Goal: Task Accomplishment & Management: Use online tool/utility

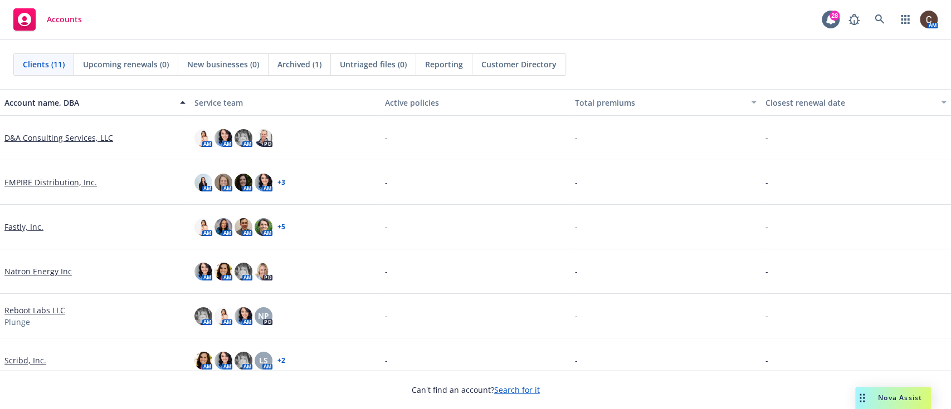
click at [38, 360] on link "Scribd, Inc." at bounding box center [25, 361] width 42 height 12
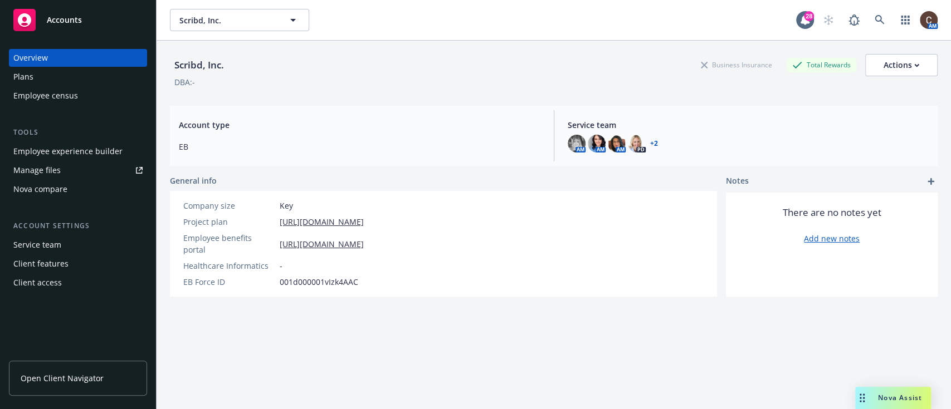
click at [68, 149] on div "Employee experience builder" at bounding box center [67, 152] width 109 height 18
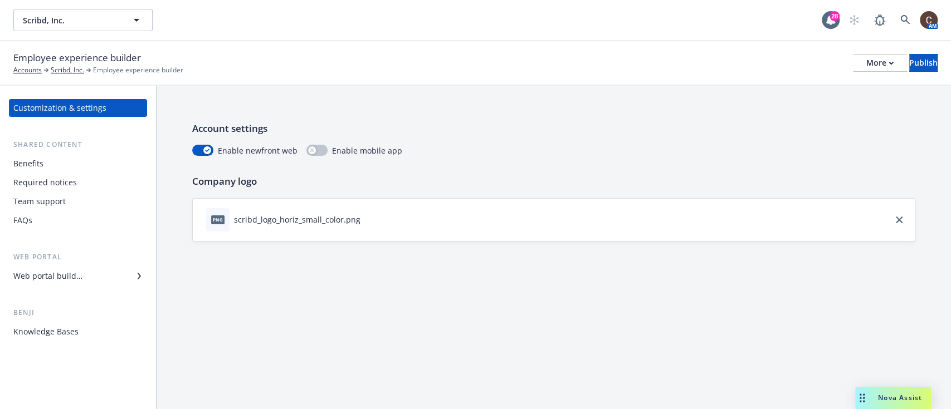
click at [43, 163] on div "Benefits" at bounding box center [77, 164] width 129 height 18
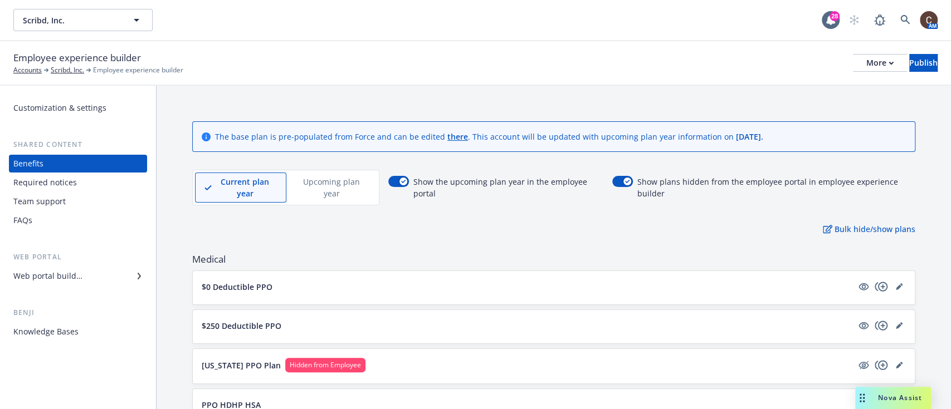
click at [94, 276] on div "Web portal builder" at bounding box center [77, 276] width 129 height 18
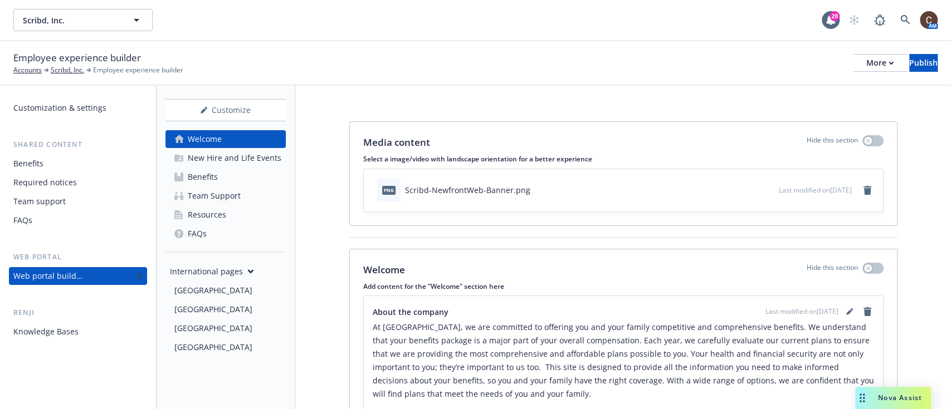
click at [192, 296] on div "[GEOGRAPHIC_DATA]" at bounding box center [213, 291] width 78 height 18
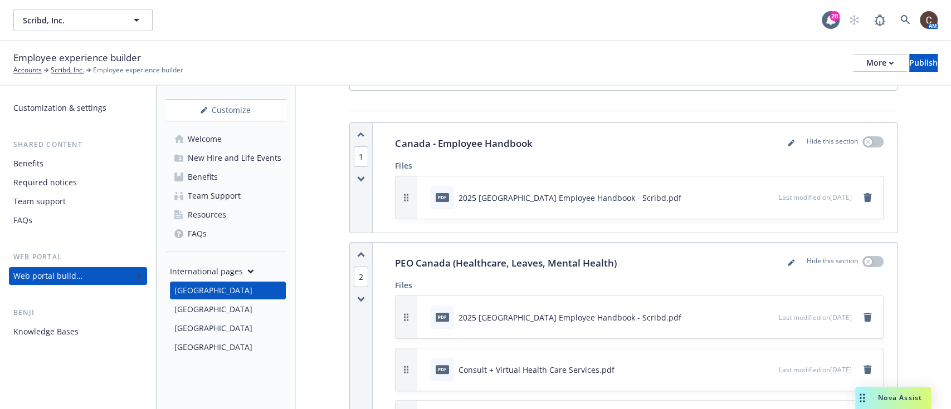
scroll to position [121, 0]
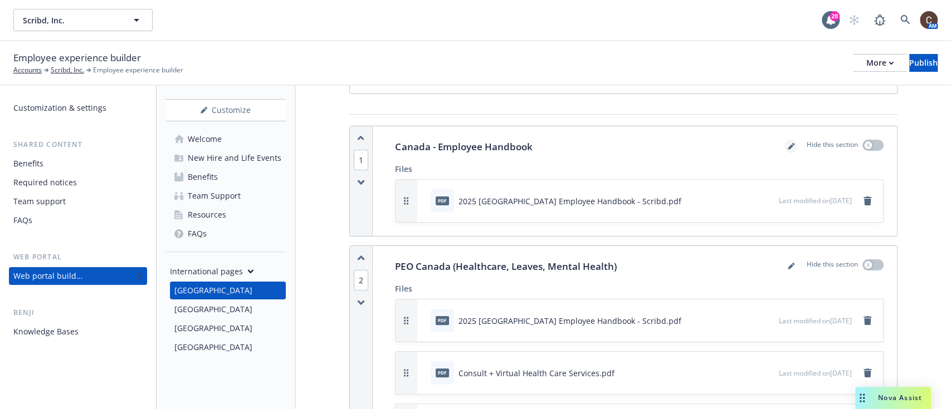
click at [787, 146] on icon "editPencil" at bounding box center [790, 147] width 6 height 6
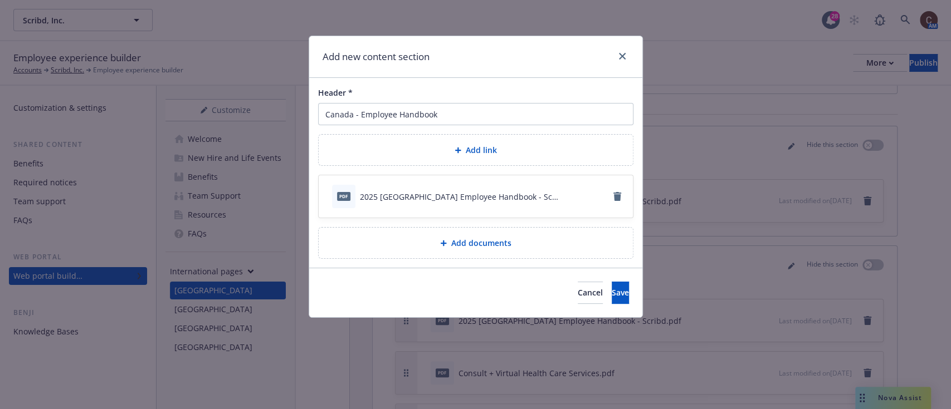
click at [498, 150] on div "Add link" at bounding box center [475, 150] width 296 height 13
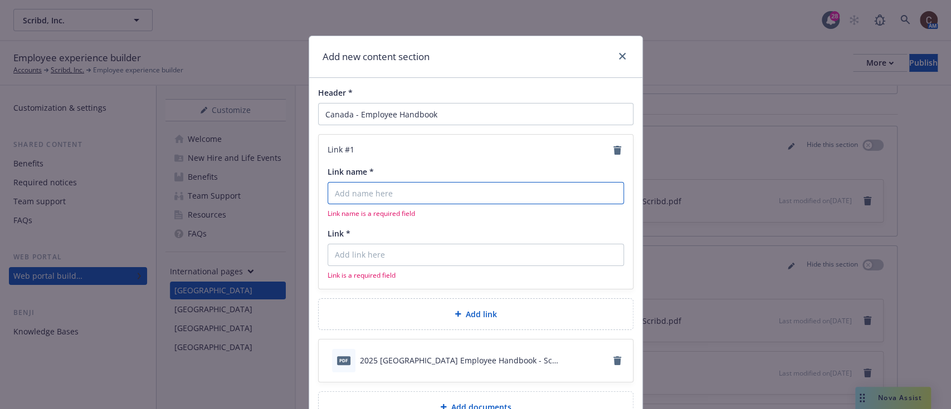
click at [470, 199] on input "Link name *" at bounding box center [475, 193] width 296 height 22
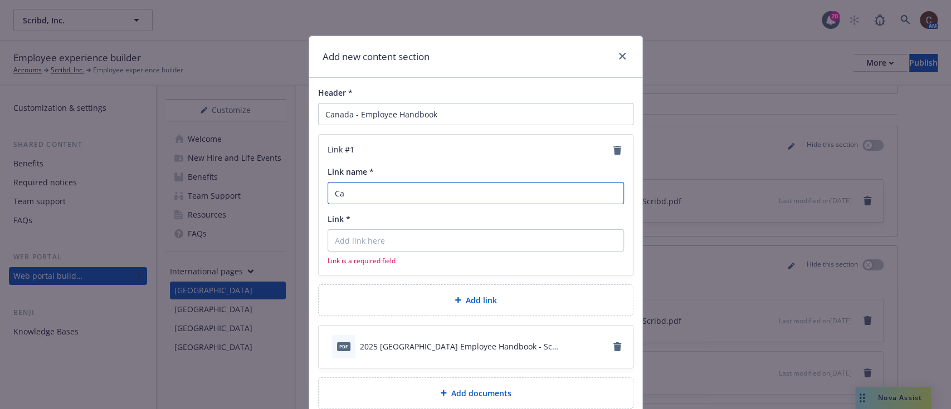
type input "C"
type input "Canada - Employee Handbook"
click at [428, 237] on input "Link *" at bounding box center [475, 240] width 296 height 22
paste input "https://docs.google.com/document/d/1xPpSFOCSKGKu1jYe-dpHDK7QAlUE6NmzsW4D68RIlRU…"
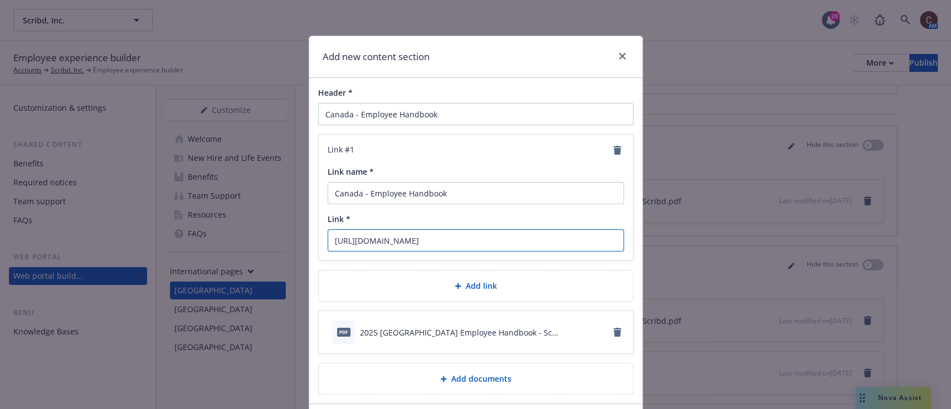
scroll to position [80, 0]
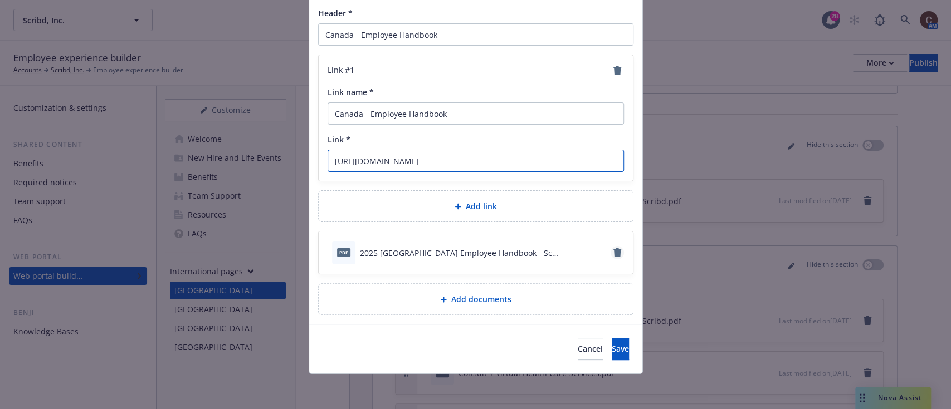
type input "https://docs.google.com/document/d/1xPpSFOCSKGKu1jYe-dpHDK7QAlUE6NmzsW4D68RIlRU…"
click at [613, 249] on icon "remove" at bounding box center [617, 252] width 9 height 9
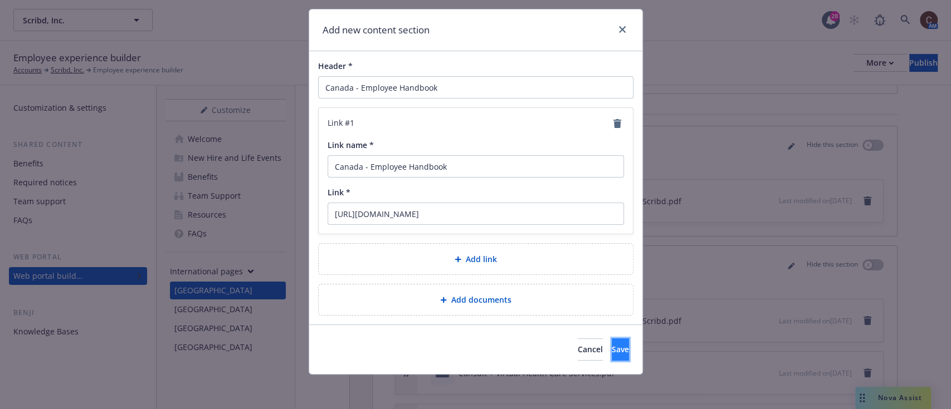
click at [611, 342] on button "Save" at bounding box center [619, 350] width 17 height 22
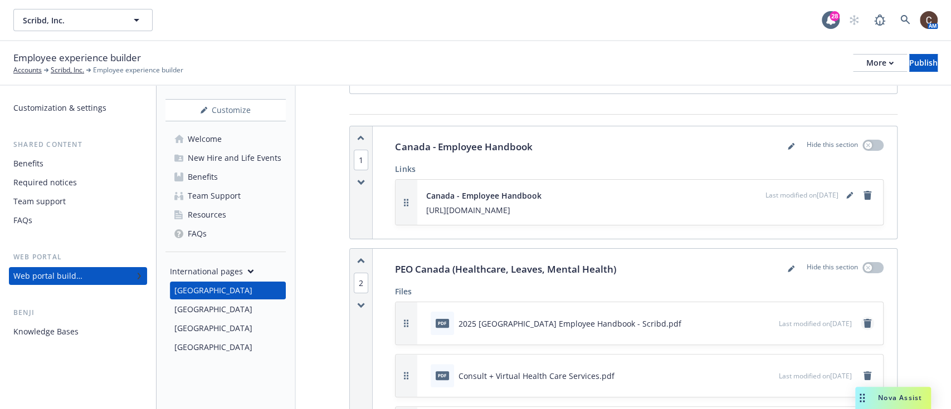
click at [863, 325] on icon "remove" at bounding box center [867, 323] width 9 height 9
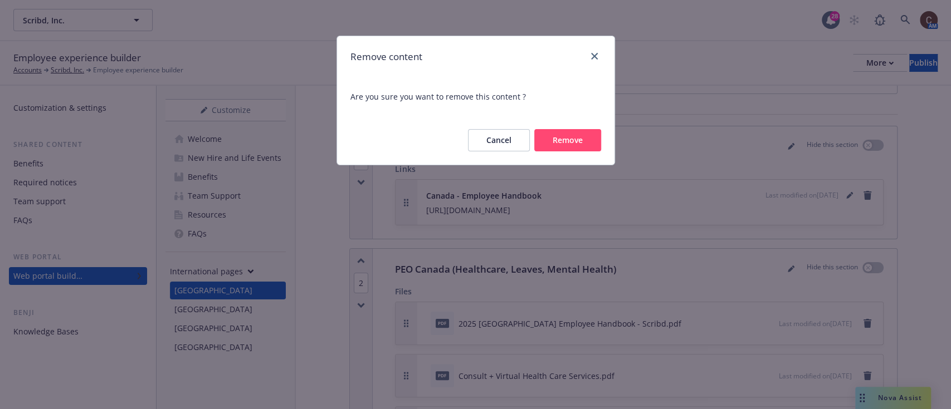
click at [565, 136] on button "Remove" at bounding box center [567, 140] width 67 height 22
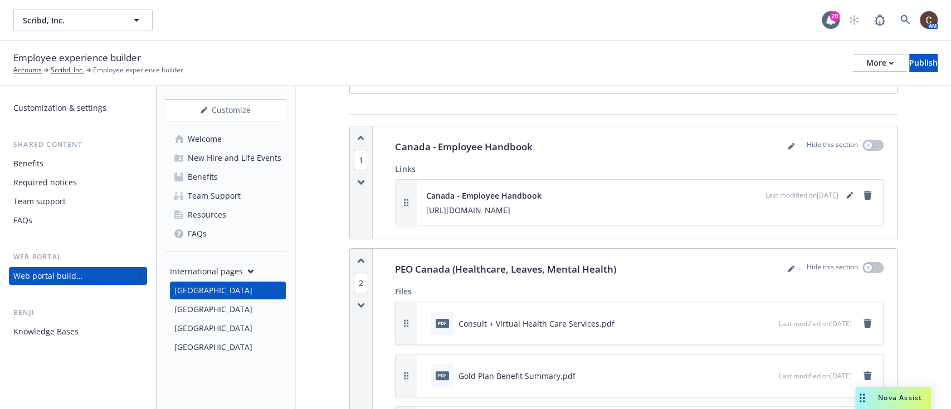
click at [830, 73] on div "Employee experience builder Accounts Scribd, Inc. Employee experience builder M…" at bounding box center [475, 63] width 924 height 25
click at [866, 65] on div "More" at bounding box center [879, 63] width 27 height 17
click at [795, 90] on link "Copy preview link" at bounding box center [787, 88] width 165 height 22
click at [215, 342] on div "[GEOGRAPHIC_DATA]" at bounding box center [213, 348] width 78 height 18
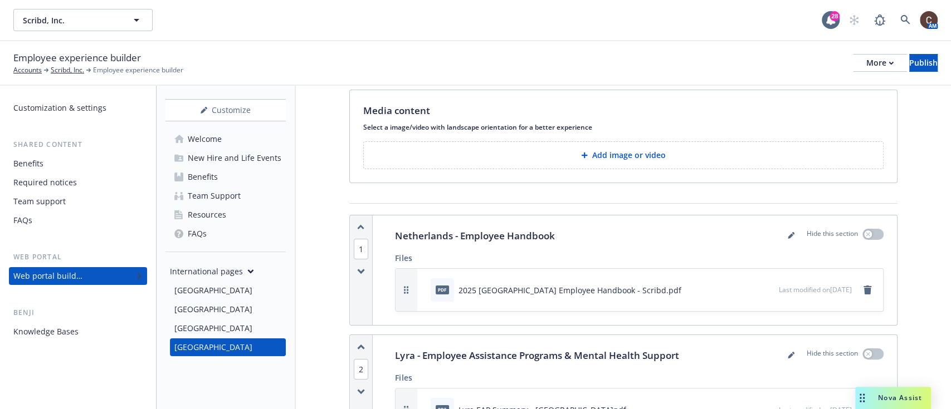
scroll to position [34, 0]
click at [787, 234] on icon "editPencil" at bounding box center [790, 234] width 6 height 6
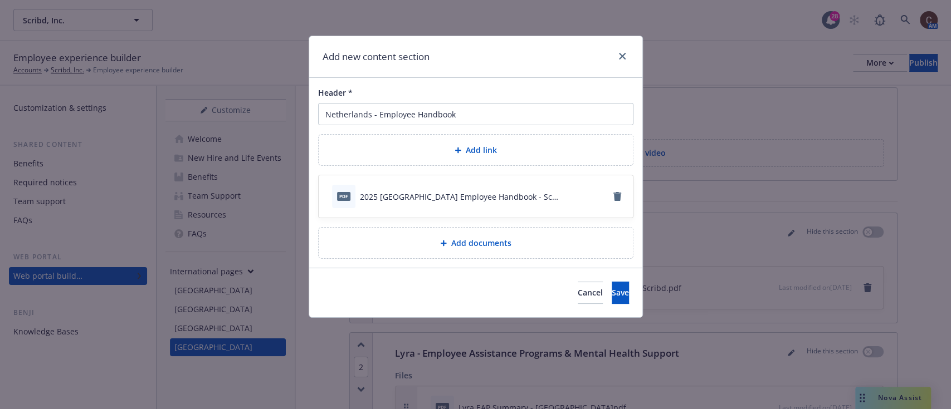
click at [478, 164] on div "Add link" at bounding box center [476, 150] width 314 height 31
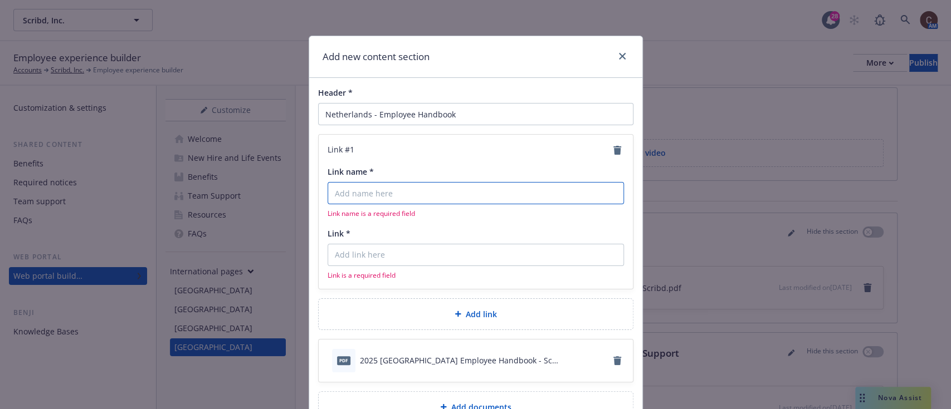
click at [490, 198] on input "Link name *" at bounding box center [475, 193] width 296 height 22
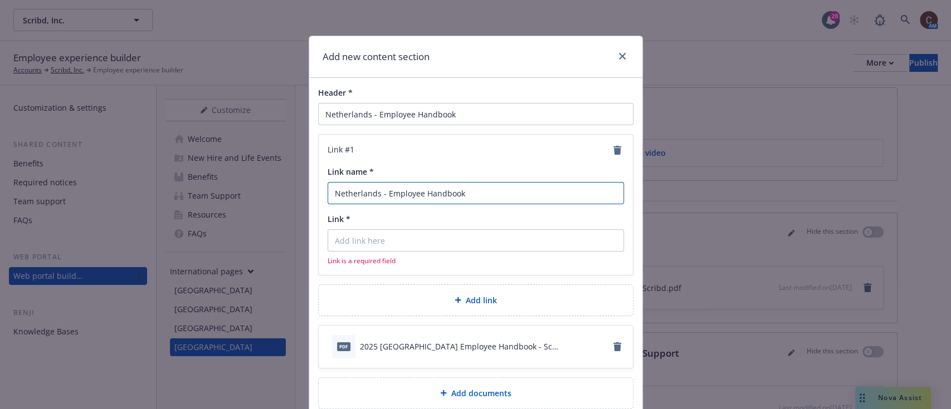
type input "Netherlands - Employee Handbook"
click at [482, 241] on input "Link *" at bounding box center [475, 240] width 296 height 22
paste input "https://docs.google.com/document/d/1l8mBXbbm3GSxmEjhv7DB3Qo5oCvBCDAynz4wUe7P4Hk…"
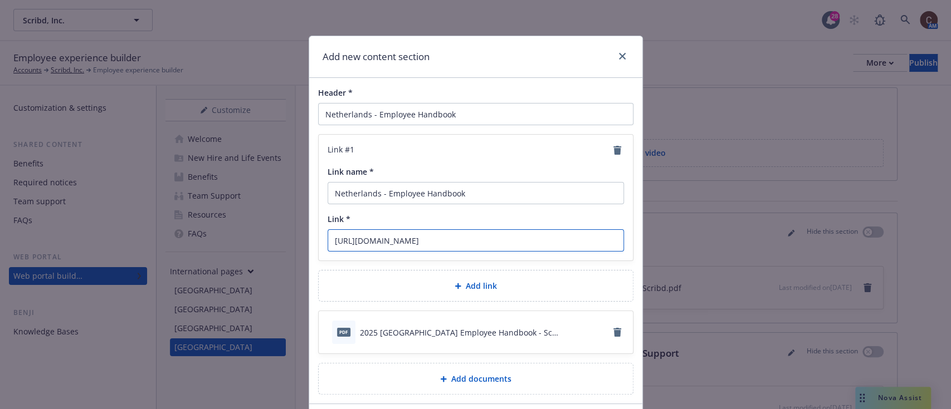
scroll to position [0, 111]
type input "https://docs.google.com/document/d/1l8mBXbbm3GSxmEjhv7DB3Qo5oCvBCDAynz4wUe7P4Hk…"
click at [614, 332] on icon "remove" at bounding box center [617, 332] width 9 height 9
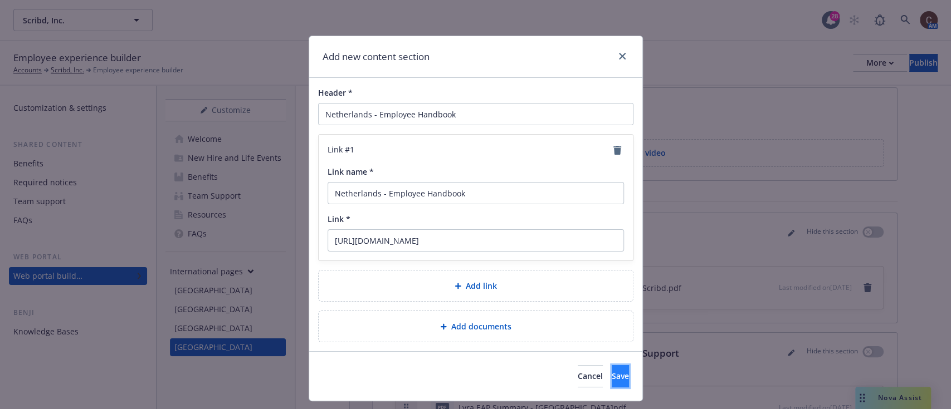
click at [611, 378] on button "Save" at bounding box center [619, 376] width 17 height 22
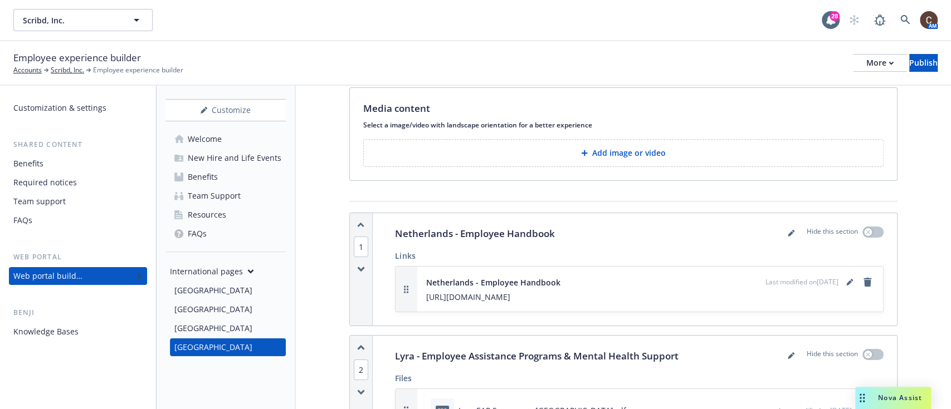
click at [616, 149] on p "Add image or video" at bounding box center [629, 153] width 74 height 11
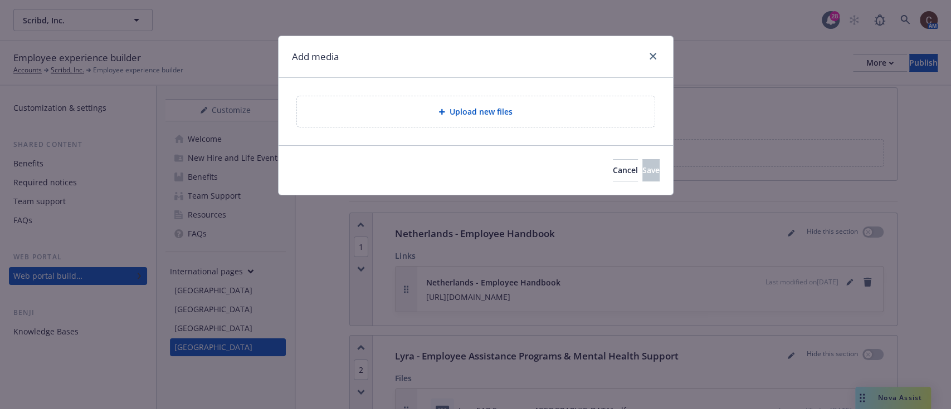
click at [503, 110] on span "Upload new files" at bounding box center [480, 112] width 63 height 12
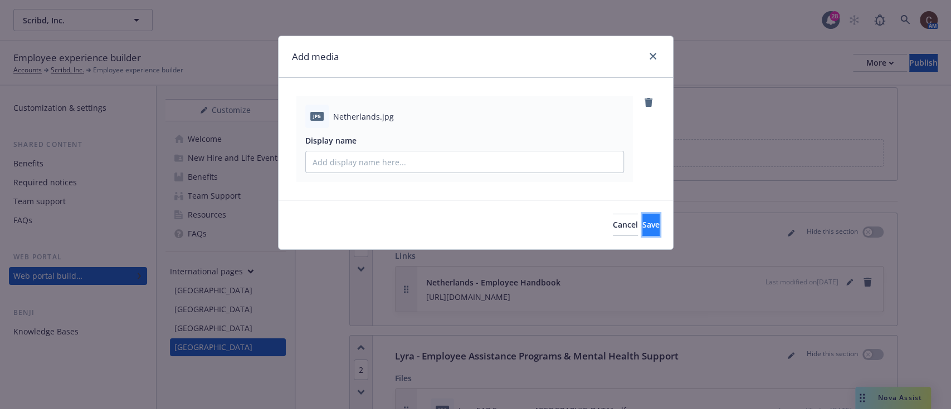
click at [642, 226] on span "Save" at bounding box center [650, 224] width 17 height 11
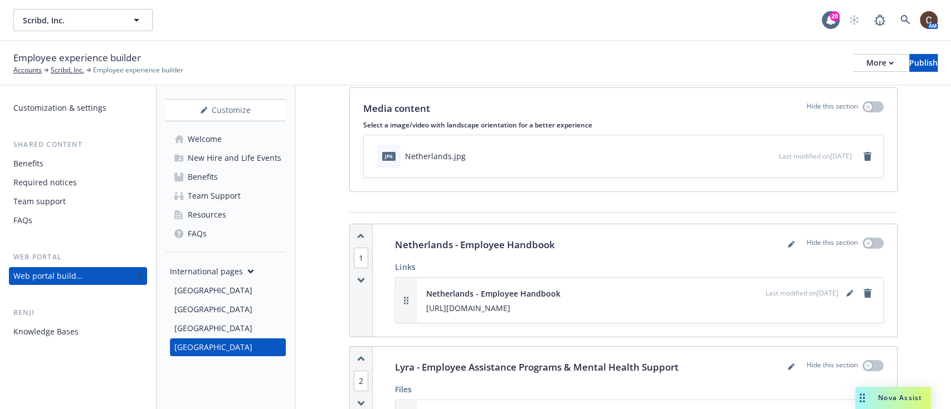
click at [221, 213] on div "Resources" at bounding box center [207, 215] width 38 height 18
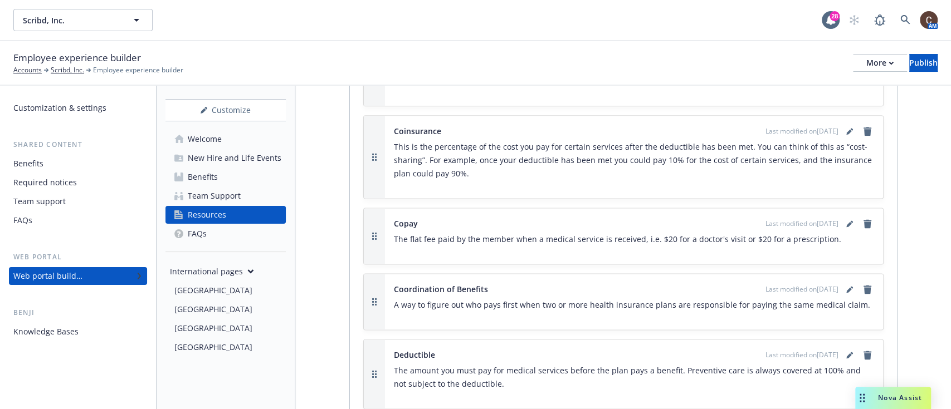
scroll to position [893, 0]
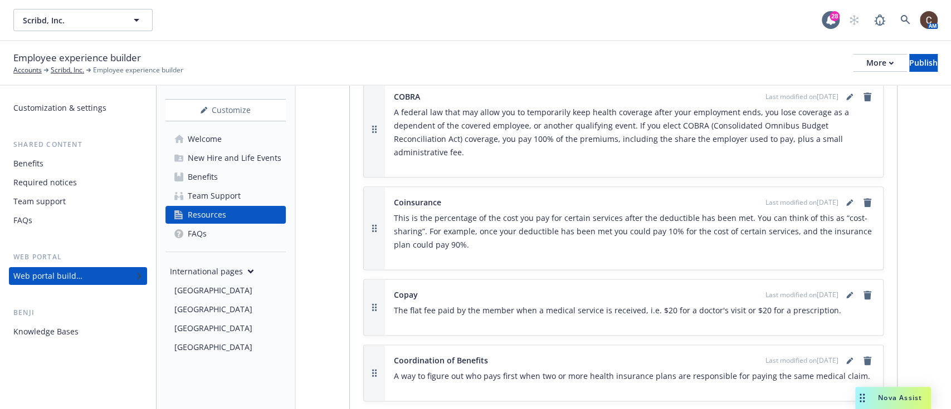
click at [227, 189] on div "Team Support" at bounding box center [214, 196] width 53 height 18
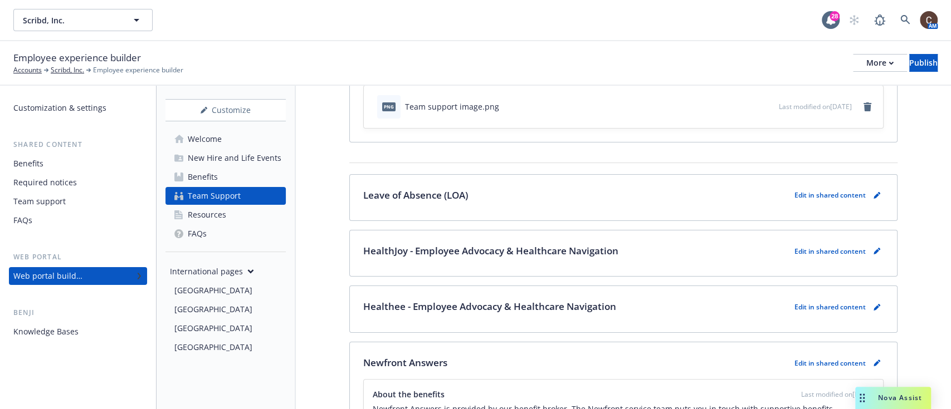
scroll to position [82, 0]
click at [53, 203] on div "Team support" at bounding box center [39, 202] width 52 height 18
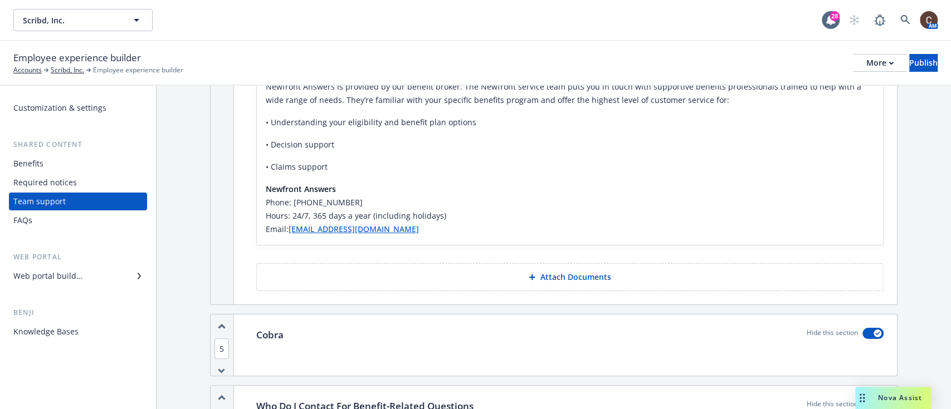
scroll to position [494, 0]
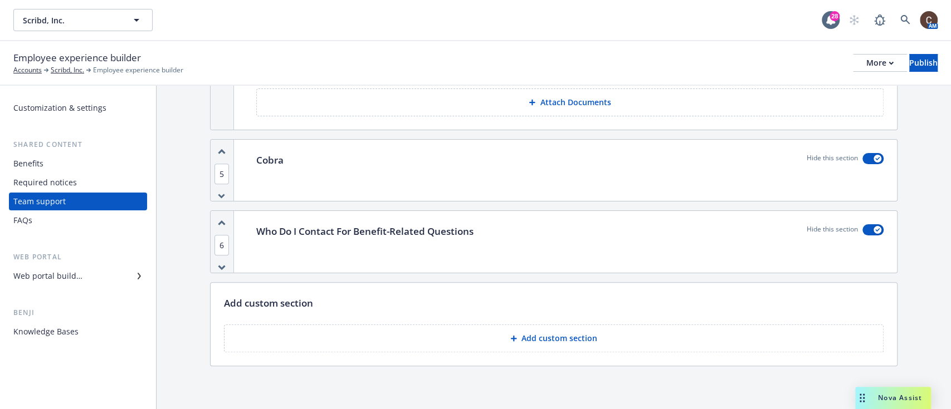
click at [72, 175] on div "Required notices" at bounding box center [44, 183] width 63 height 18
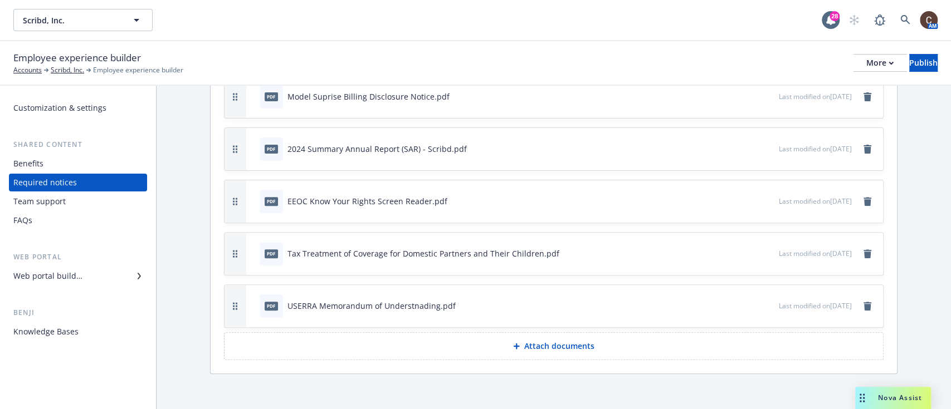
scroll to position [252, 0]
click at [54, 165] on div "Benefits" at bounding box center [77, 164] width 129 height 18
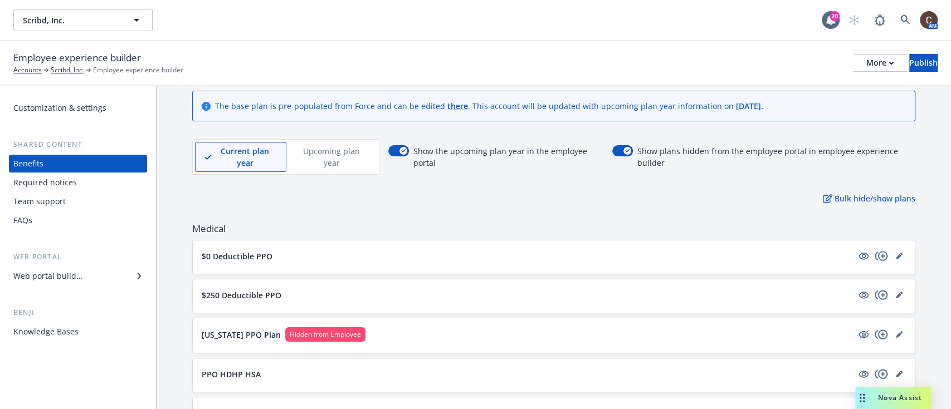
scroll to position [4, 0]
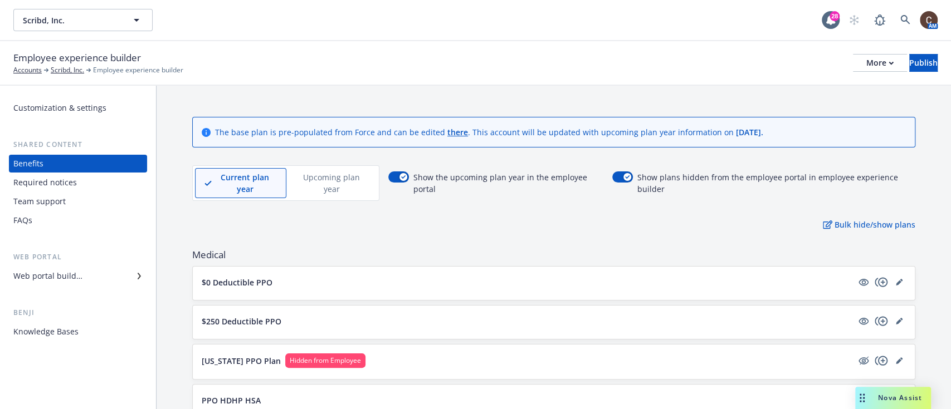
click at [80, 207] on div "Team support" at bounding box center [77, 202] width 129 height 18
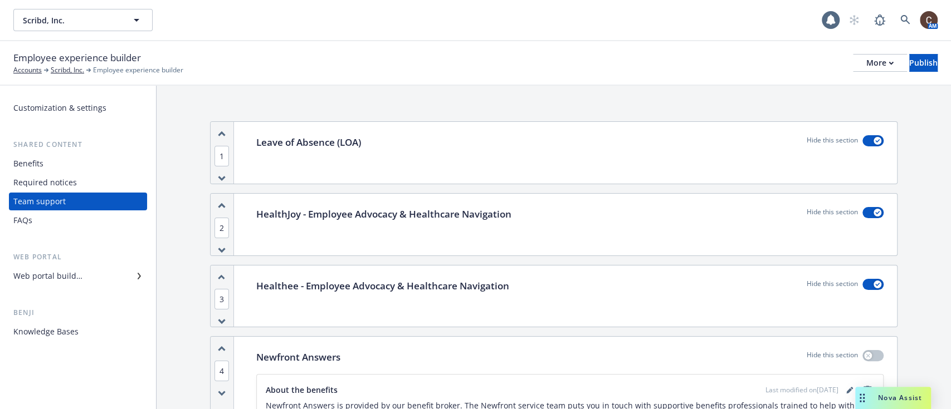
click at [64, 231] on div "Customization & settings Shared content Benefits Required notices Team support …" at bounding box center [78, 220] width 138 height 242
click at [83, 169] on div "Benefits" at bounding box center [77, 164] width 129 height 18
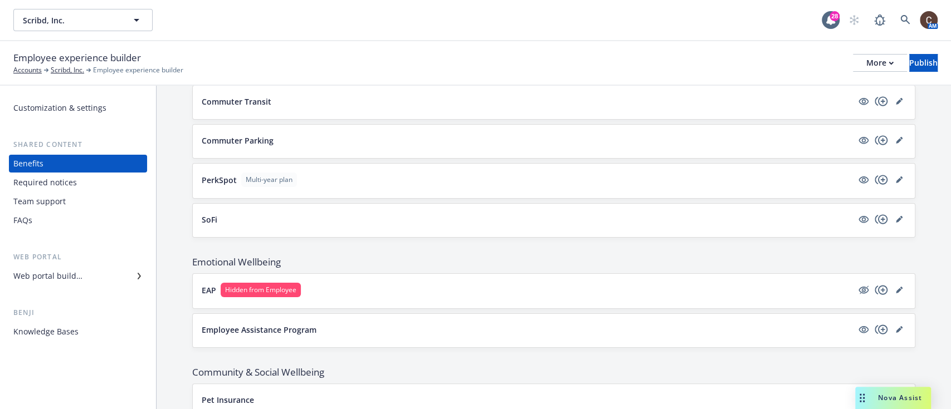
scroll to position [1237, 0]
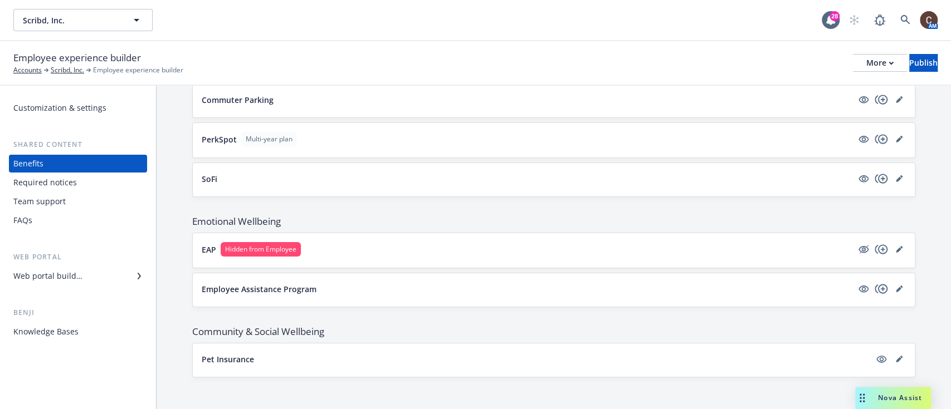
click at [68, 278] on div "Web portal builder" at bounding box center [47, 276] width 69 height 18
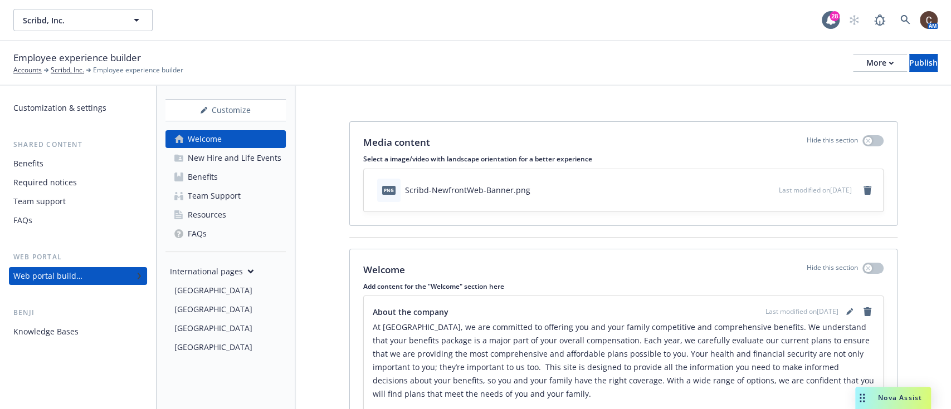
scroll to position [152, 0]
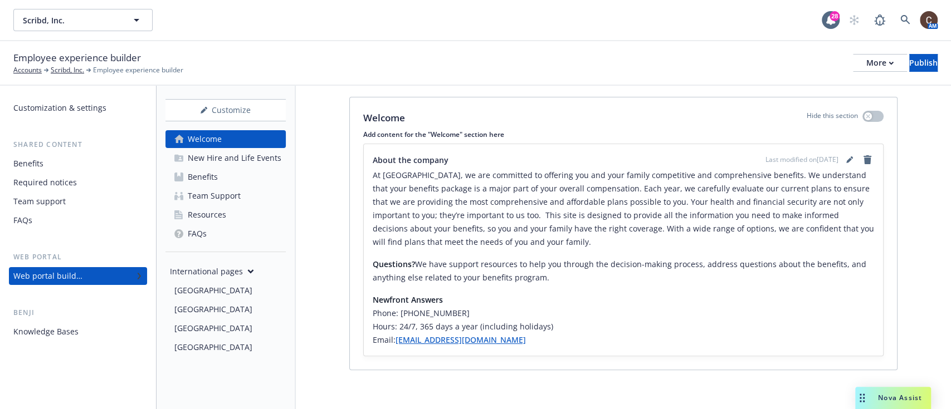
click at [212, 166] on div "New Hire and Life Events" at bounding box center [235, 158] width 94 height 18
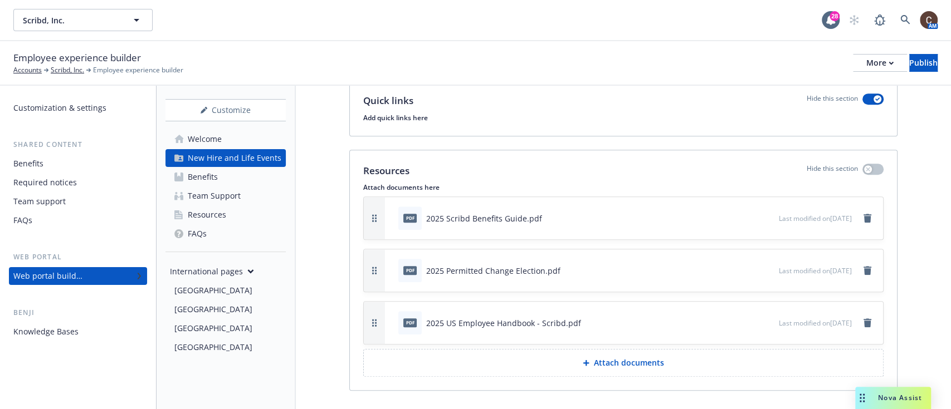
scroll to position [3357, 0]
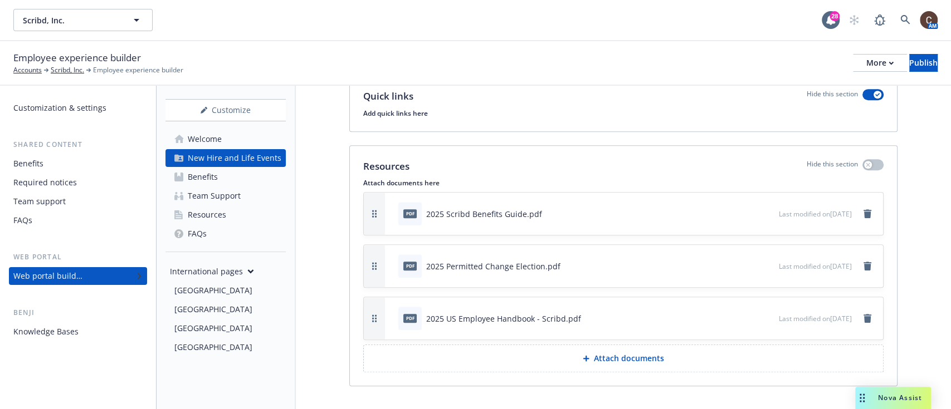
click at [508, 313] on div "2025 US Employee Handbook - Scribd.pdf" at bounding box center [503, 319] width 155 height 12
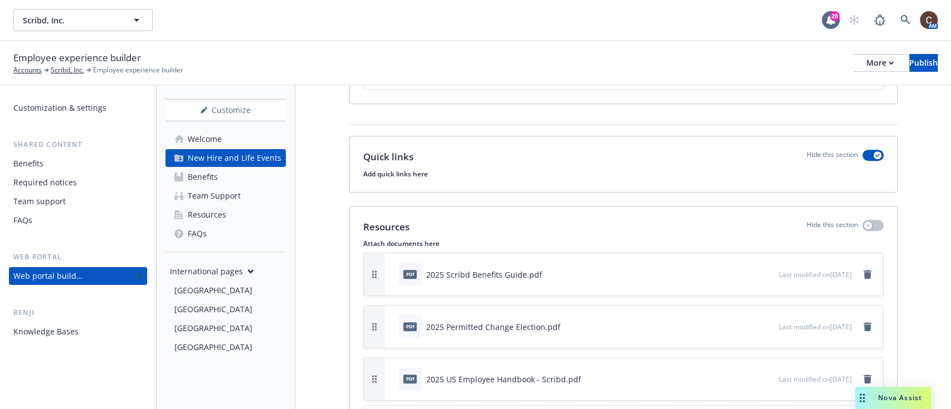
scroll to position [3269, 0]
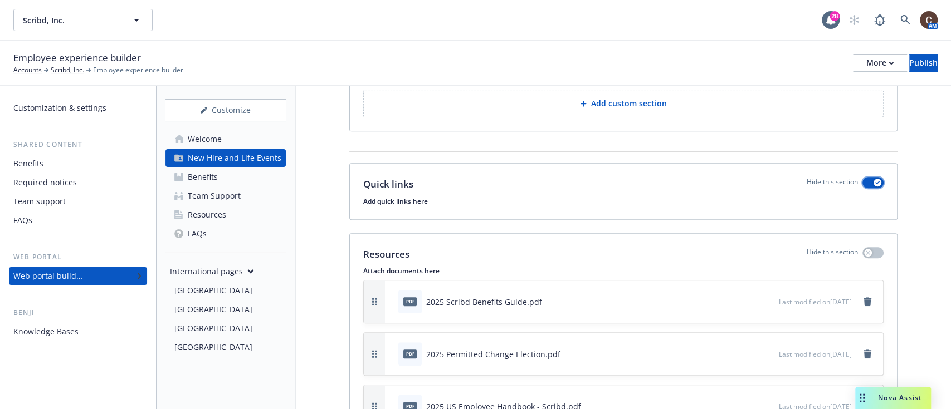
click at [862, 177] on button "button" at bounding box center [872, 182] width 21 height 11
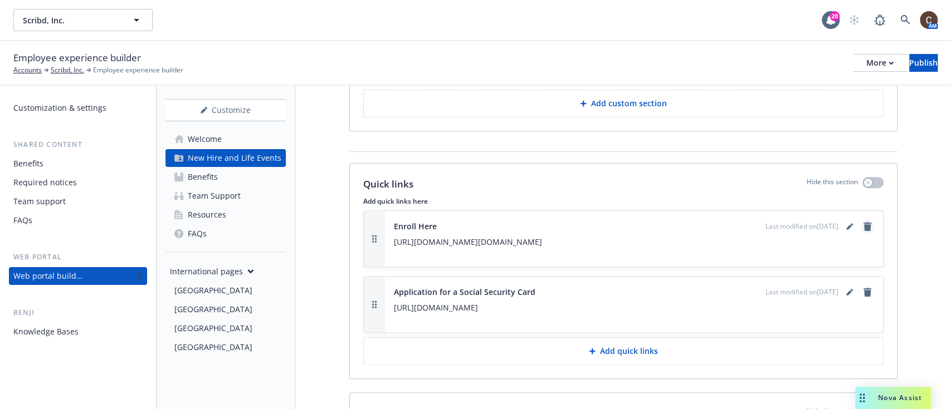
click at [863, 222] on icon "remove" at bounding box center [867, 226] width 8 height 9
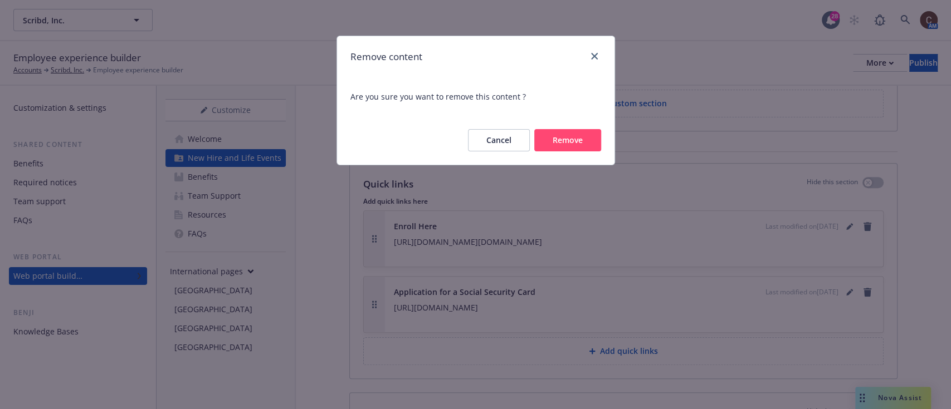
click at [564, 138] on button "Remove" at bounding box center [567, 140] width 67 height 22
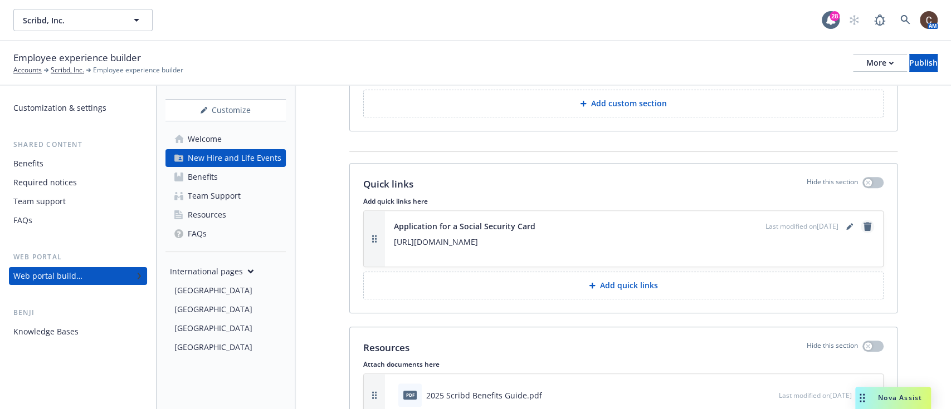
click at [863, 222] on icon "remove" at bounding box center [867, 226] width 9 height 9
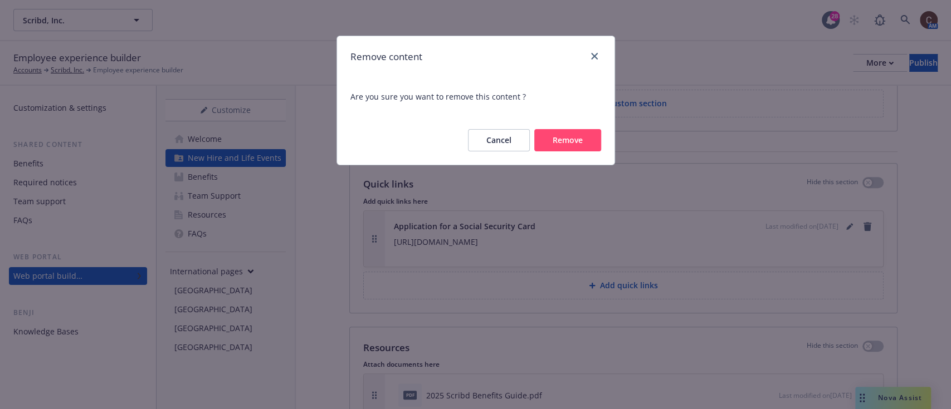
click at [546, 139] on button "Remove" at bounding box center [567, 140] width 67 height 22
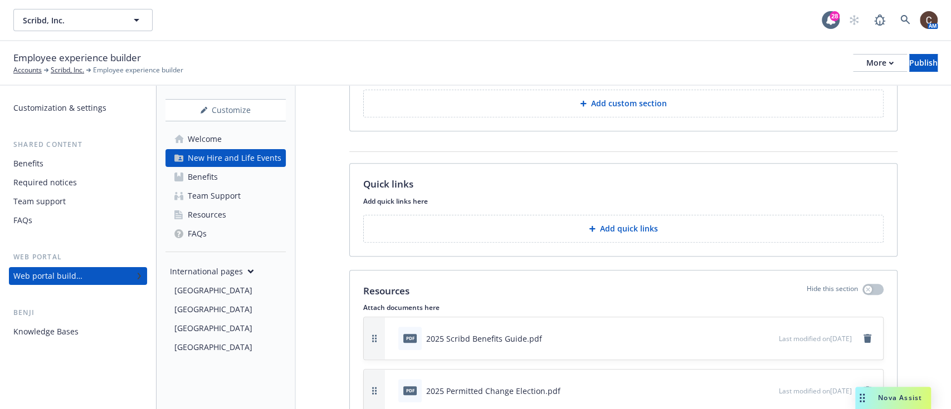
click at [497, 215] on button "Add quick links" at bounding box center [623, 229] width 520 height 28
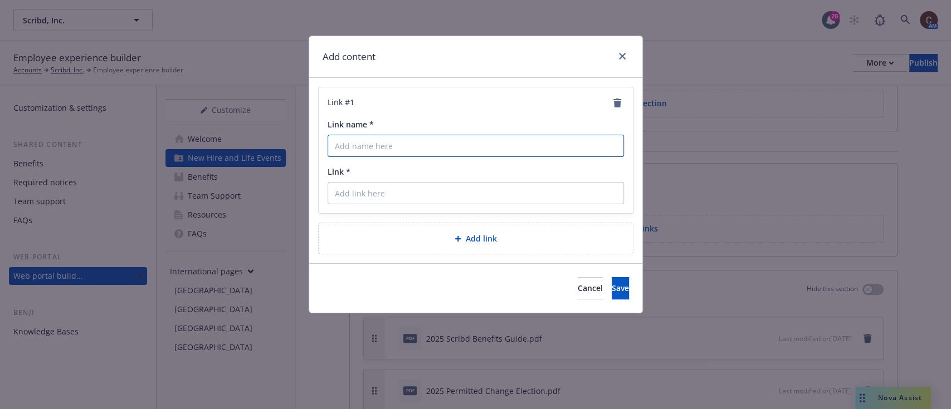
click at [446, 151] on input "Link name *" at bounding box center [475, 146] width 296 height 22
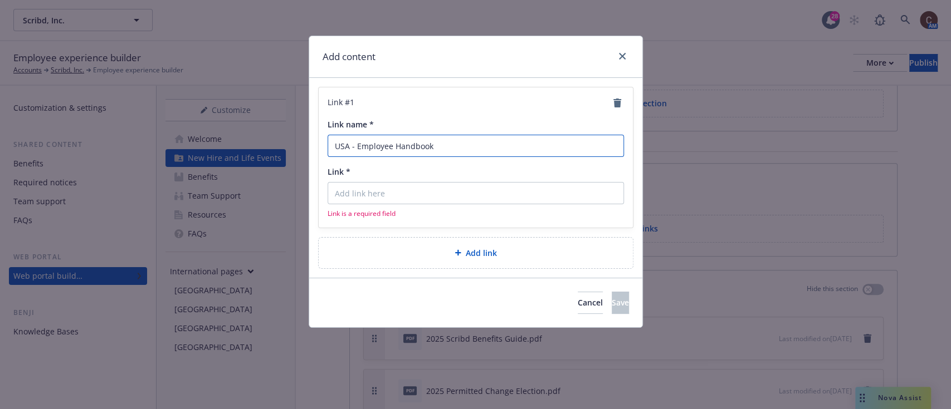
type input "USA - Employee Handbook"
click at [446, 189] on input "Link *" at bounding box center [475, 193] width 296 height 22
paste input "https://docs.google.com/document/d/1TY676dbAjYHLemIKmKaohqxQa5YmTdIaRMatVTUwS5o…"
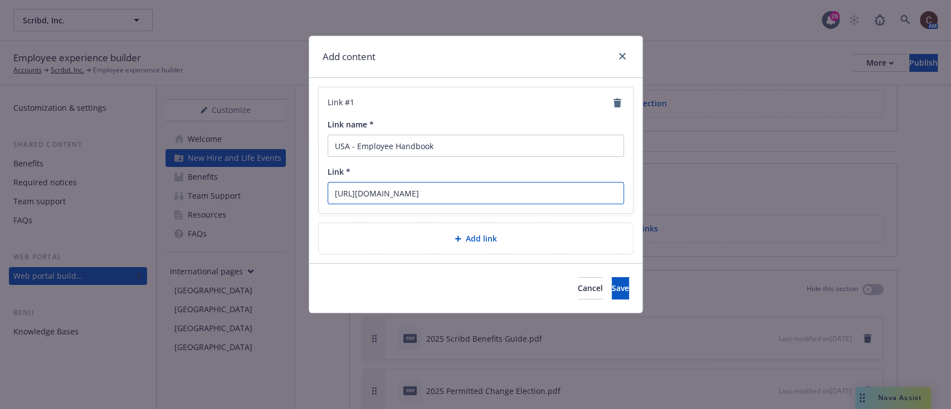
scroll to position [0, 107]
type input "https://docs.google.com/document/d/1TY676dbAjYHLemIKmKaohqxQa5YmTdIaRMatVTUwS5o…"
click at [611, 287] on span "Save" at bounding box center [619, 288] width 17 height 11
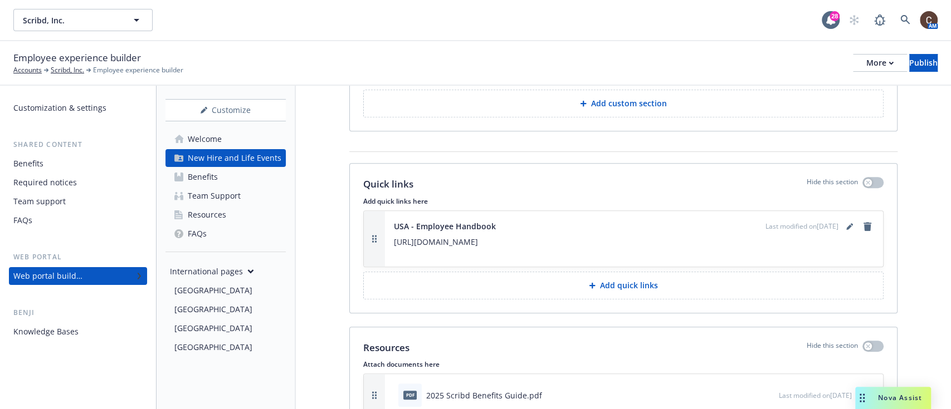
scroll to position [3450, 0]
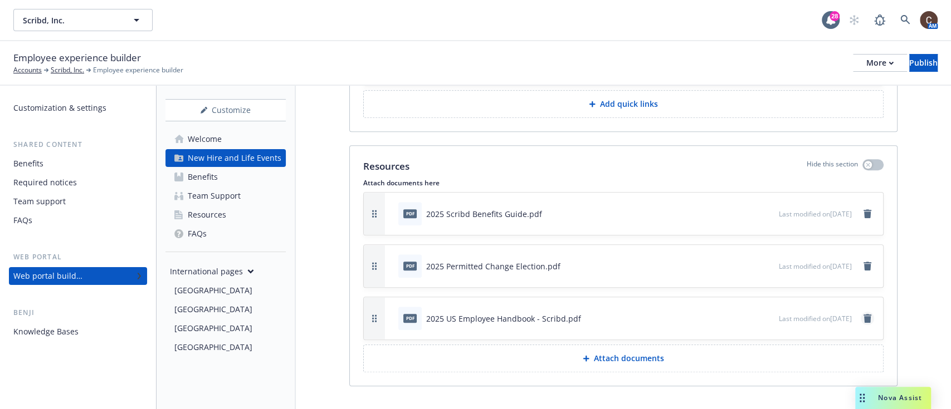
click at [863, 314] on icon "remove" at bounding box center [867, 318] width 8 height 9
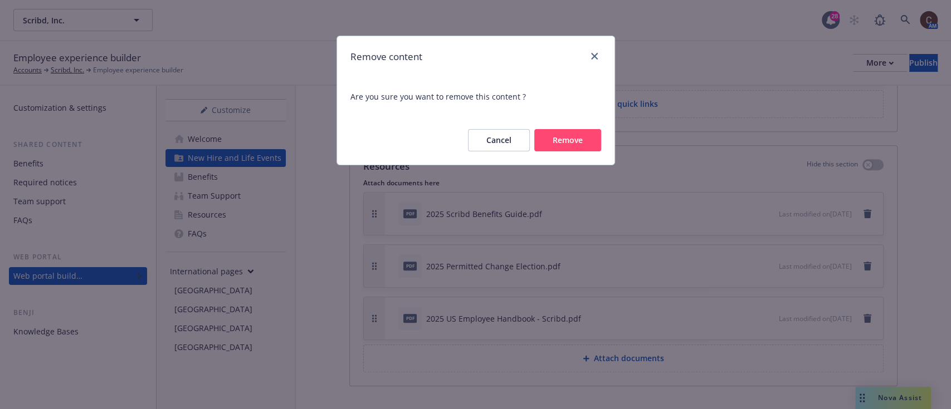
click at [557, 143] on button "Remove" at bounding box center [567, 140] width 67 height 22
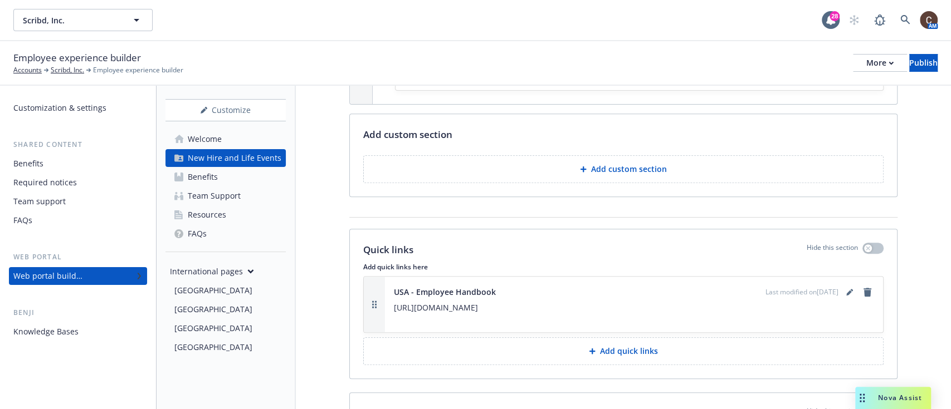
scroll to position [3203, 0]
click at [846, 289] on icon "editPencil" at bounding box center [849, 292] width 7 height 7
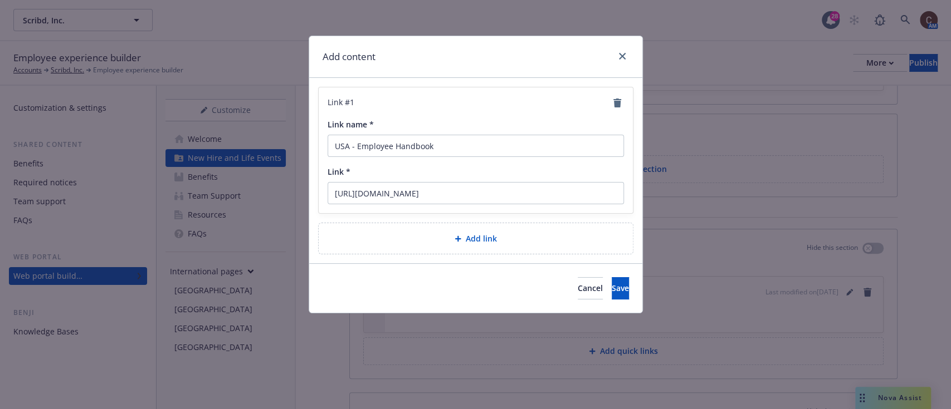
click at [366, 60] on h1 "Add content" at bounding box center [348, 57] width 53 height 14
click at [620, 58] on icon "close" at bounding box center [622, 56] width 7 height 7
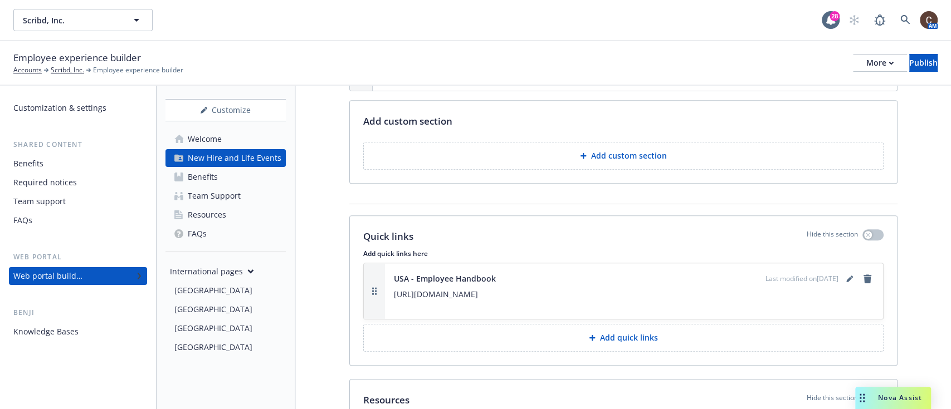
scroll to position [3216, 0]
click at [620, 150] on p "Add custom section" at bounding box center [629, 155] width 76 height 11
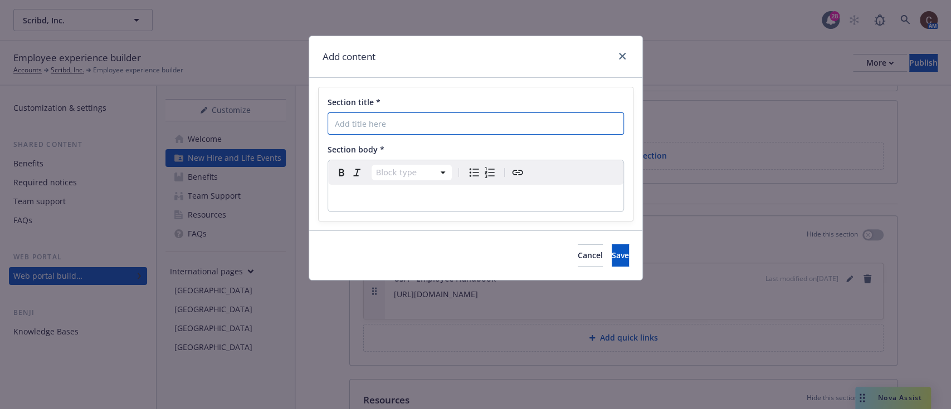
click at [472, 114] on input "Section title *" at bounding box center [475, 123] width 296 height 22
click at [446, 127] on input "Section title *" at bounding box center [475, 123] width 296 height 22
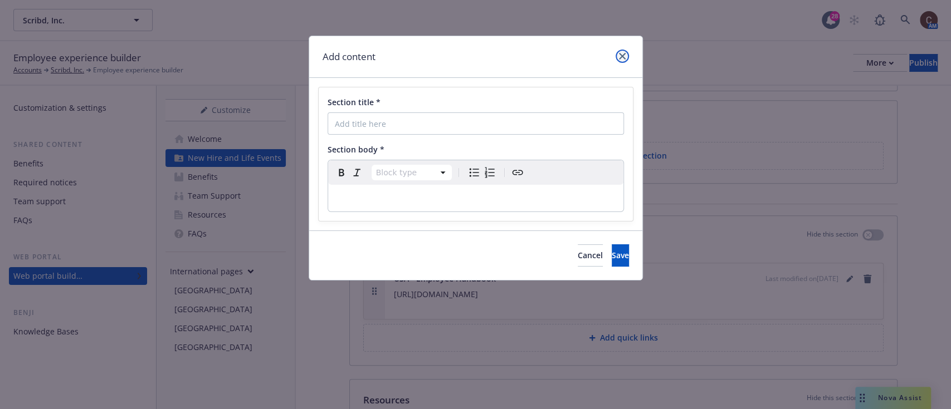
click at [619, 59] on icon "close" at bounding box center [622, 56] width 7 height 7
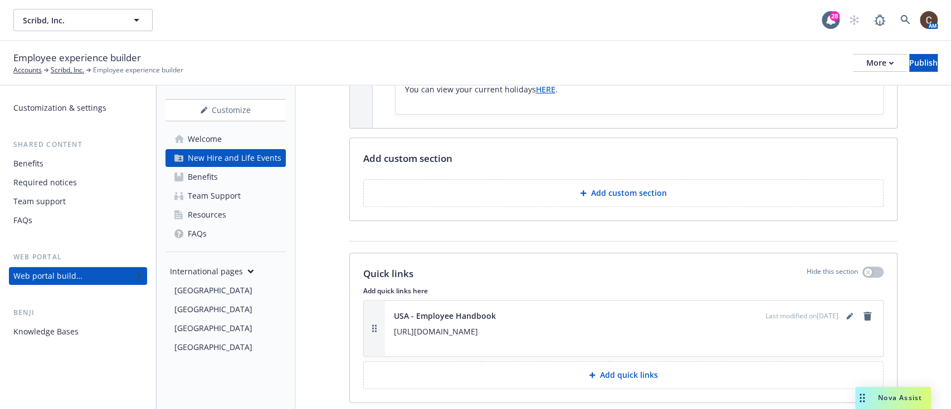
scroll to position [3181, 0]
click at [592, 186] on p "Add custom section" at bounding box center [629, 191] width 76 height 11
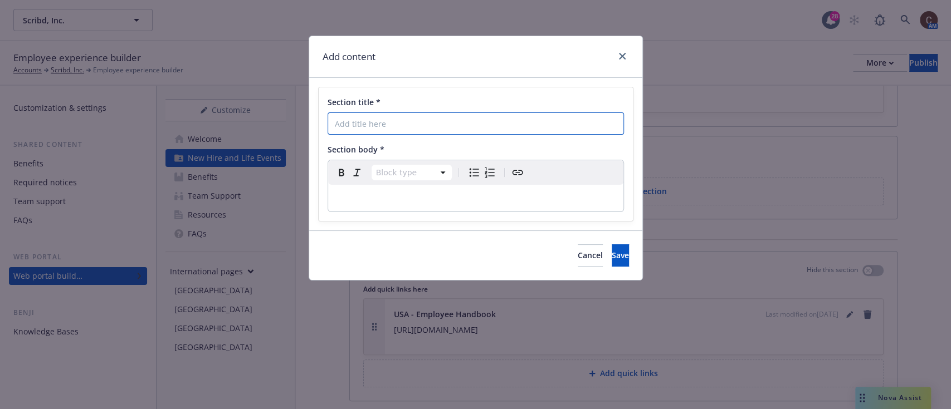
click at [490, 124] on input "Section title *" at bounding box center [475, 123] width 296 height 22
type input "Holidays and PTO"
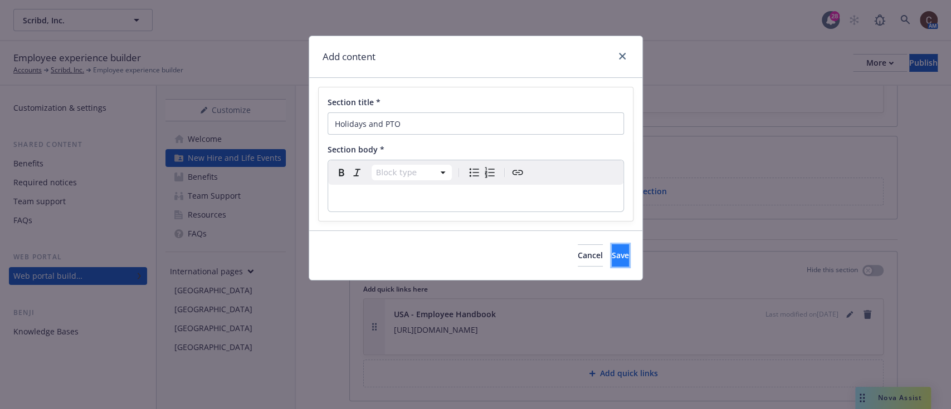
click at [611, 262] on button "Save" at bounding box center [619, 255] width 17 height 22
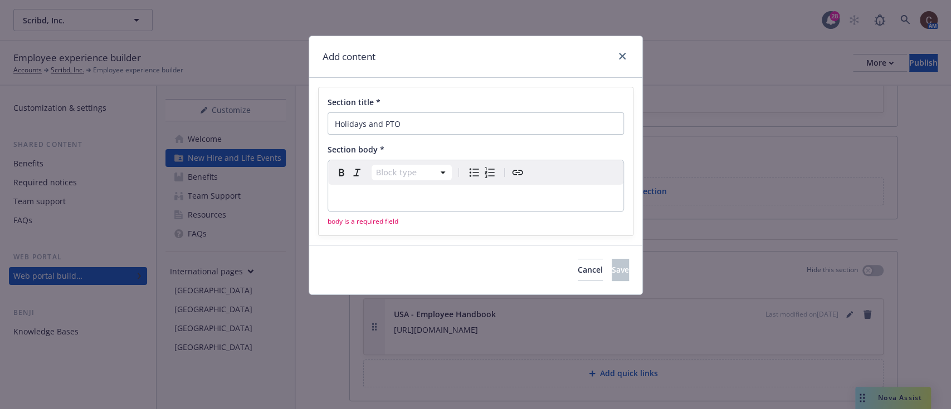
click at [521, 208] on div "editable markdown" at bounding box center [475, 198] width 295 height 27
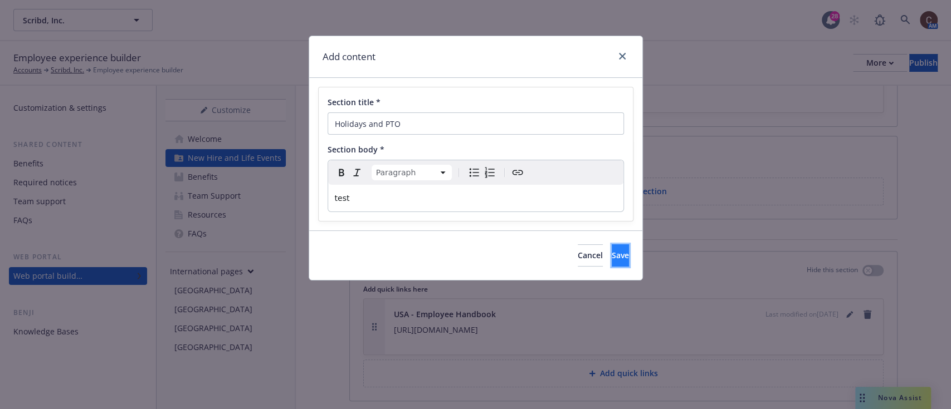
click at [611, 251] on span "Save" at bounding box center [619, 255] width 17 height 11
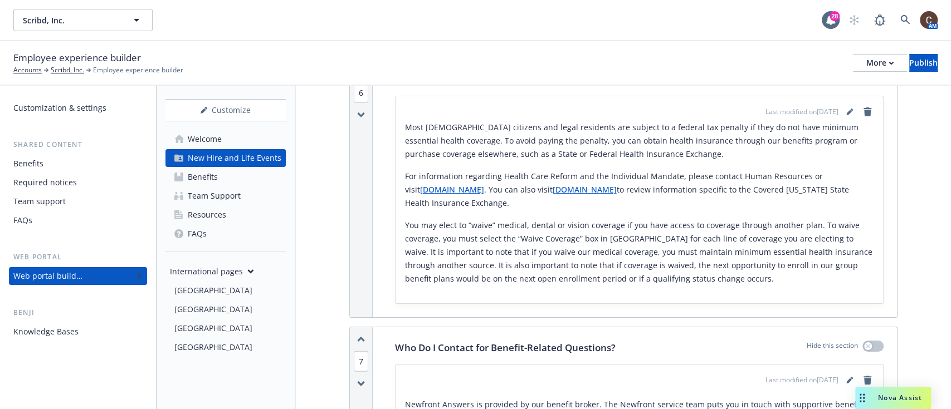
scroll to position [1995, 0]
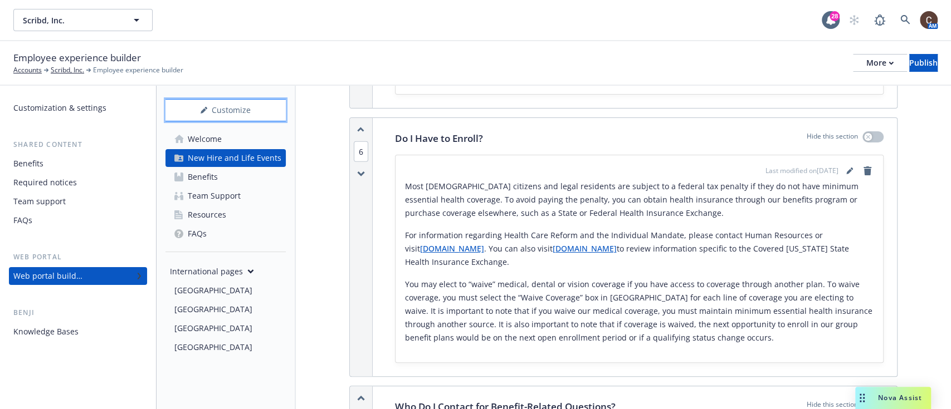
click at [205, 114] on div "Customize" at bounding box center [225, 110] width 120 height 21
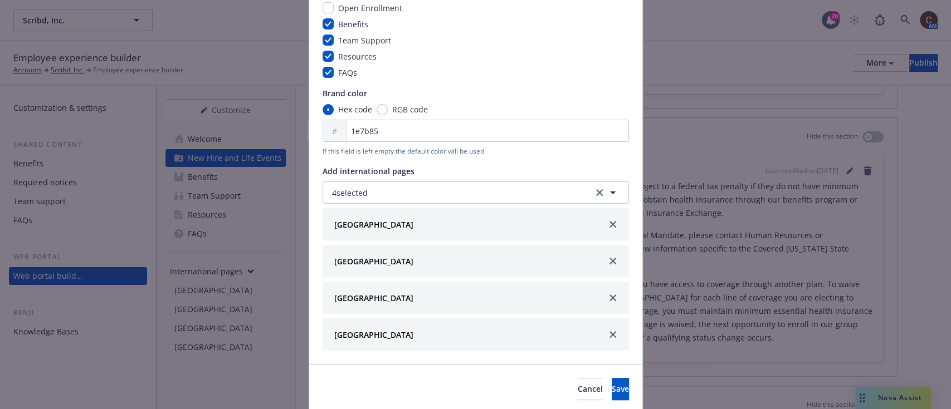
scroll to position [0, 0]
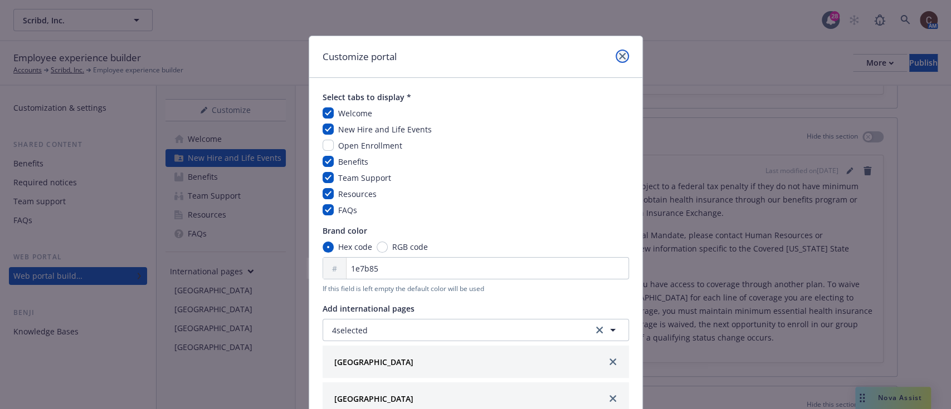
click at [615, 62] on link "close" at bounding box center [621, 56] width 13 height 13
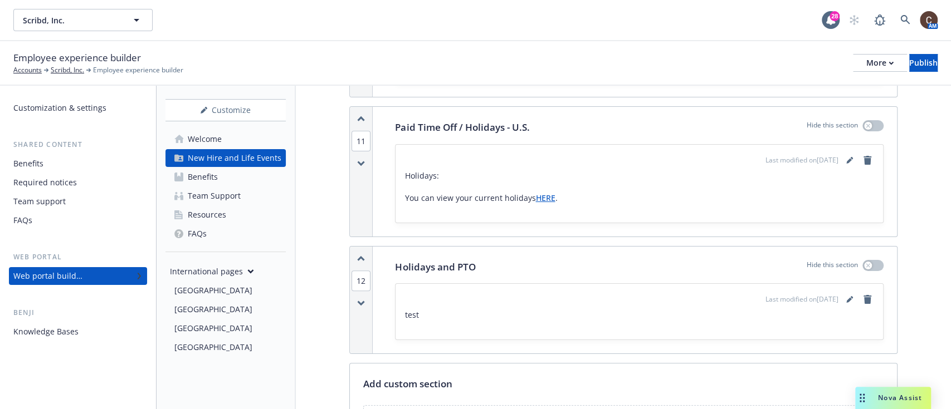
scroll to position [3065, 0]
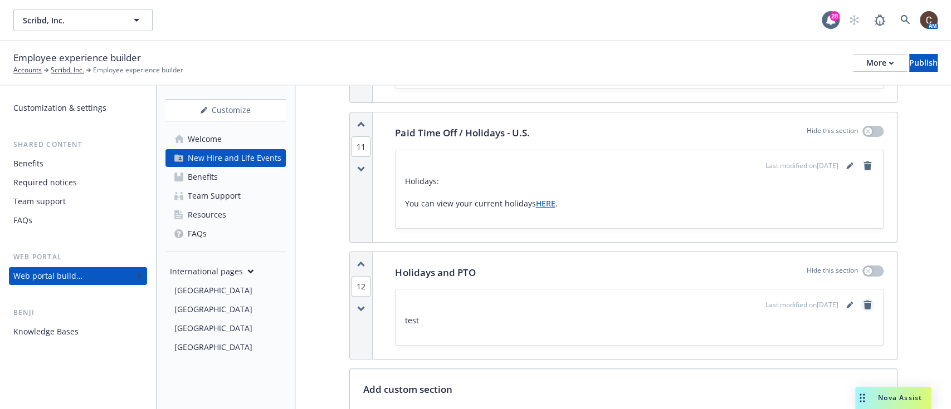
click at [863, 301] on icon "remove" at bounding box center [867, 305] width 8 height 9
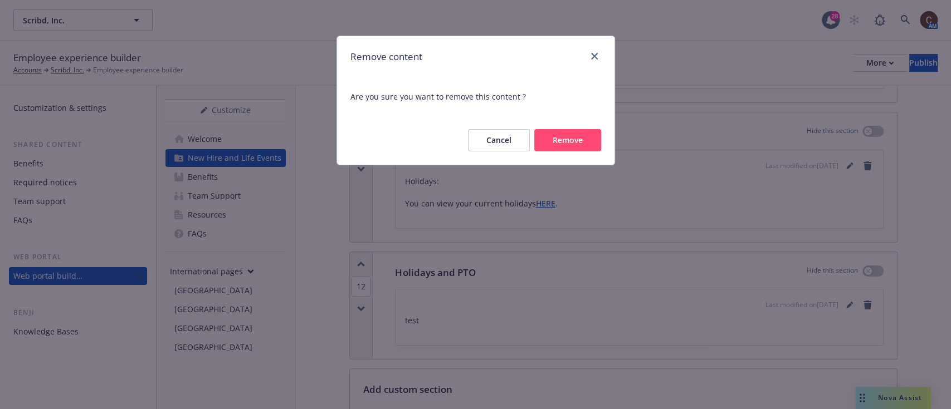
click at [561, 146] on button "Remove" at bounding box center [567, 140] width 67 height 22
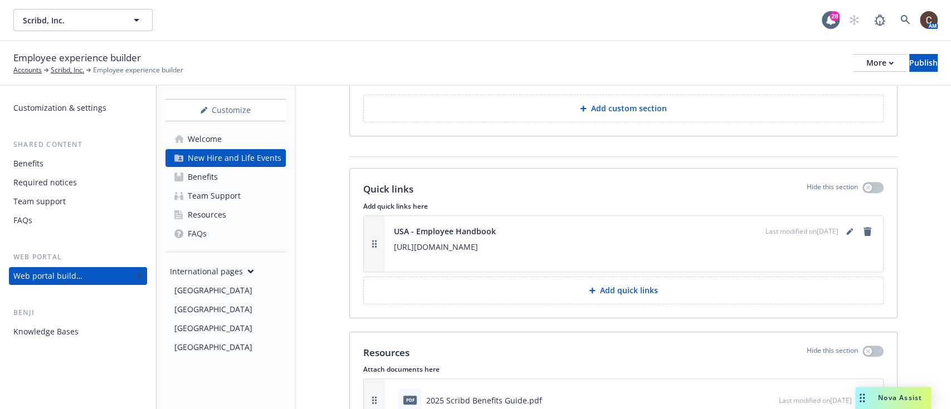
scroll to position [3265, 0]
click at [846, 227] on icon "editPencil" at bounding box center [849, 230] width 7 height 7
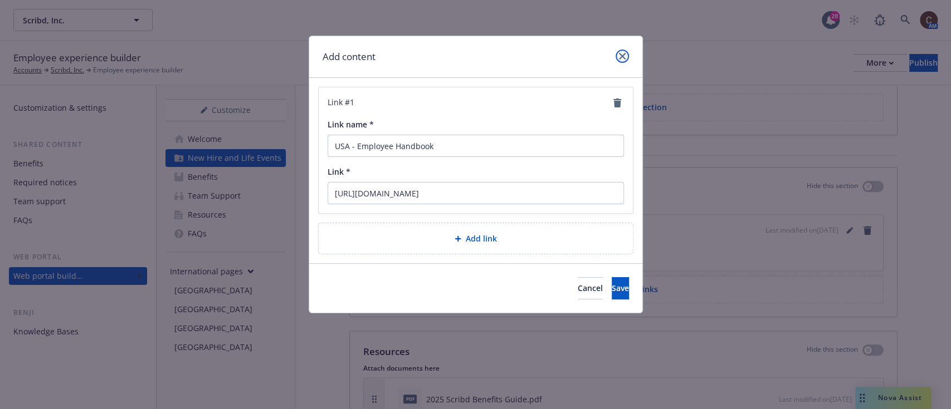
click at [627, 60] on link "close" at bounding box center [621, 56] width 13 height 13
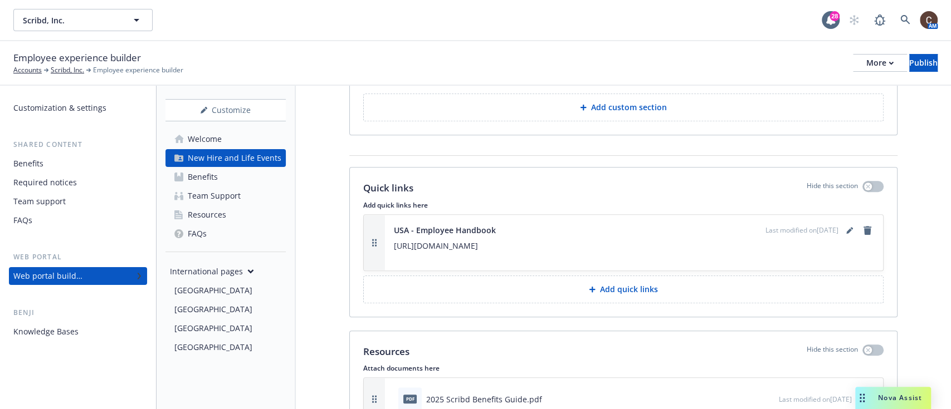
scroll to position [3149, 0]
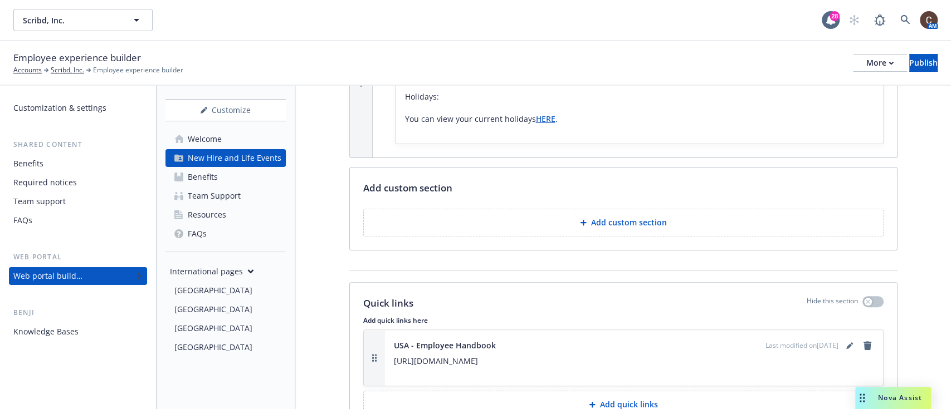
click at [624, 217] on p "Add custom section" at bounding box center [629, 222] width 76 height 11
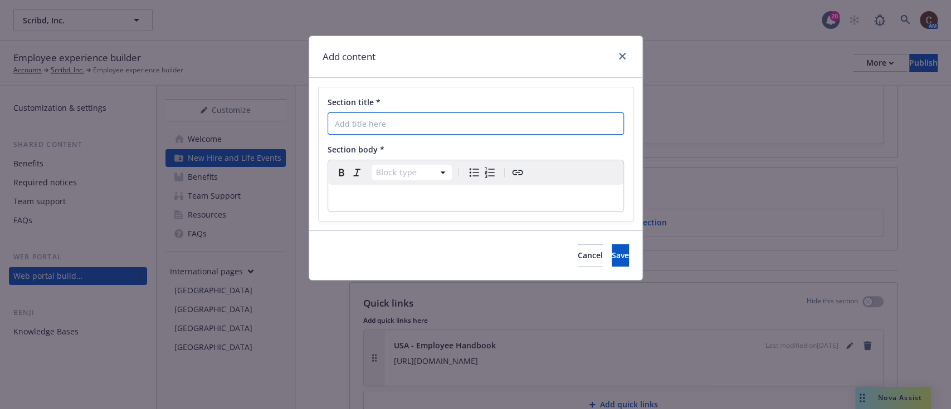
click at [447, 125] on input "Section title *" at bounding box center [475, 123] width 296 height 22
type input "E"
type input "USA - Employee Handbook"
click at [611, 260] on button "Save" at bounding box center [619, 255] width 17 height 22
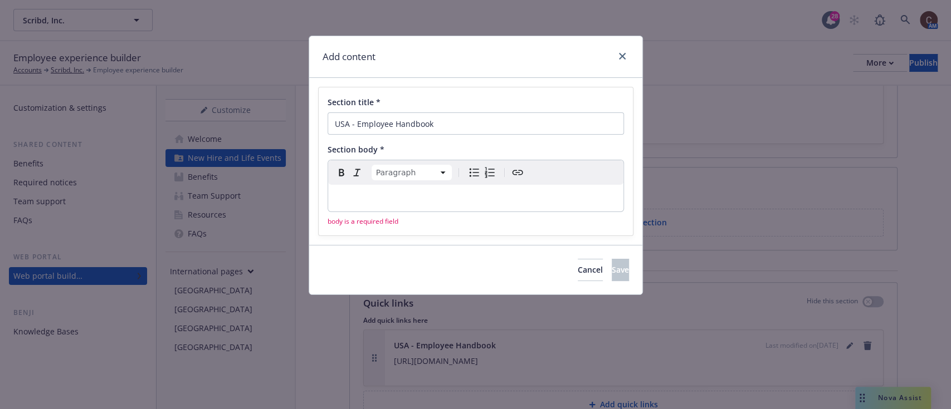
click at [527, 194] on p "editable markdown" at bounding box center [476, 198] width 282 height 13
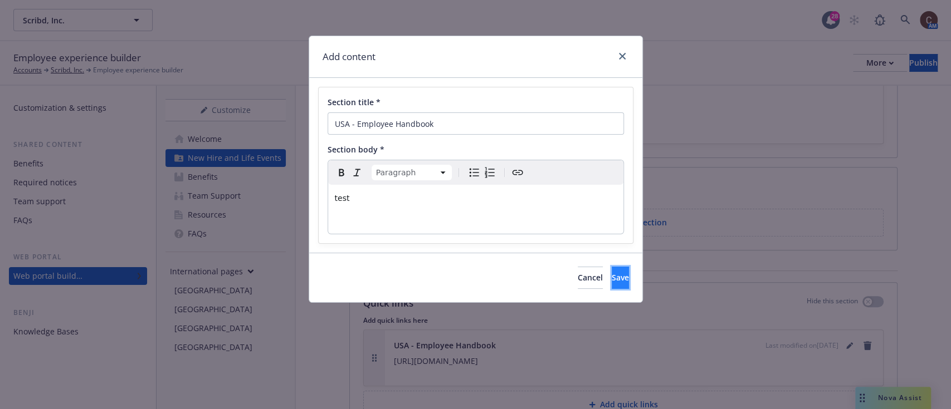
click at [611, 282] on button "Save" at bounding box center [619, 278] width 17 height 22
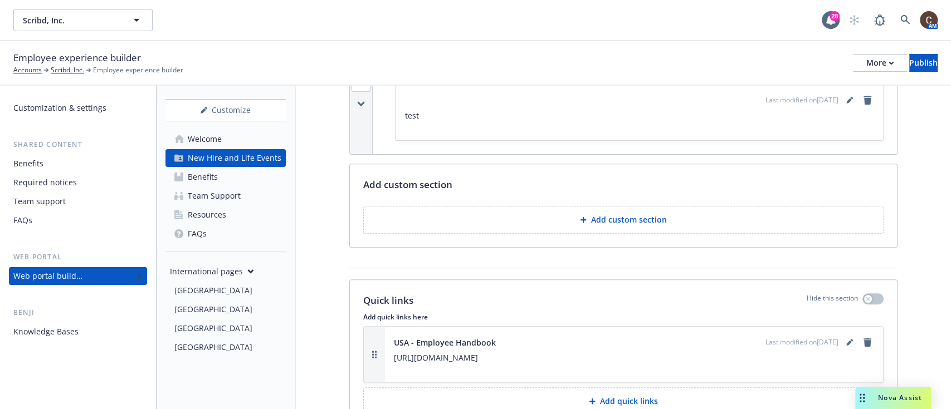
scroll to position [3272, 0]
click at [830, 334] on div "Last modified on 09/29/2025" at bounding box center [819, 340] width 109 height 13
click at [846, 337] on icon "editPencil" at bounding box center [849, 340] width 7 height 7
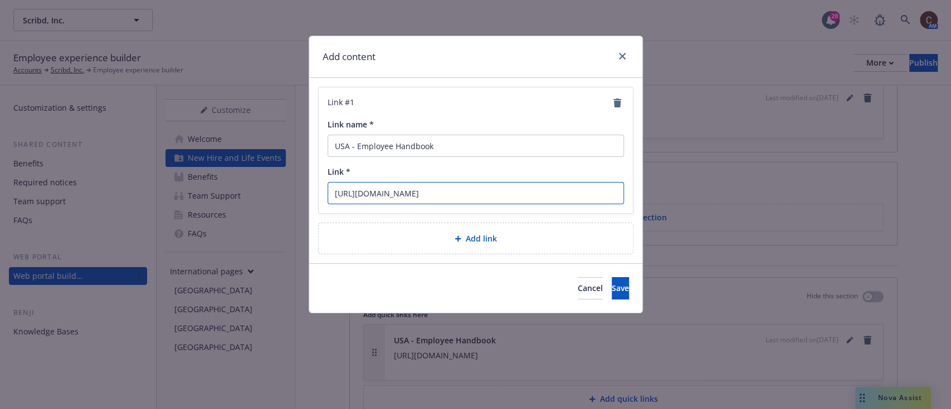
click at [418, 191] on input "https://docs.google.com/document/d/1TY676dbAjYHLemIKmKaohqxQa5YmTdIaRMatVTUwS5o…" at bounding box center [475, 193] width 296 height 22
click at [577, 283] on span "Cancel" at bounding box center [589, 288] width 25 height 11
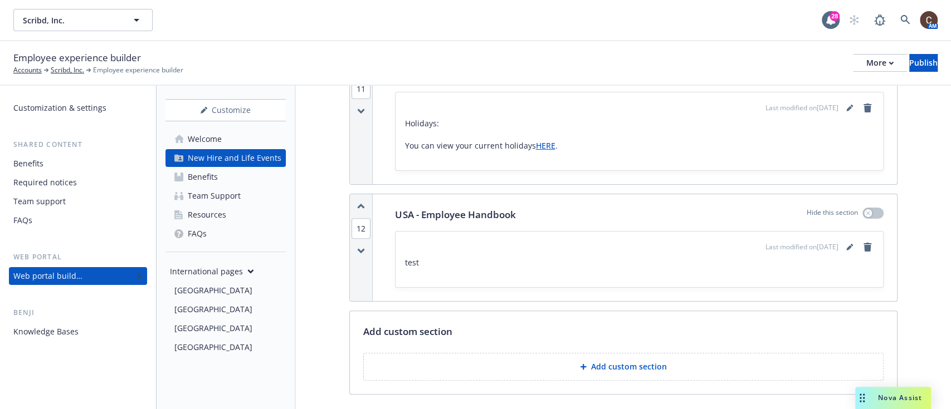
scroll to position [3122, 0]
click at [846, 244] on icon "editPencil" at bounding box center [849, 247] width 7 height 7
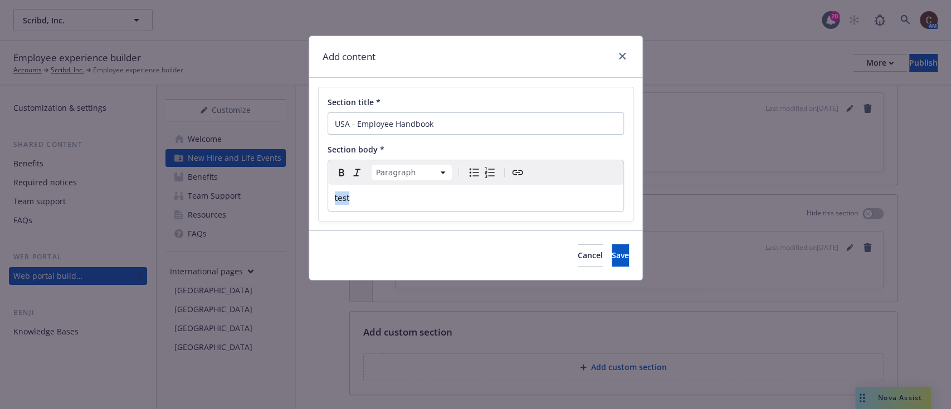
drag, startPoint x: 381, startPoint y: 198, endPoint x: 315, endPoint y: 218, distance: 68.5
click at [315, 218] on div "Section title * USA - Employee Handbook Section body * Paragraph Paragraph Head…" at bounding box center [475, 154] width 333 height 153
drag, startPoint x: 442, startPoint y: 204, endPoint x: 308, endPoint y: 204, distance: 133.1
click at [309, 204] on div "Section title * USA - Employee Handbook Section body * Paragraph Paragraph Head…" at bounding box center [475, 154] width 333 height 153
click at [517, 173] on icon "Create link" at bounding box center [517, 172] width 11 height 5
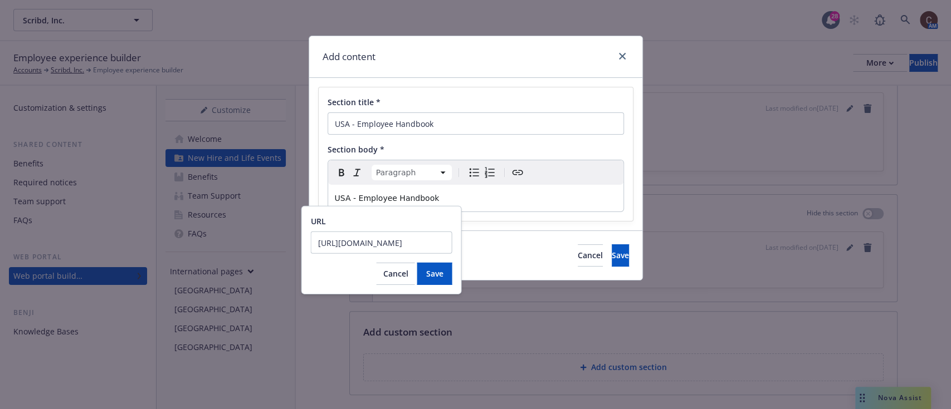
scroll to position [0, 262]
type input "https://docs.google.com/document/d/1TY676dbAjYHLemIKmKaohqxQa5YmTdIaRMatVTUwS5o…"
click at [433, 277] on span "Save" at bounding box center [433, 273] width 17 height 11
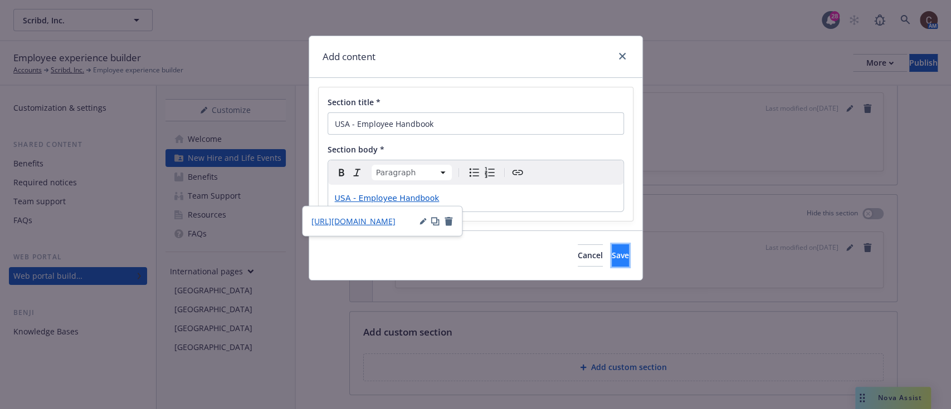
click at [611, 256] on span "Save" at bounding box center [619, 255] width 17 height 11
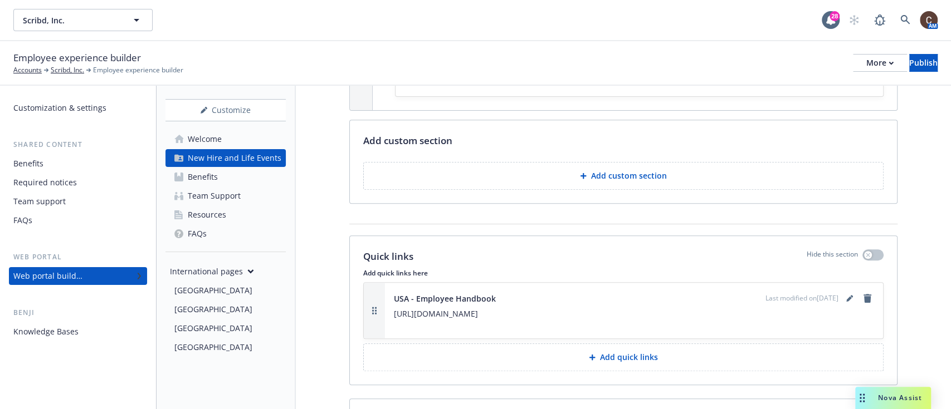
scroll to position [3315, 0]
click at [863, 292] on icon "remove" at bounding box center [867, 296] width 8 height 9
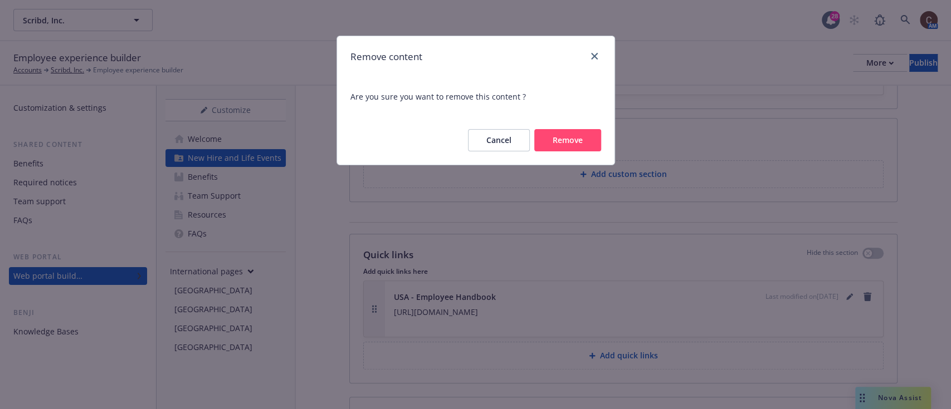
click at [566, 143] on button "Remove" at bounding box center [567, 140] width 67 height 22
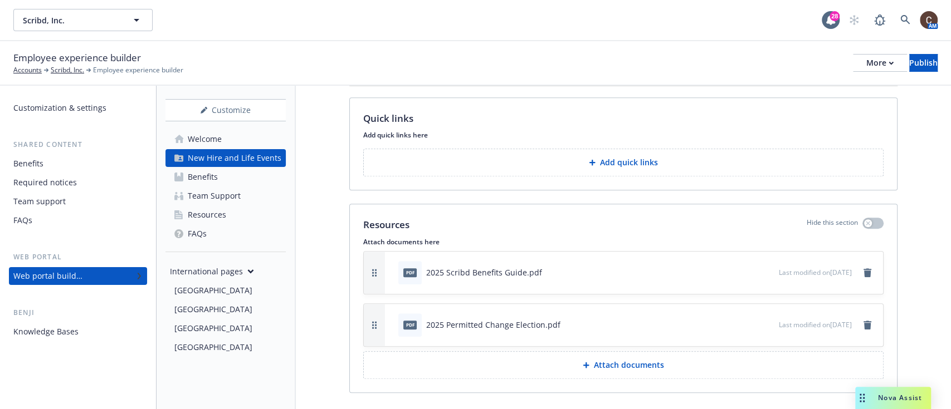
scroll to position [3458, 0]
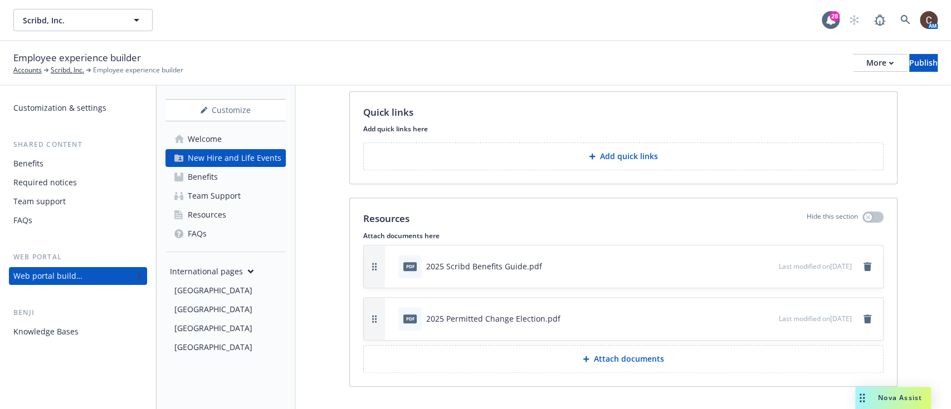
click at [203, 323] on div "[GEOGRAPHIC_DATA]" at bounding box center [227, 329] width 107 height 18
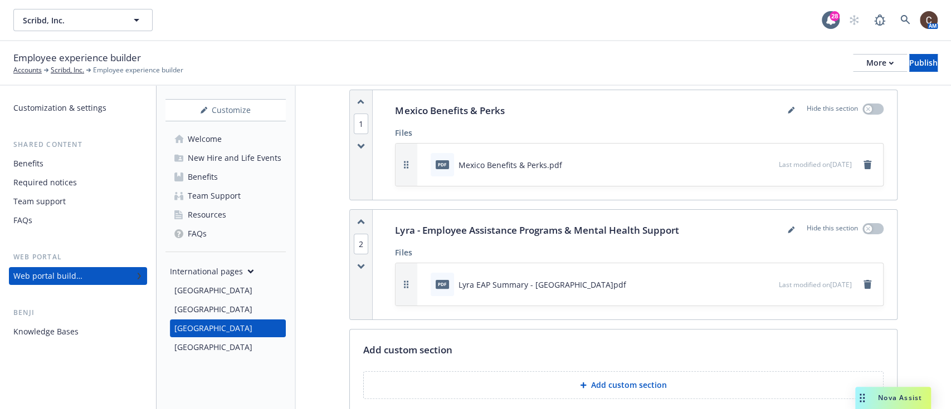
scroll to position [209, 0]
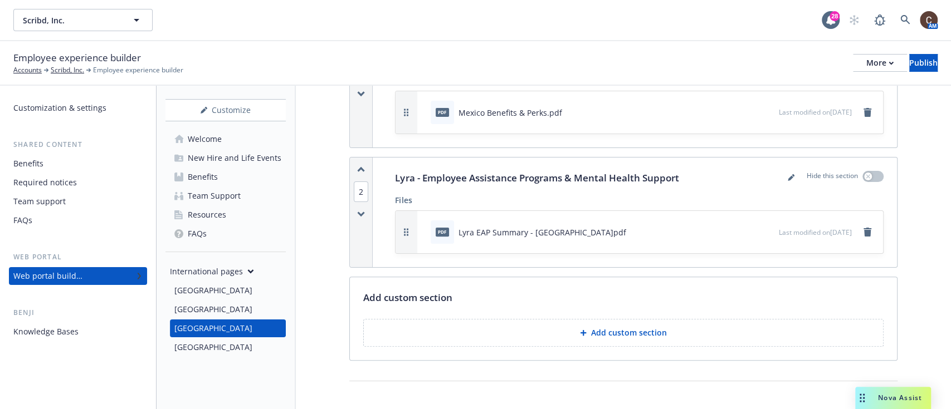
click at [622, 330] on p "Add custom section" at bounding box center [629, 332] width 76 height 11
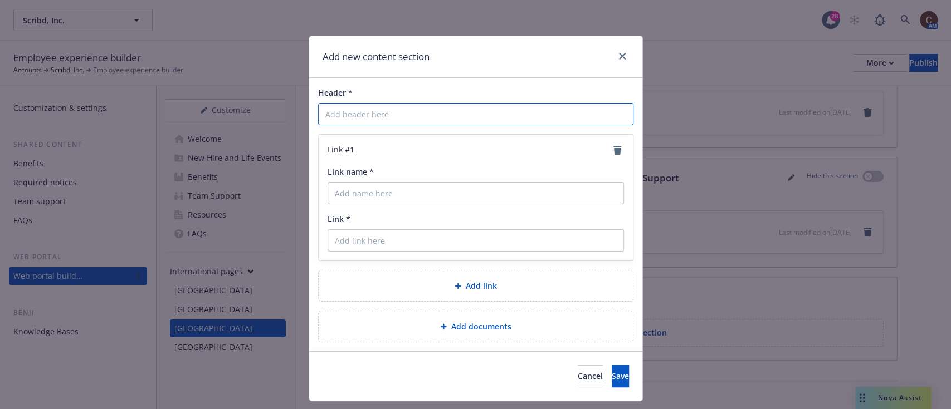
click at [459, 119] on input "Header *" at bounding box center [475, 114] width 315 height 22
click at [619, 58] on icon "close" at bounding box center [622, 56] width 7 height 7
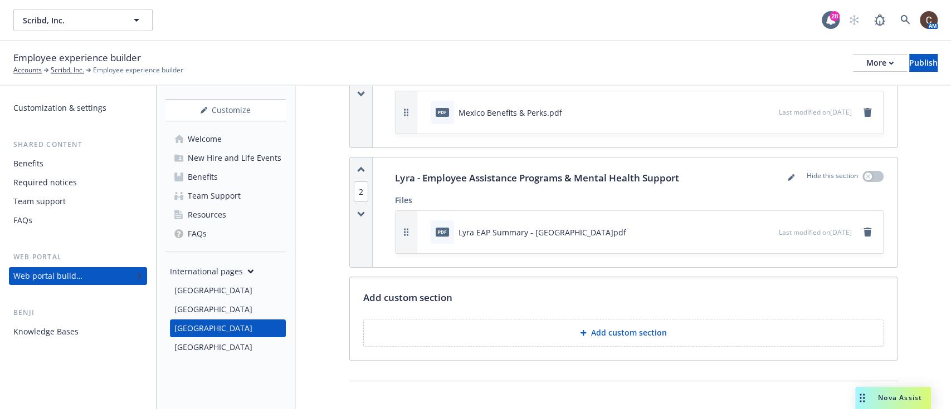
click at [253, 154] on div "New Hire and Life Events" at bounding box center [235, 158] width 94 height 18
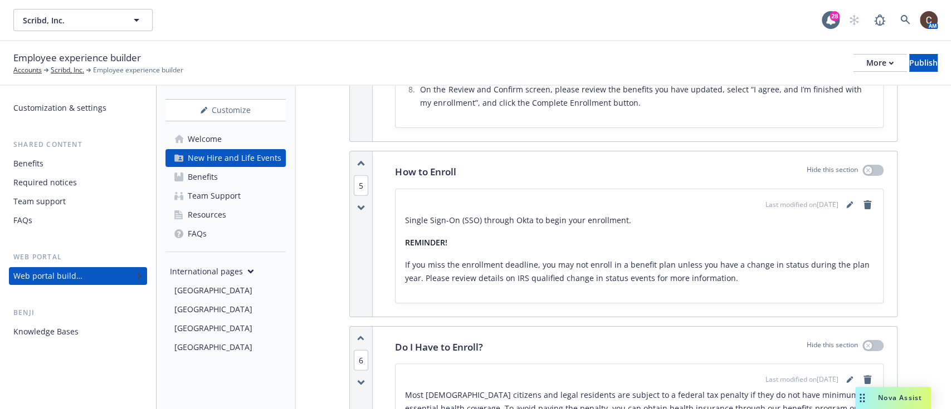
scroll to position [1786, 0]
click at [842, 198] on link "editPencil" at bounding box center [848, 204] width 13 height 13
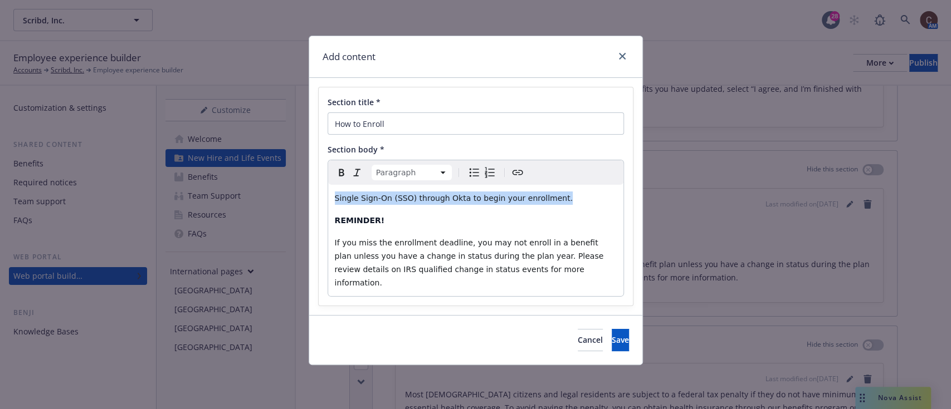
drag, startPoint x: 562, startPoint y: 195, endPoint x: 309, endPoint y: 190, distance: 252.9
click at [309, 190] on div "Section title * How to Enroll Section body * Paragraph Paragraph Heading 1 Head…" at bounding box center [475, 196] width 333 height 237
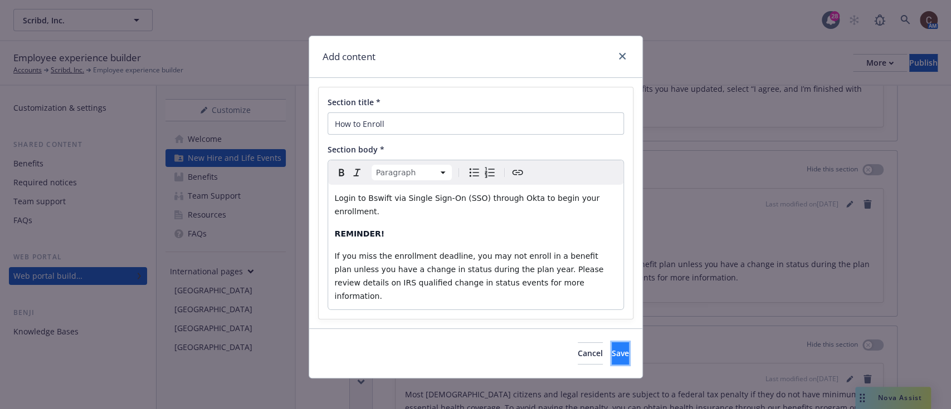
click at [619, 342] on button "Save" at bounding box center [619, 353] width 17 height 22
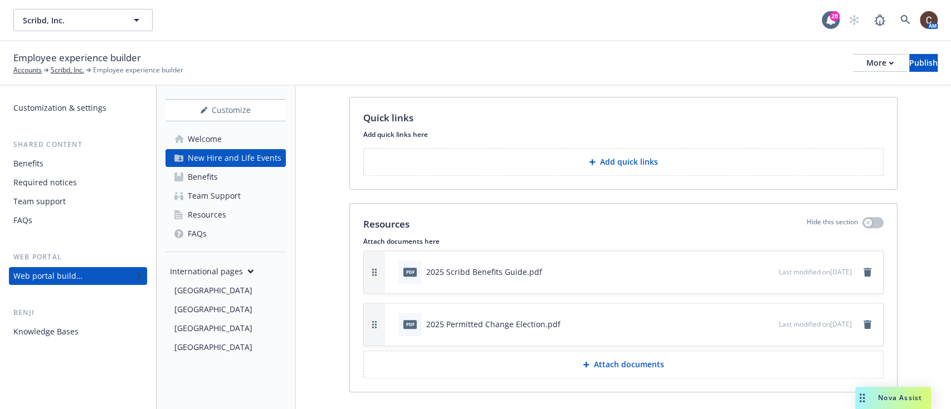
scroll to position [3453, 0]
click at [762, 318] on button "preview file" at bounding box center [768, 323] width 12 height 10
click at [215, 231] on link "FAQs" at bounding box center [225, 234] width 120 height 18
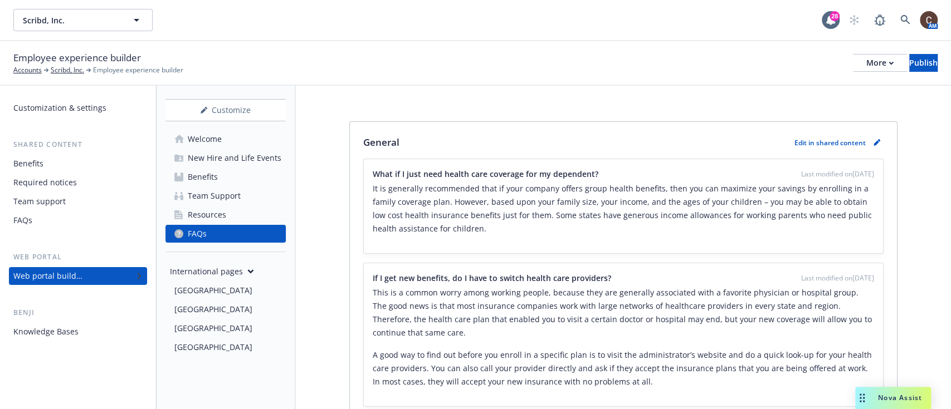
click at [236, 157] on div "New Hire and Life Events" at bounding box center [235, 158] width 94 height 18
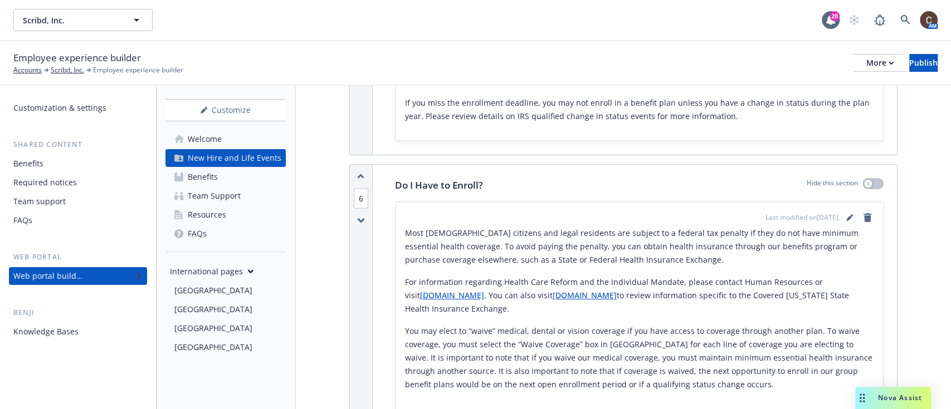
scroll to position [1964, 0]
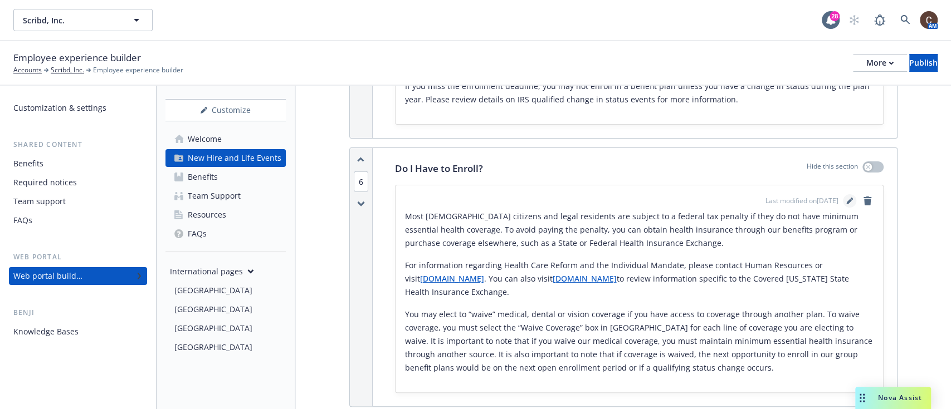
click at [842, 194] on link "editPencil" at bounding box center [848, 200] width 13 height 13
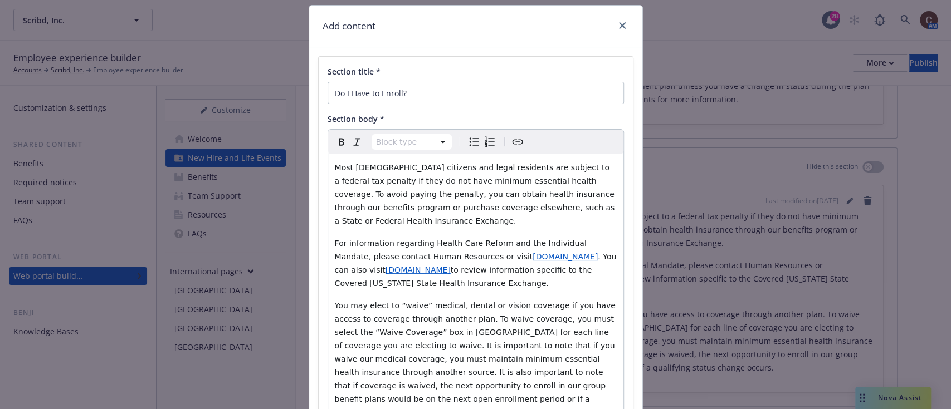
scroll to position [45, 0]
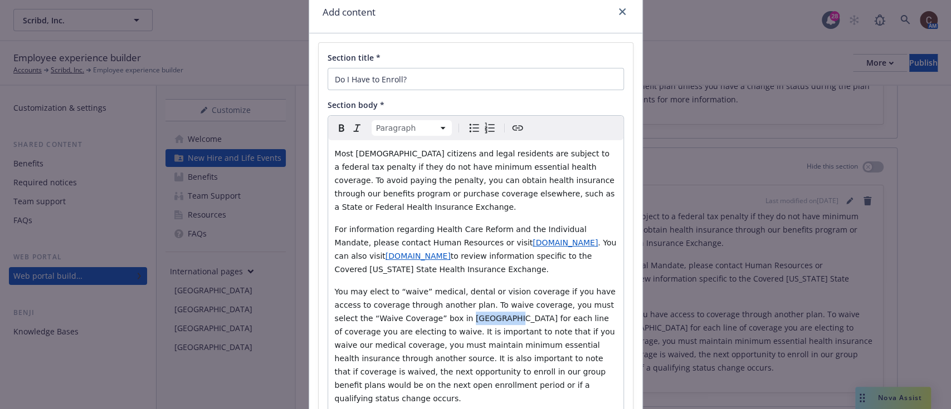
drag, startPoint x: 428, startPoint y: 305, endPoint x: 390, endPoint y: 310, distance: 38.1
click at [390, 310] on span "You may elect to “waive” medical, dental or vision coverage if you have access …" at bounding box center [476, 345] width 283 height 116
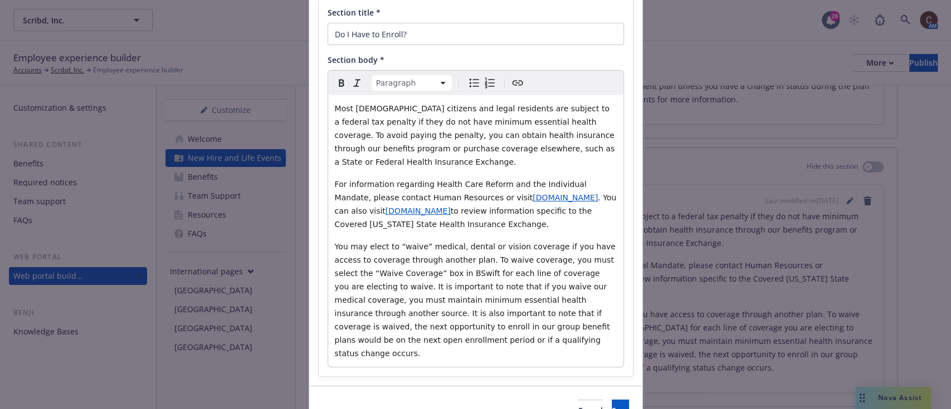
scroll to position [125, 0]
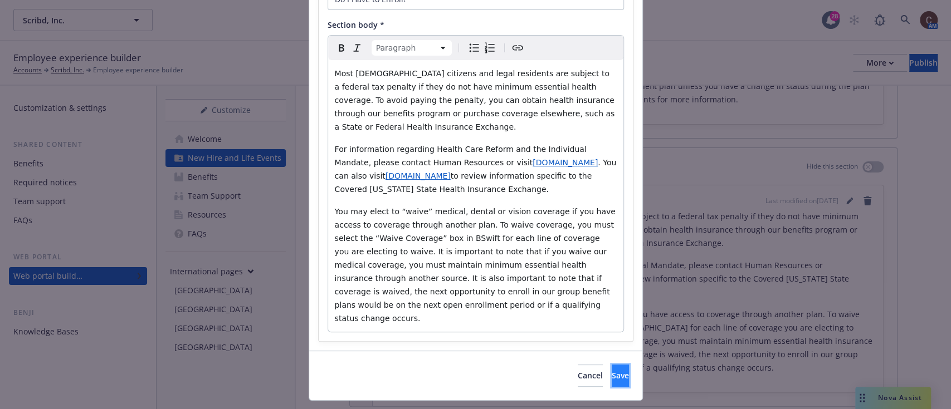
click at [611, 365] on button "Save" at bounding box center [619, 376] width 17 height 22
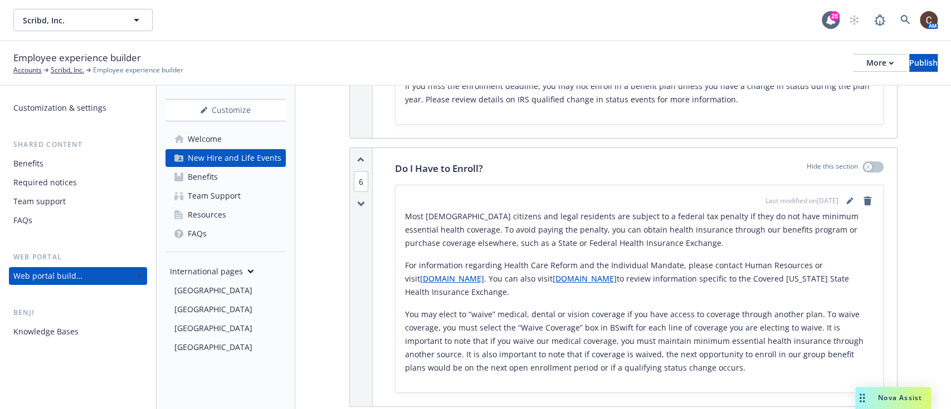
click at [212, 292] on div "[GEOGRAPHIC_DATA]" at bounding box center [227, 291] width 107 height 18
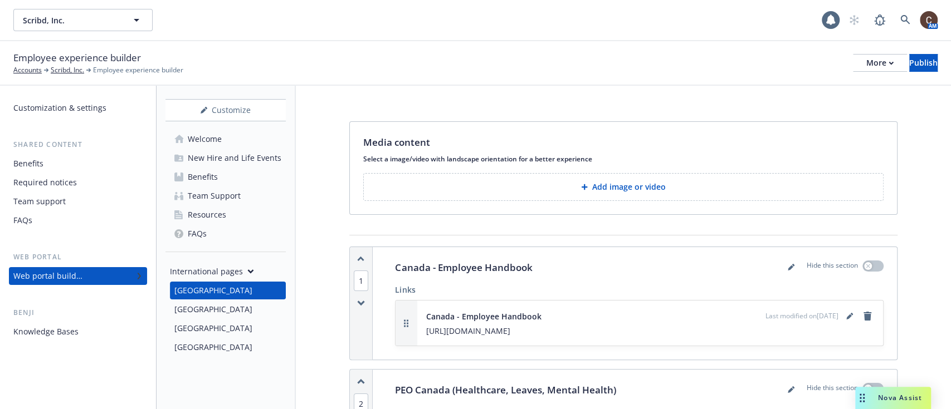
click at [600, 185] on p "Add image or video" at bounding box center [629, 187] width 74 height 11
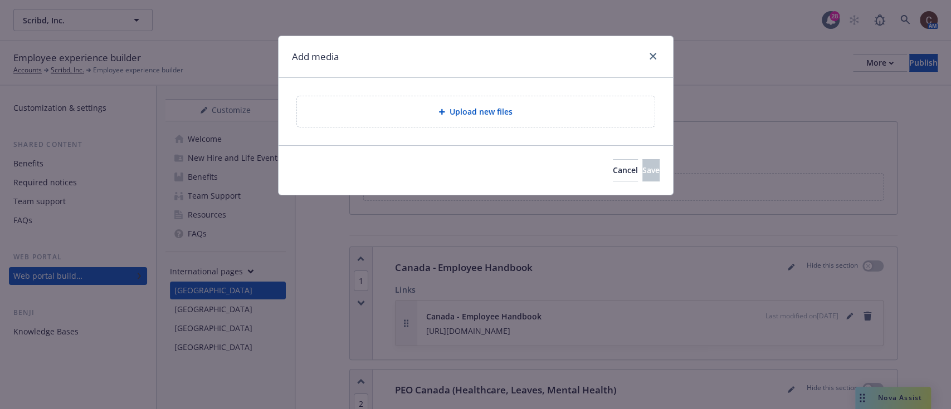
click at [488, 106] on span "Upload new files" at bounding box center [480, 112] width 63 height 12
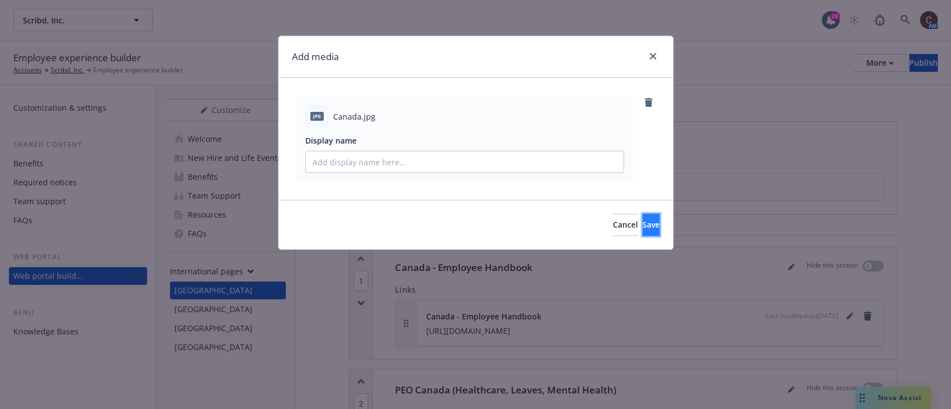
click at [642, 221] on button "Save" at bounding box center [650, 225] width 17 height 22
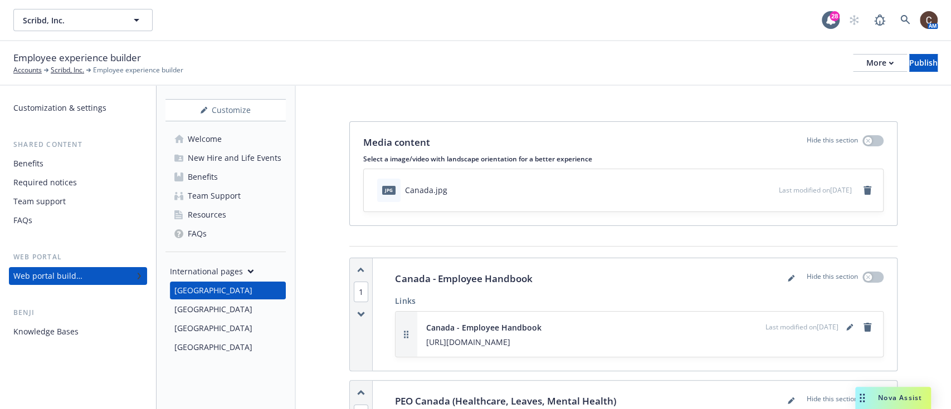
click at [200, 326] on div "[GEOGRAPHIC_DATA]" at bounding box center [227, 329] width 107 height 18
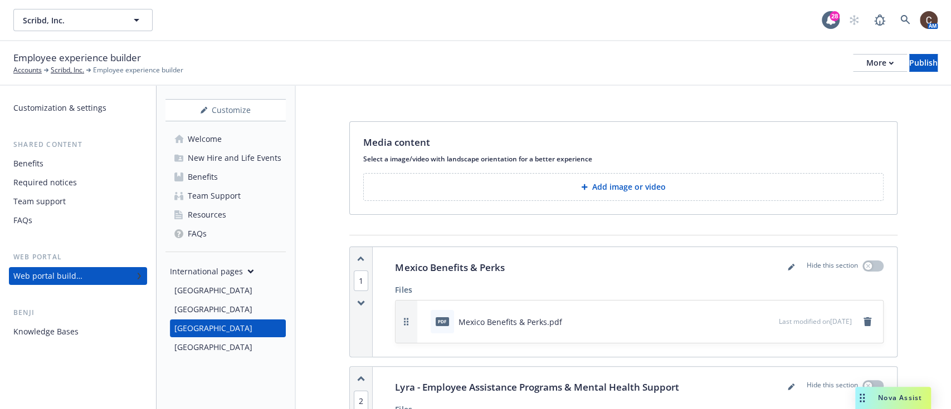
click at [566, 180] on button "Add image or video" at bounding box center [623, 187] width 520 height 28
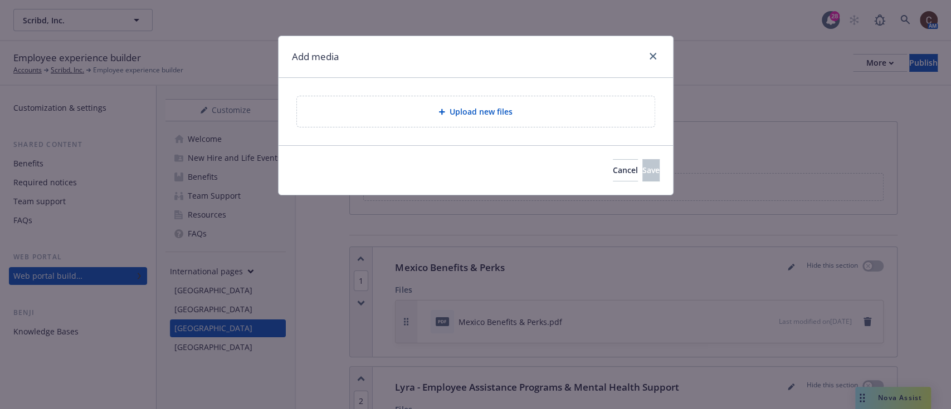
click at [532, 110] on div "Upload new files" at bounding box center [476, 111] width 340 height 13
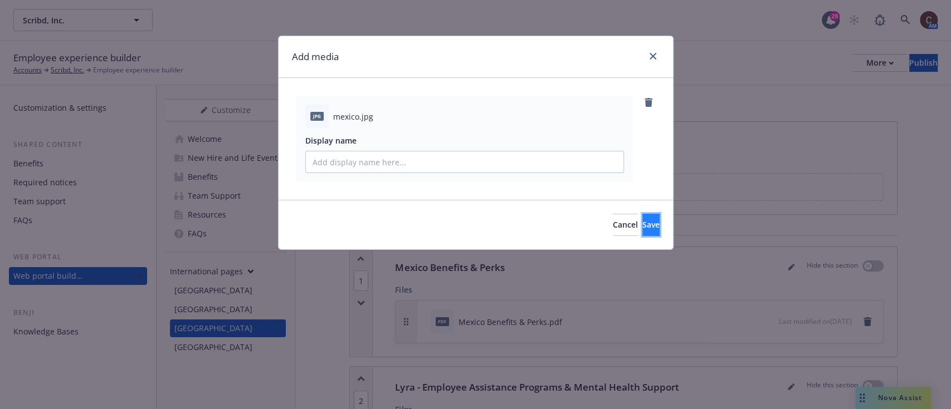
click at [642, 224] on span "Save" at bounding box center [650, 224] width 17 height 11
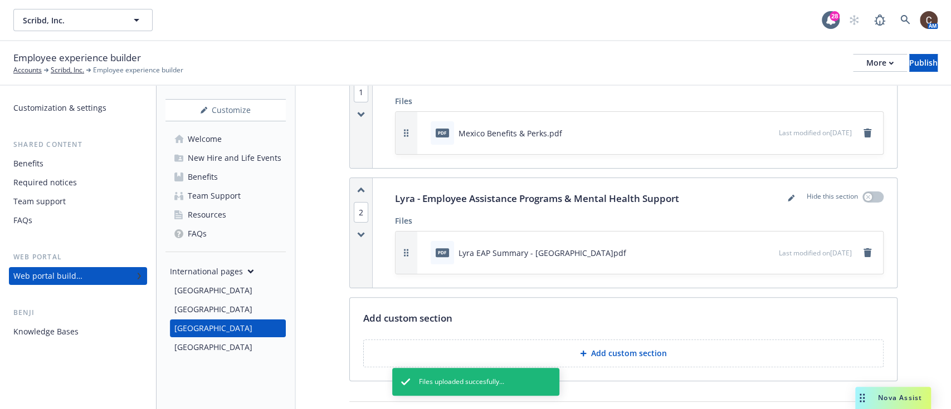
scroll to position [229, 0]
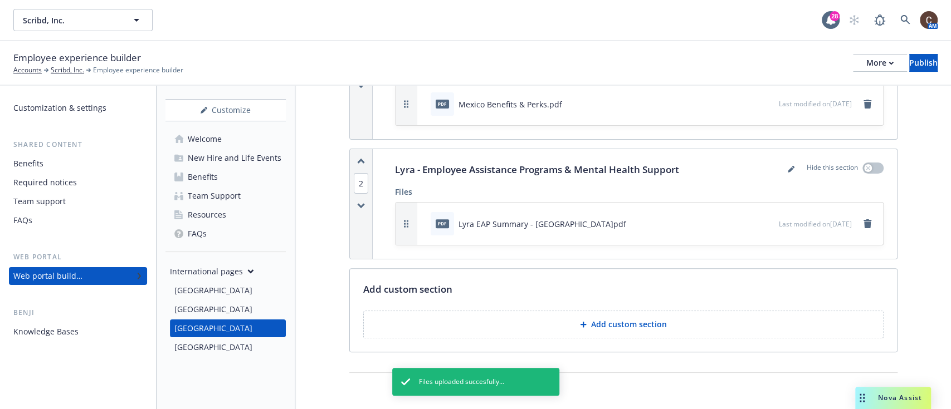
click at [637, 319] on p "Add custom section" at bounding box center [629, 324] width 76 height 11
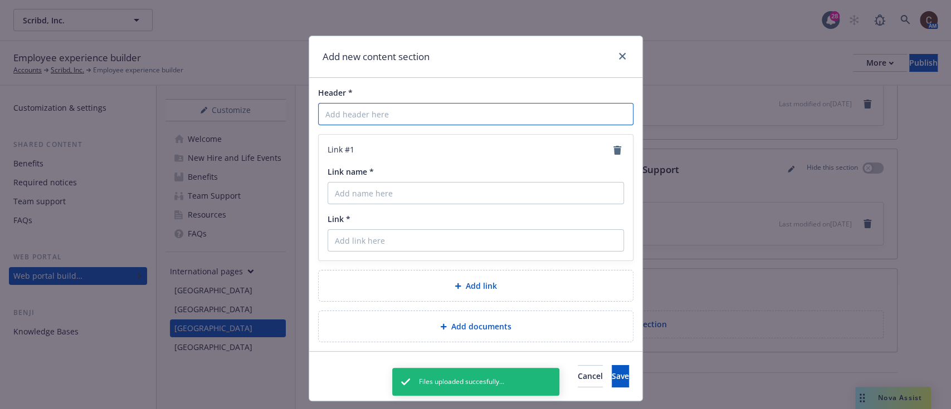
click at [491, 115] on input "Header *" at bounding box center [475, 114] width 315 height 22
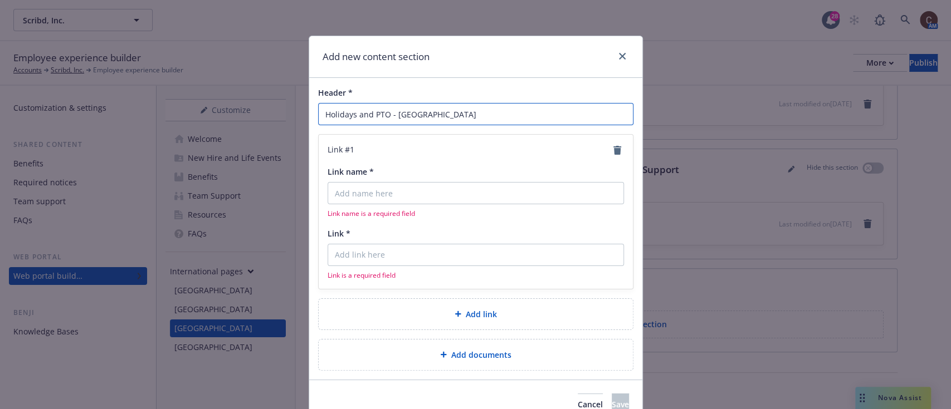
type input "Holidays and PTO - Mexico"
click at [429, 198] on input "Link name *" at bounding box center [475, 193] width 296 height 22
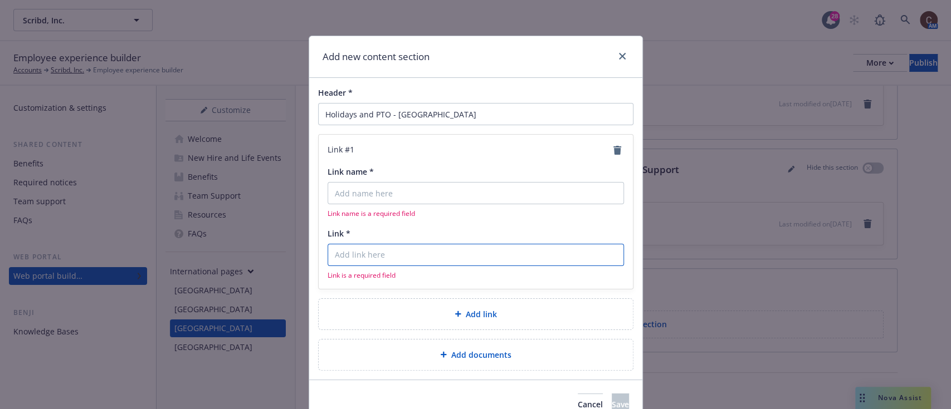
click at [414, 256] on input "Link *" at bounding box center [475, 255] width 296 height 22
paste input "https://docs.google.com/document/d/1S31BukWQPKxgX-sFSMFKr3H7_S-vsqXtlQ82KTSy8oo…"
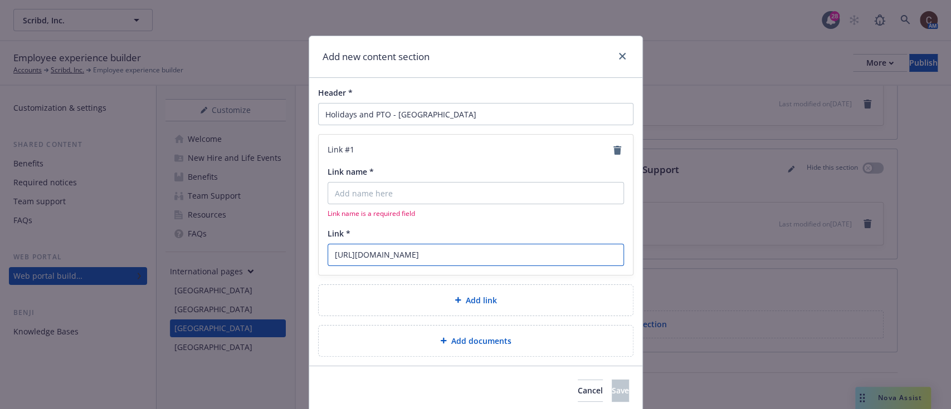
scroll to position [0, 66]
type input "https://docs.google.com/document/d/1S31BukWQPKxgX-sFSMFKr3H7_S-vsqXtlQ82KTSy8oo…"
click at [484, 194] on input "Link name *" at bounding box center [475, 193] width 296 height 22
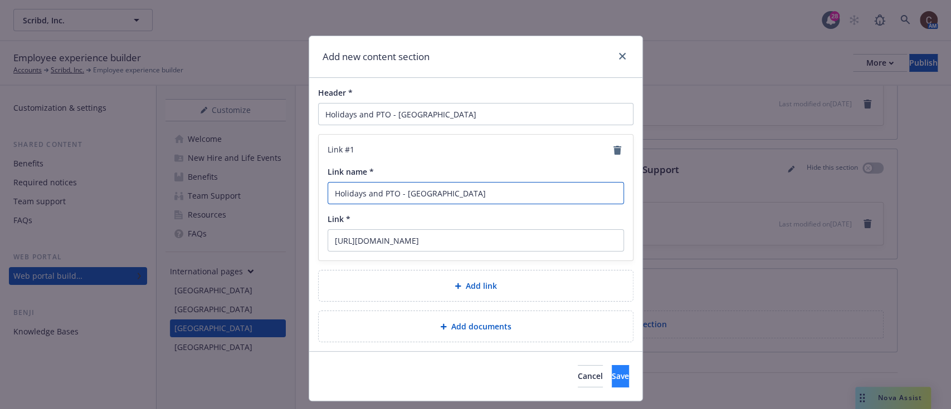
type input "Holidays and PTO - Mexico"
click at [611, 380] on button "Save" at bounding box center [619, 376] width 17 height 22
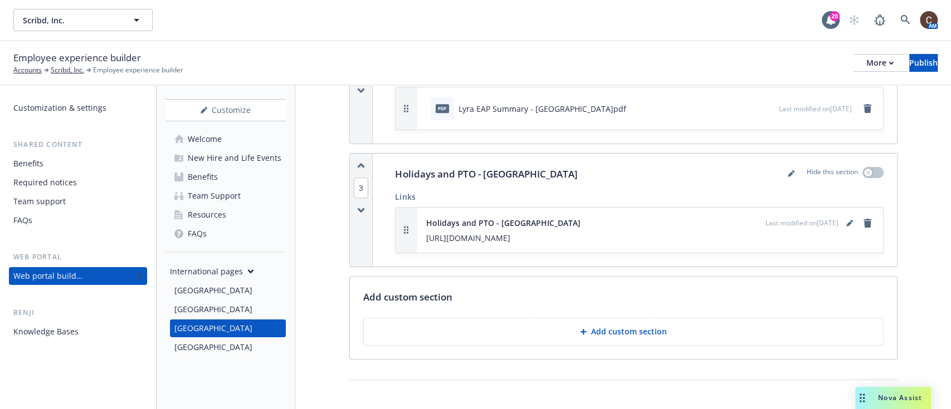
scroll to position [352, 0]
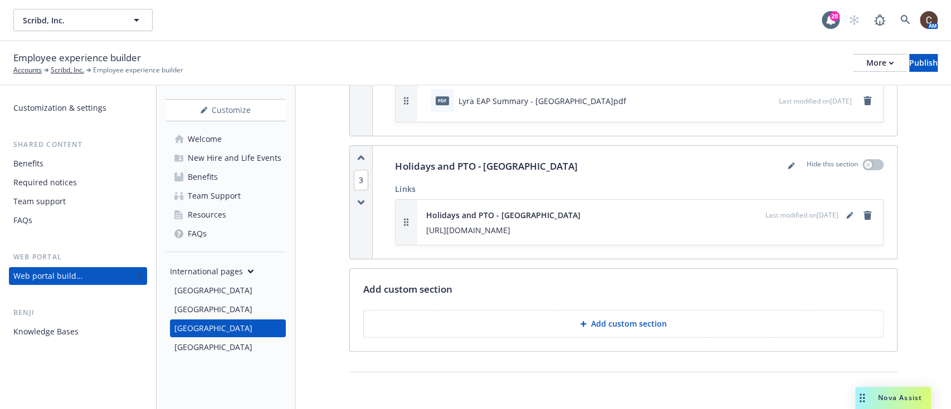
click at [194, 346] on div "[GEOGRAPHIC_DATA]" at bounding box center [213, 348] width 78 height 18
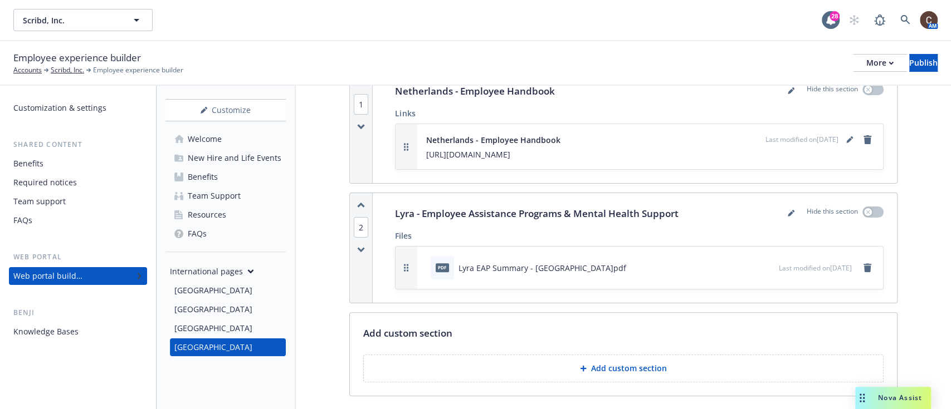
scroll to position [188, 0]
click at [618, 358] on button "Add custom section" at bounding box center [623, 368] width 520 height 28
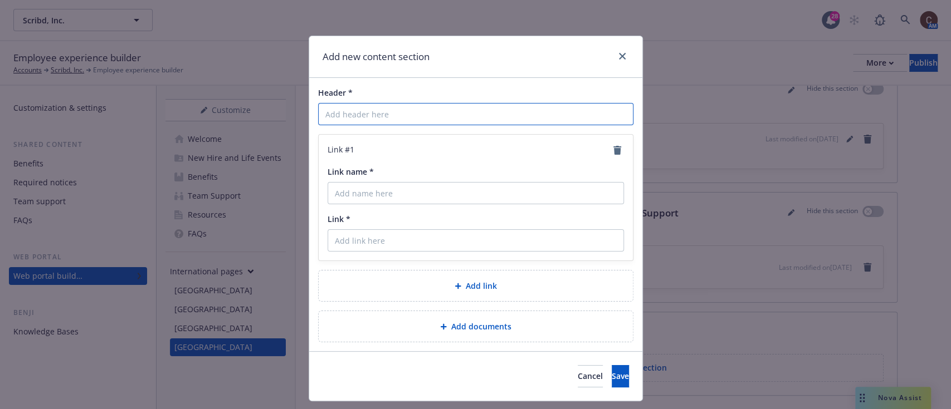
click at [495, 118] on input "Header *" at bounding box center [475, 114] width 315 height 22
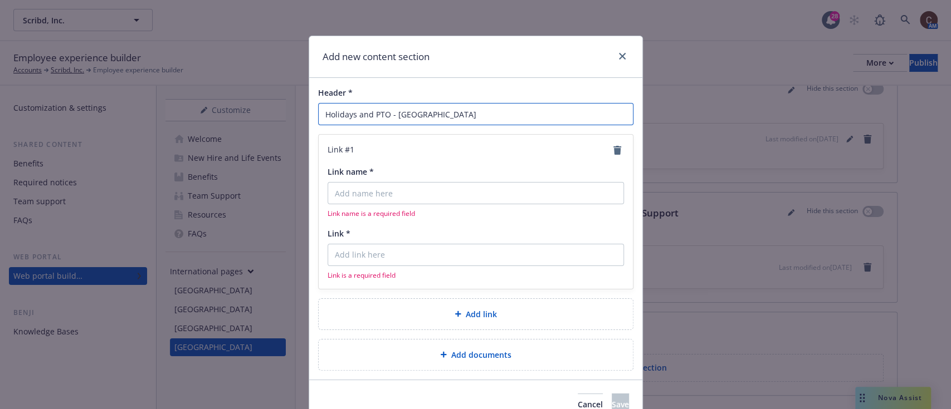
type input "Holidays and PTO - [GEOGRAPHIC_DATA]"
click at [490, 185] on input "Link name *" at bounding box center [475, 193] width 296 height 22
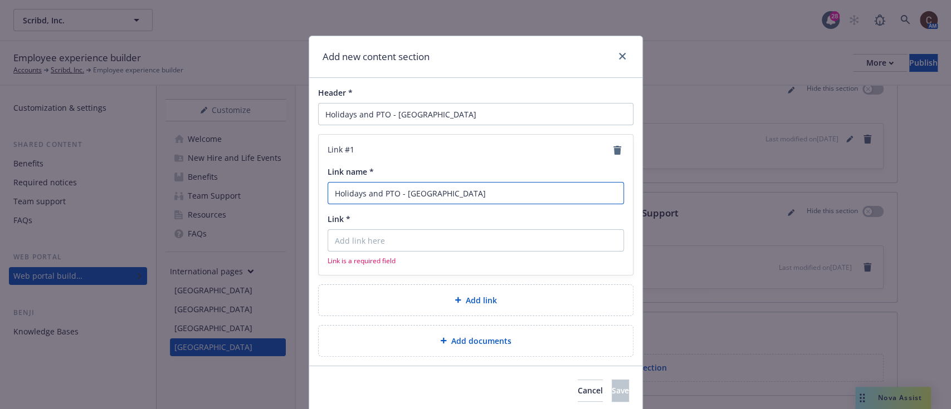
type input "Holidays and PTO - [GEOGRAPHIC_DATA]"
click at [481, 234] on input "Link *" at bounding box center [475, 240] width 296 height 22
paste input "https://docs.google.com/document/d/1b6fyLtqO8UFfWGSJeE5TViL-uNQSIHa5k7l2Qg_jui0…"
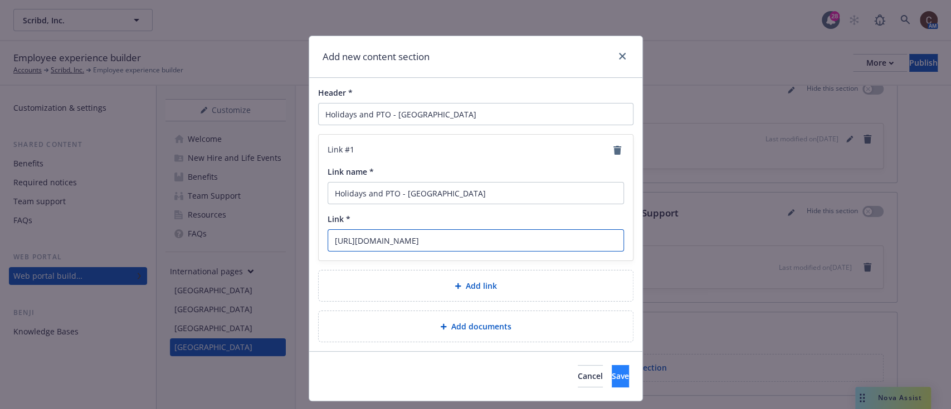
type input "https://docs.google.com/document/d/1b6fyLtqO8UFfWGSJeE5TViL-uNQSIHa5k7l2Qg_jui0…"
click at [611, 372] on button "Save" at bounding box center [619, 376] width 17 height 22
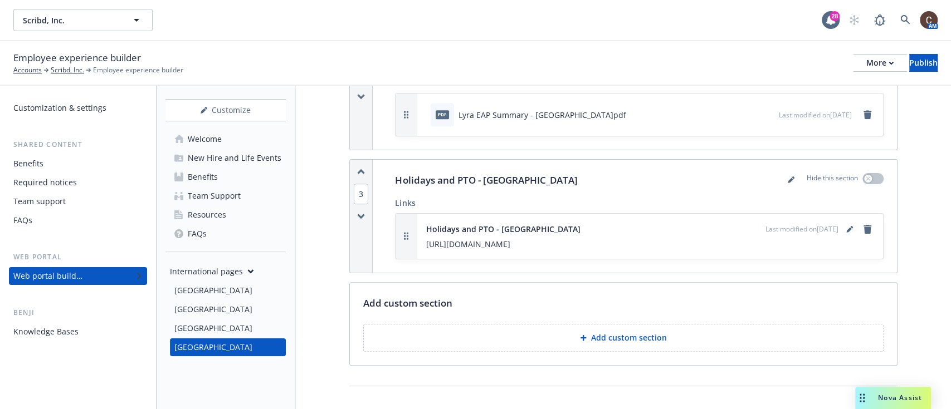
scroll to position [354, 0]
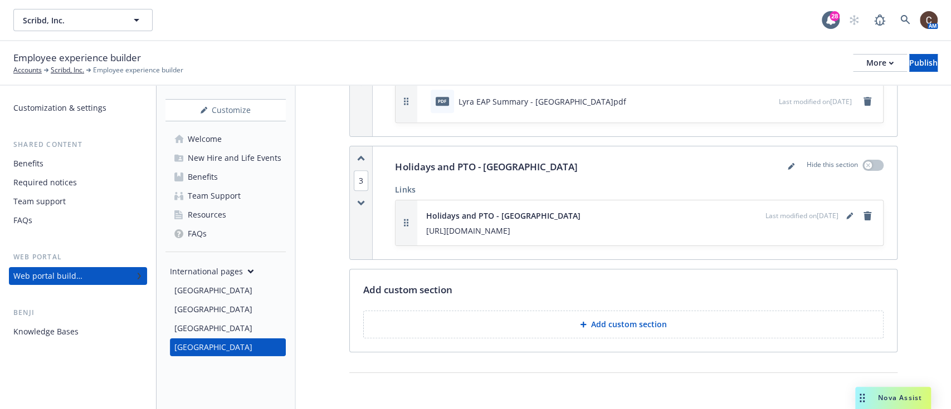
click at [229, 315] on div "United Kingdom" at bounding box center [213, 310] width 78 height 18
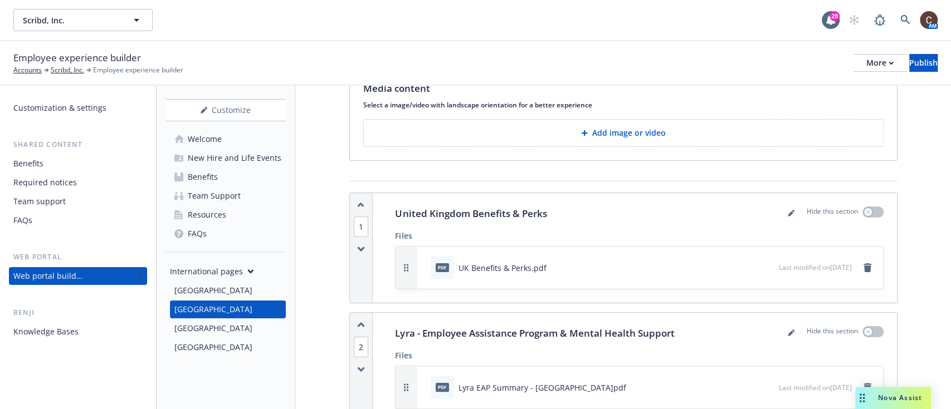
scroll to position [55, 0]
click at [640, 140] on button "Add image or video" at bounding box center [623, 133] width 520 height 28
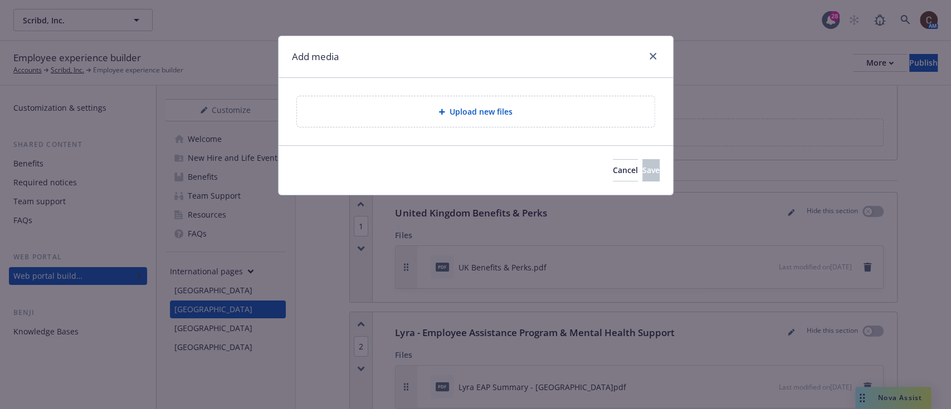
click at [471, 115] on span "Upload new files" at bounding box center [480, 112] width 63 height 12
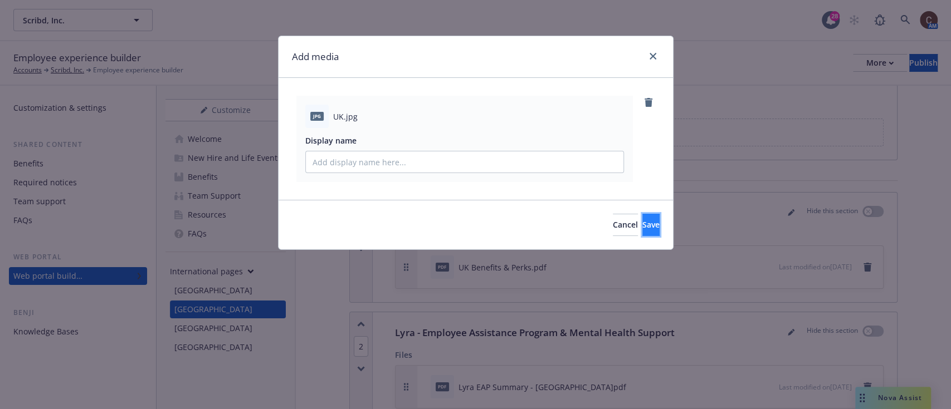
click at [642, 216] on button "Save" at bounding box center [650, 225] width 17 height 22
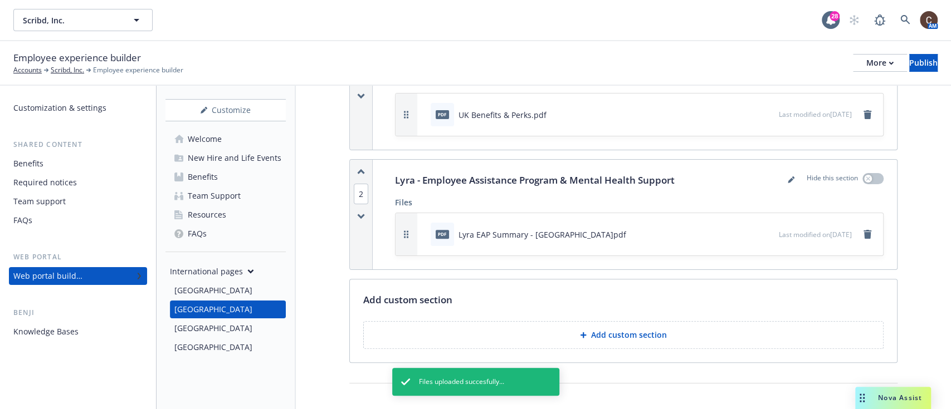
scroll to position [229, 0]
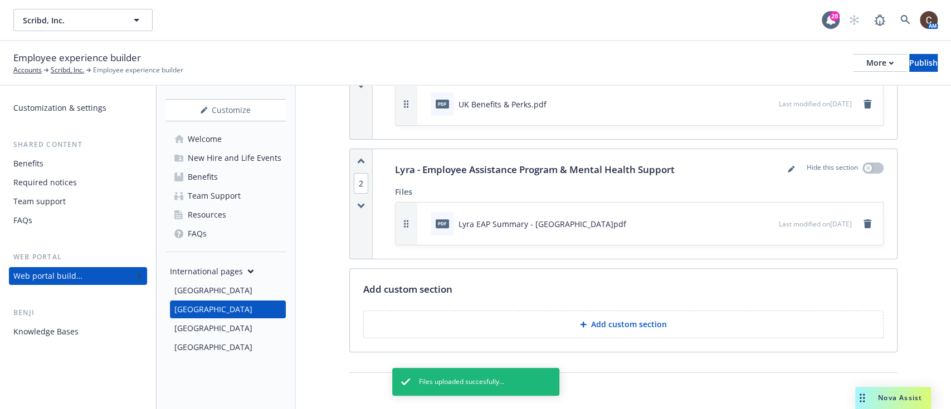
click at [598, 330] on button "Add custom section" at bounding box center [623, 325] width 520 height 28
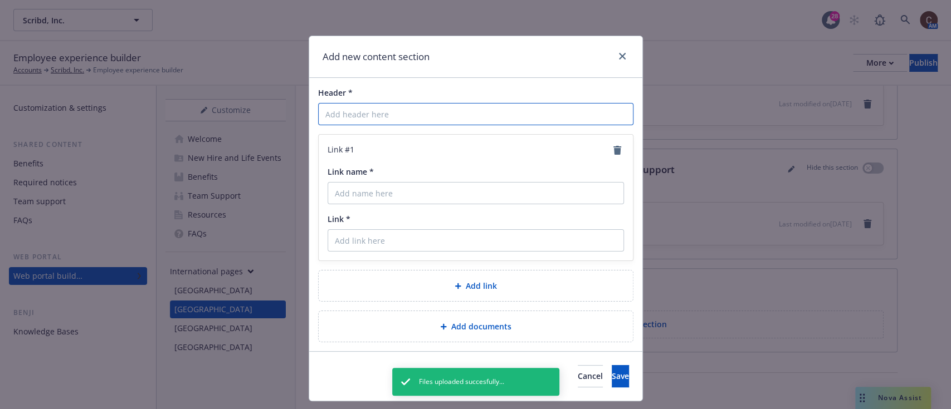
click at [453, 107] on input "Header *" at bounding box center [475, 114] width 315 height 22
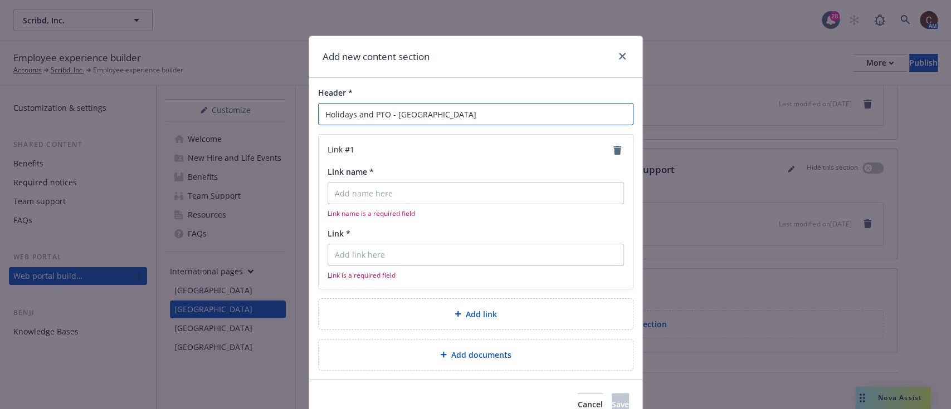
type input "Holidays and PTO - UK"
click at [453, 198] on input "Link name *" at bounding box center [475, 193] width 296 height 22
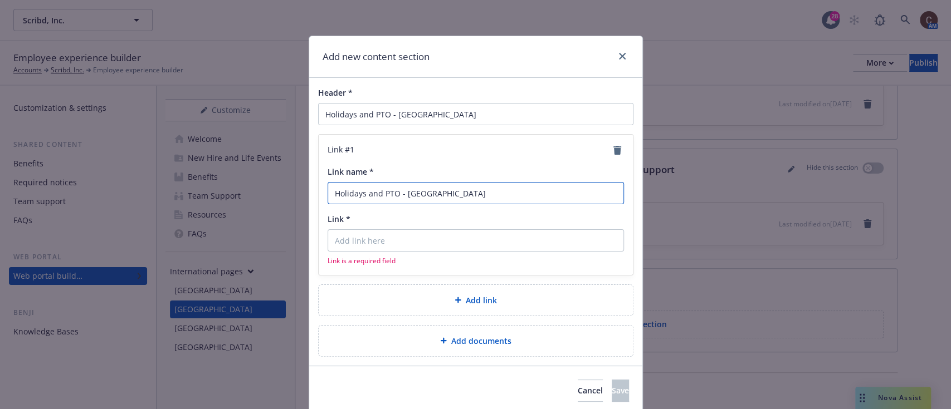
type input "Holidays and PTO - UK"
click at [447, 243] on input "Link *" at bounding box center [475, 240] width 296 height 22
paste input "https://app.strivebenefits.com/scribd/paid-time-off-policies-holidays---united-…"
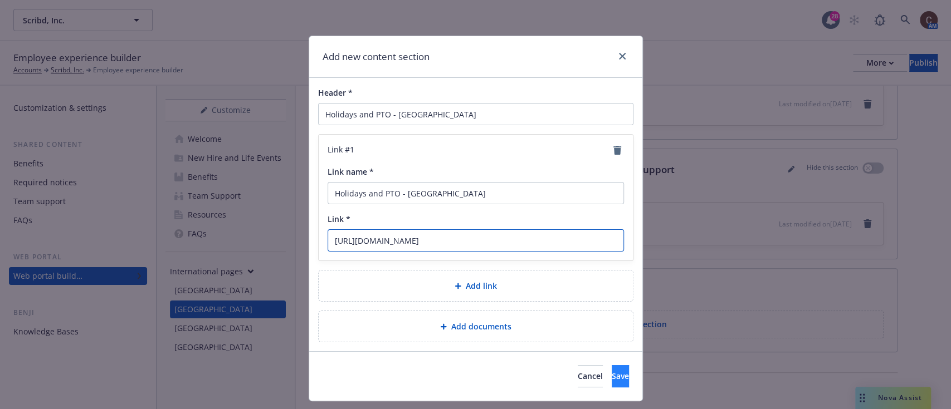
type input "https://app.strivebenefits.com/scribd/paid-time-off-policies-holidays---united-…"
click at [611, 373] on span "Save" at bounding box center [619, 376] width 17 height 11
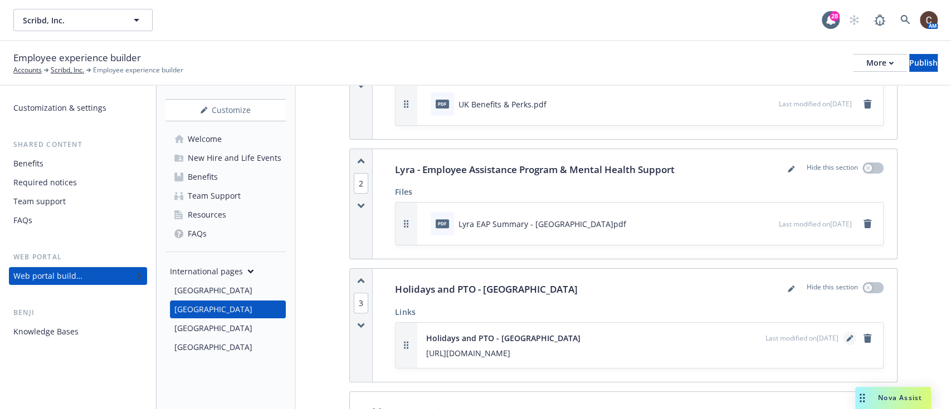
click at [842, 337] on link "editPencil" at bounding box center [848, 338] width 13 height 13
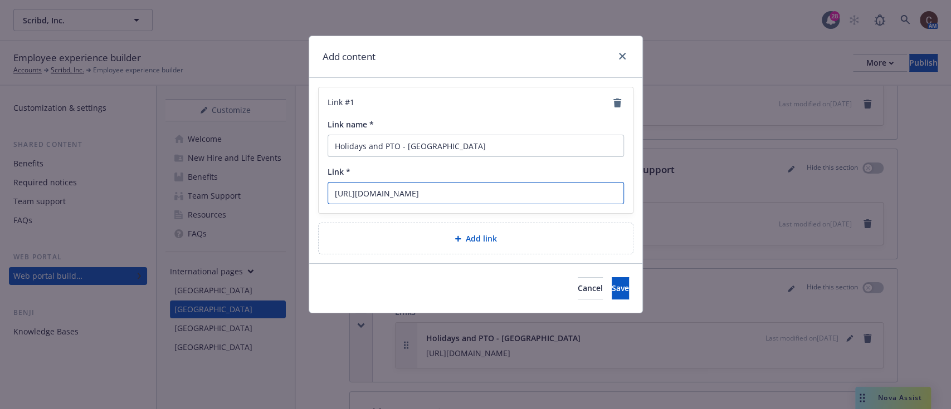
click at [561, 192] on input "https://app.strivebenefits.com/scribd/paid-time-off-policies-holidays---united-…" at bounding box center [475, 193] width 296 height 22
paste input "docs.google.com/document/d/1CB8NfpLEqQ1ZJzJZZjeD2Hc_fzpt2dK0QdnJyw6emeg/edit?ta…"
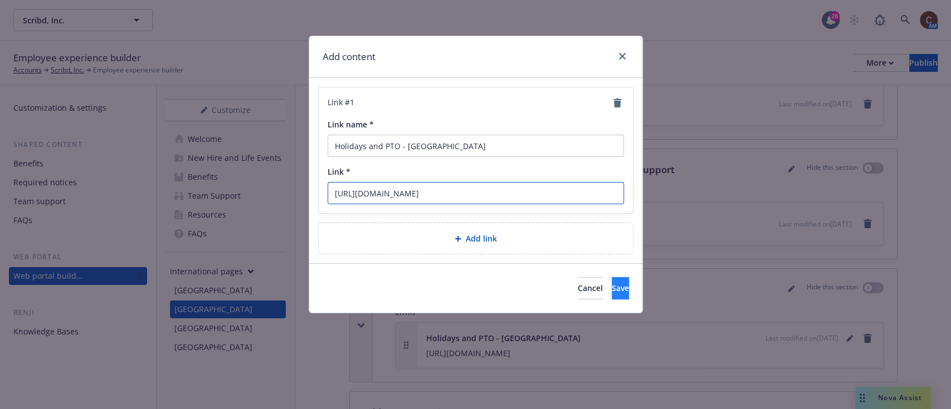
type input "https://docs.google.com/document/d/1CB8NfpLEqQ1ZJzJZZjeD2Hc_fzpt2dK0QdnJyw6emeg…"
click at [613, 298] on button "Save" at bounding box center [619, 288] width 17 height 22
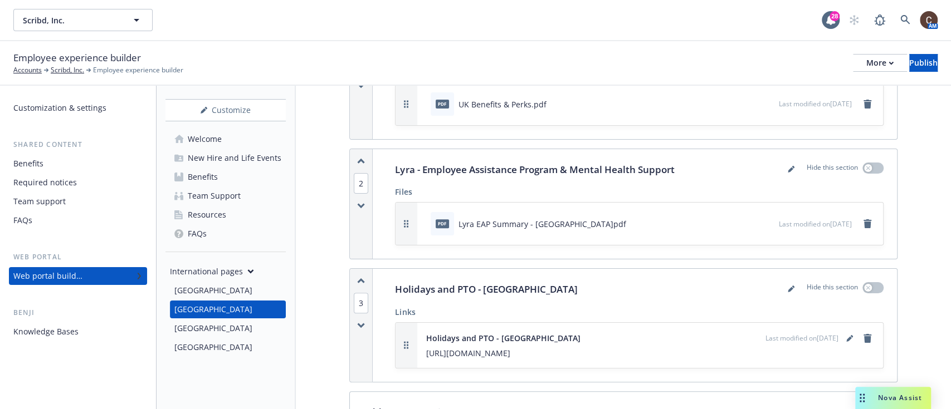
scroll to position [352, 0]
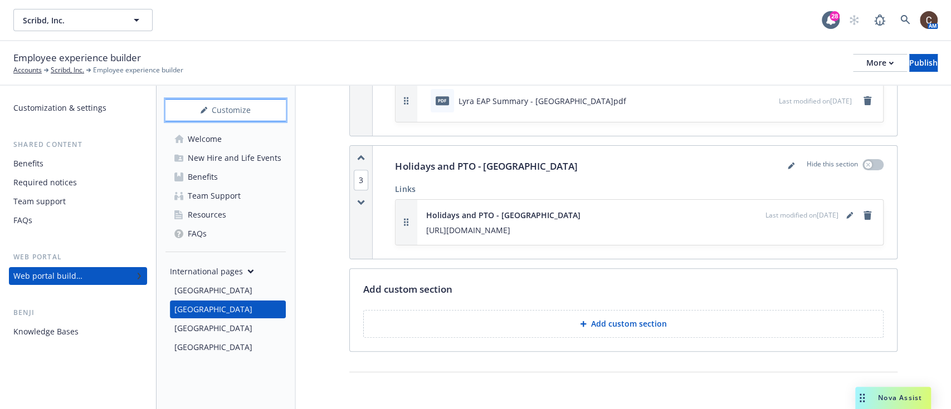
click at [242, 112] on div "Customize" at bounding box center [225, 110] width 120 height 21
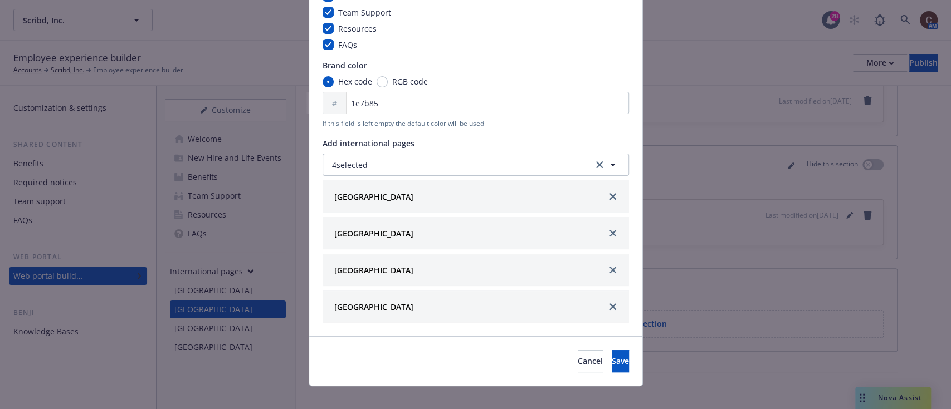
scroll to position [178, 0]
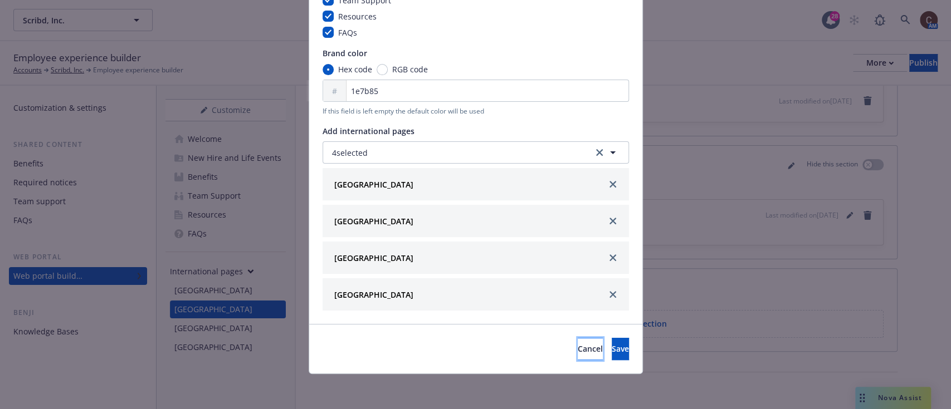
click at [577, 357] on button "Cancel" at bounding box center [589, 349] width 25 height 22
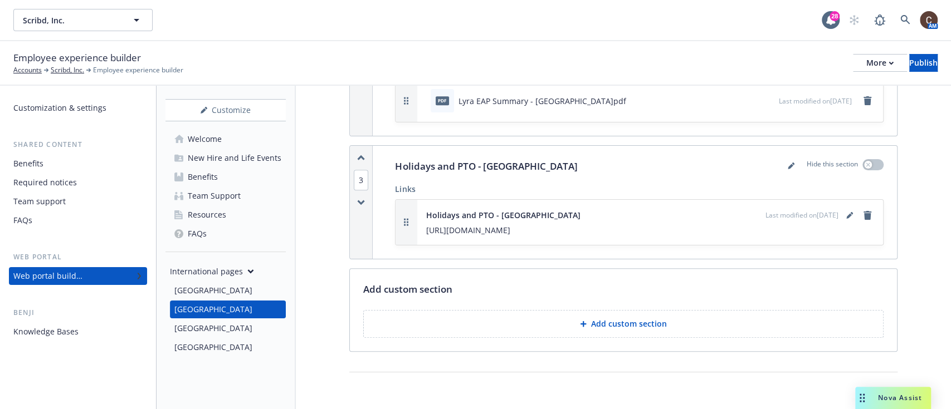
click at [214, 170] on div "Benefits" at bounding box center [203, 177] width 30 height 18
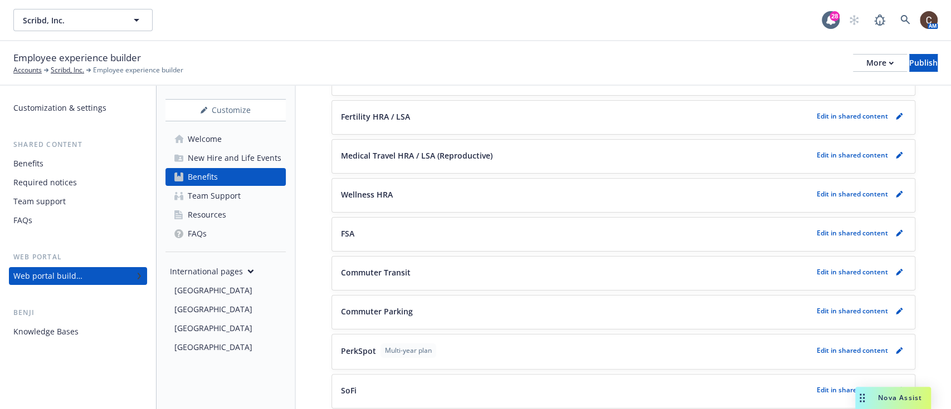
scroll to position [1011, 0]
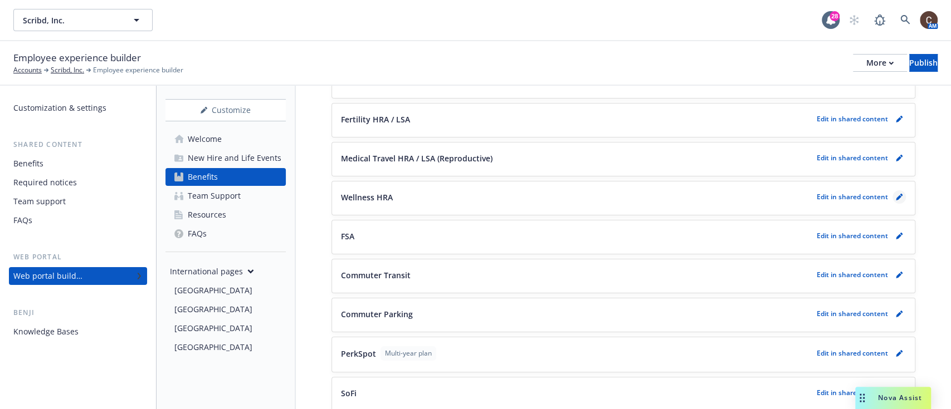
click at [892, 204] on link "pencil" at bounding box center [898, 196] width 13 height 13
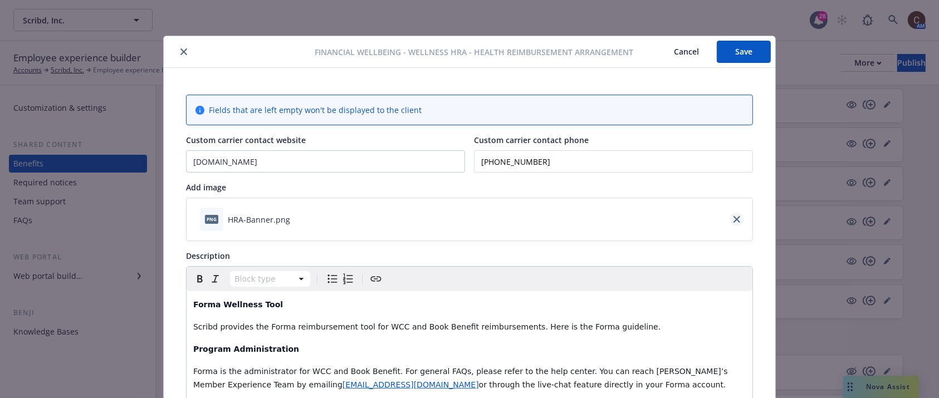
click at [733, 219] on icon "close" at bounding box center [736, 219] width 7 height 7
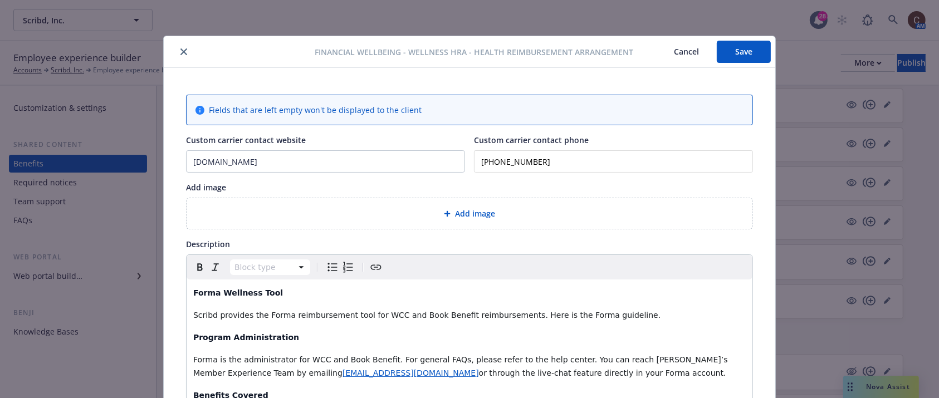
click at [468, 217] on span "Add image" at bounding box center [475, 214] width 40 height 12
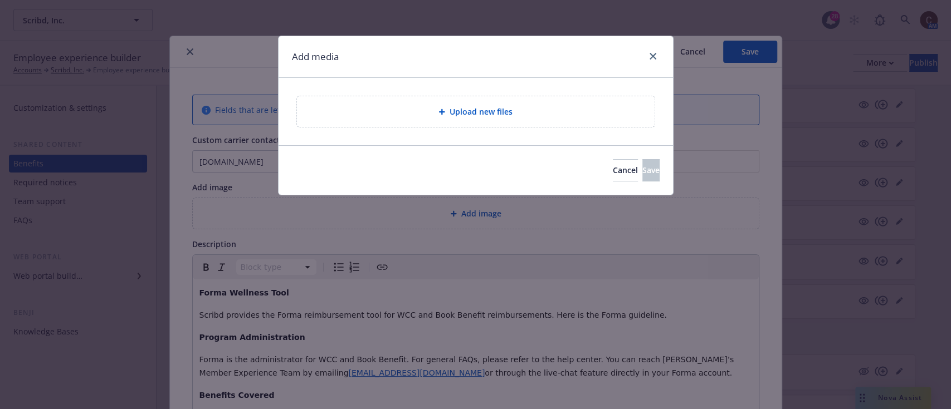
click at [490, 99] on div "Upload new files" at bounding box center [475, 111] width 357 height 31
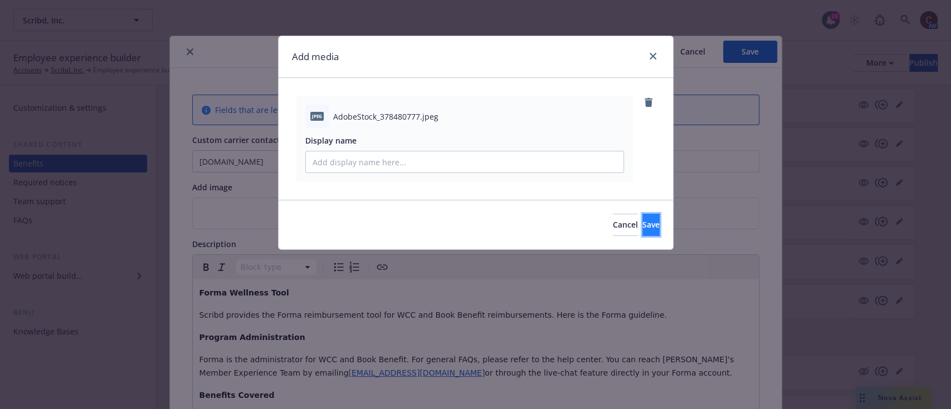
click at [646, 224] on button "Save" at bounding box center [650, 225] width 17 height 22
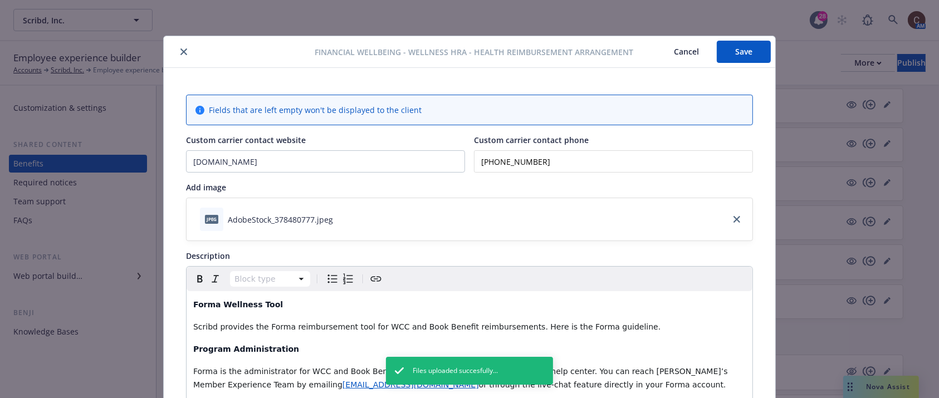
click at [735, 56] on button "Save" at bounding box center [744, 52] width 54 height 22
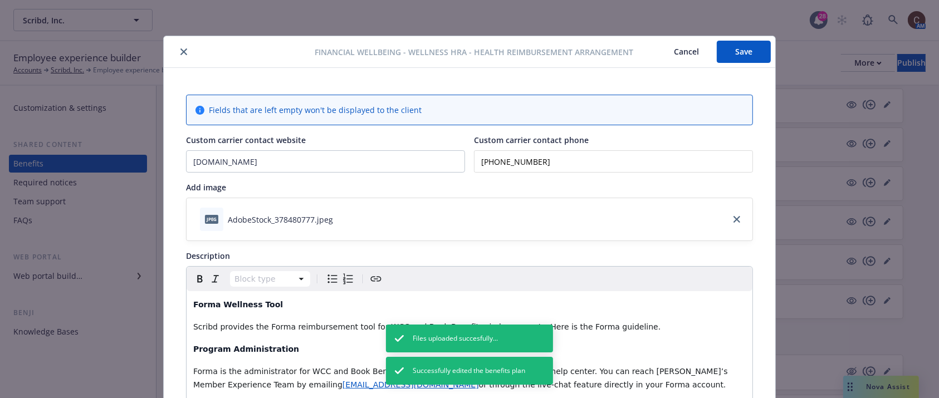
click at [180, 49] on icon "close" at bounding box center [183, 51] width 7 height 7
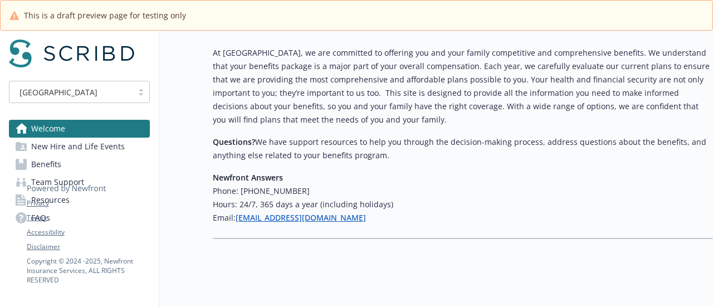
scroll to position [286, 0]
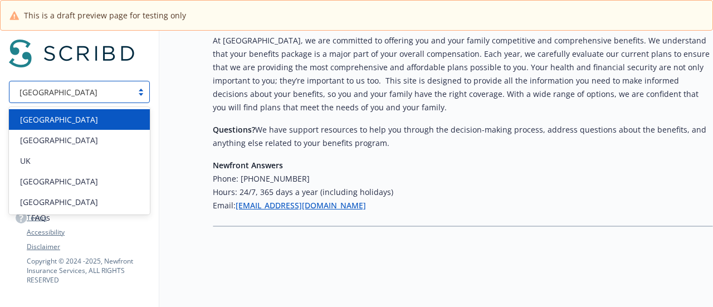
click at [136, 94] on div at bounding box center [141, 91] width 17 height 9
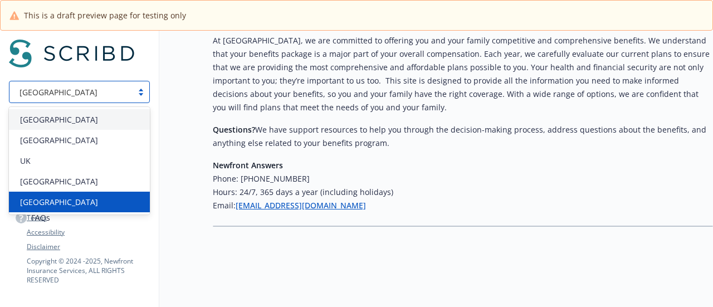
click at [67, 199] on div "[GEOGRAPHIC_DATA]" at bounding box center [80, 202] width 128 height 12
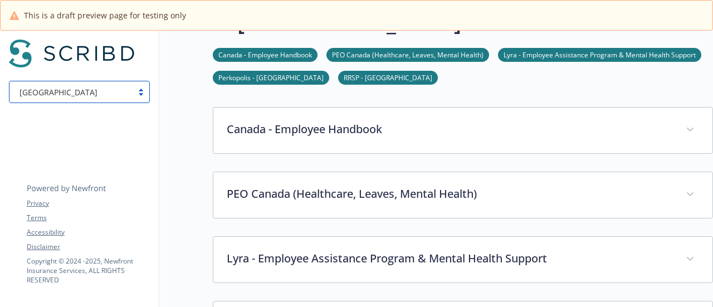
scroll to position [286, 0]
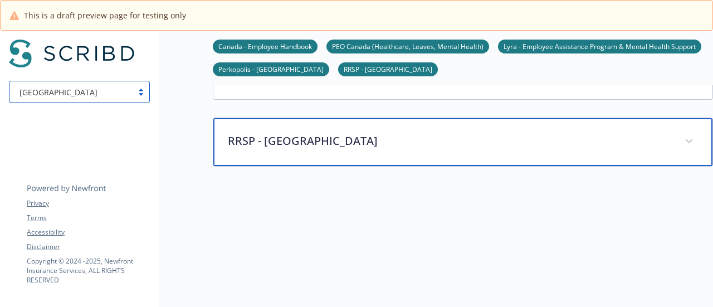
click at [388, 133] on p "RRSP - [GEOGRAPHIC_DATA]" at bounding box center [449, 141] width 443 height 17
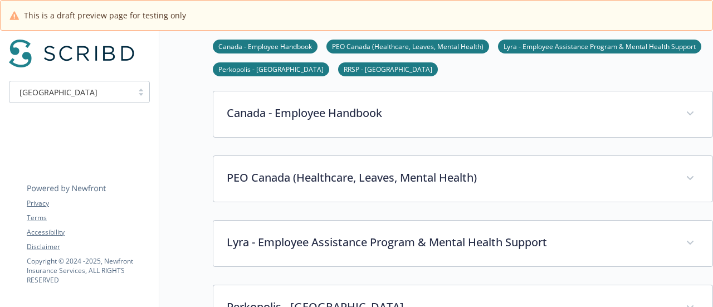
scroll to position [0, 0]
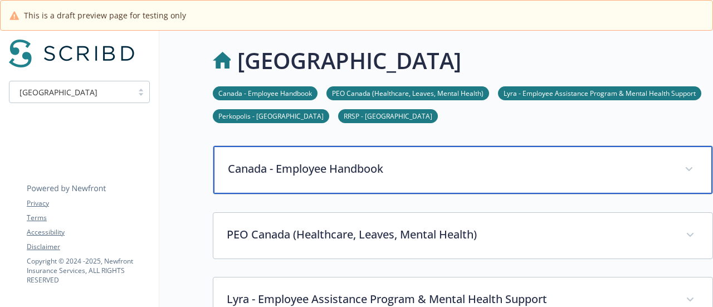
click at [393, 176] on div "Canada - Employee Handbook" at bounding box center [462, 170] width 499 height 48
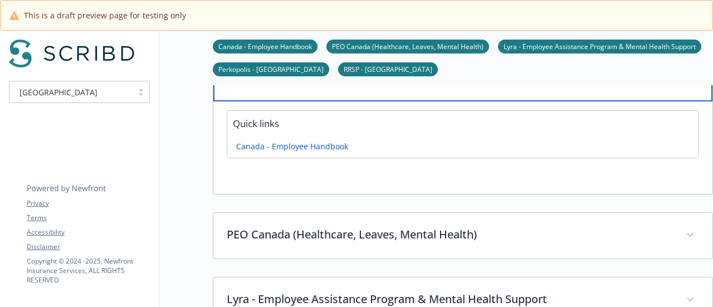
scroll to position [95, 0]
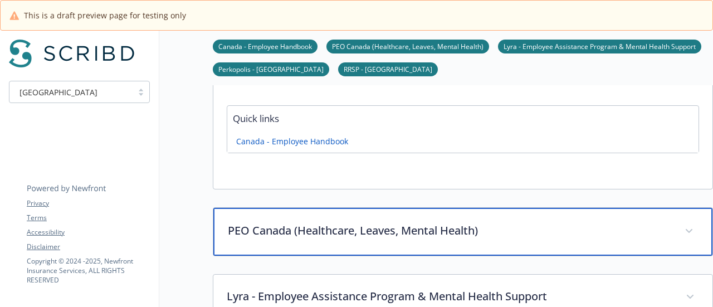
click at [428, 224] on p "PEO Canada (Healthcare, Leaves, Mental Health)" at bounding box center [449, 230] width 443 height 17
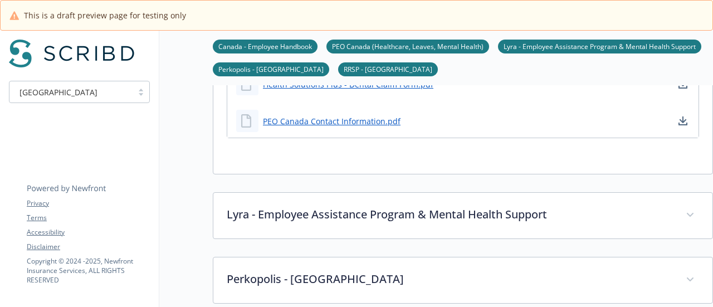
scroll to position [670, 0]
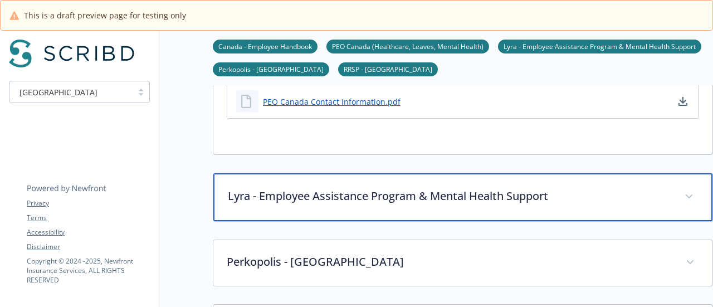
click at [439, 203] on div "Lyra - Employee Assistance Program & Mental Health Support" at bounding box center [462, 197] width 499 height 48
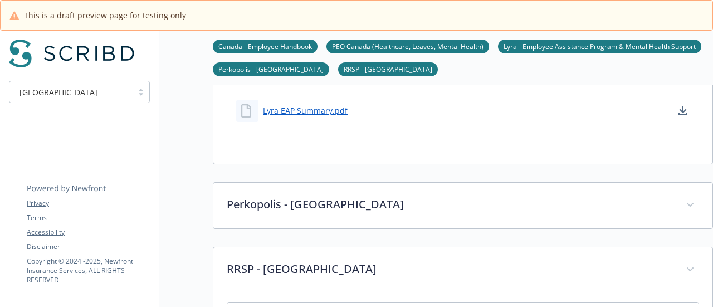
scroll to position [829, 0]
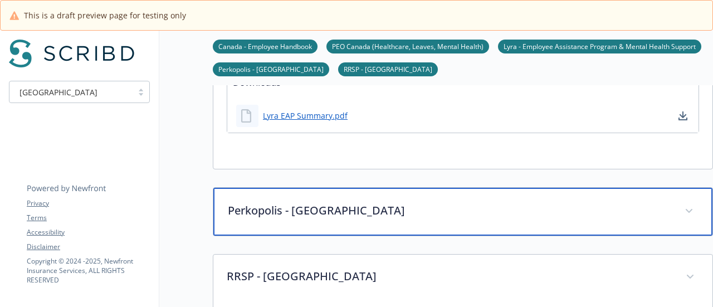
click at [434, 208] on p "Perkopolis - Canada" at bounding box center [449, 210] width 443 height 17
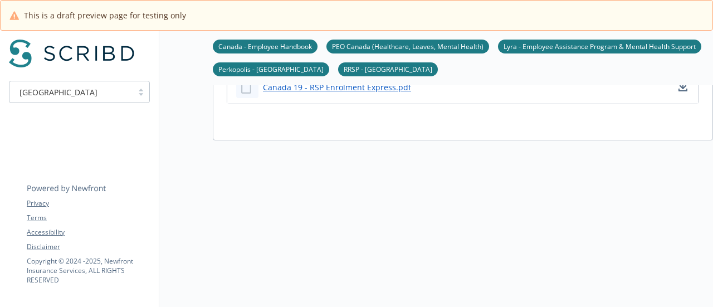
scroll to position [1279, 0]
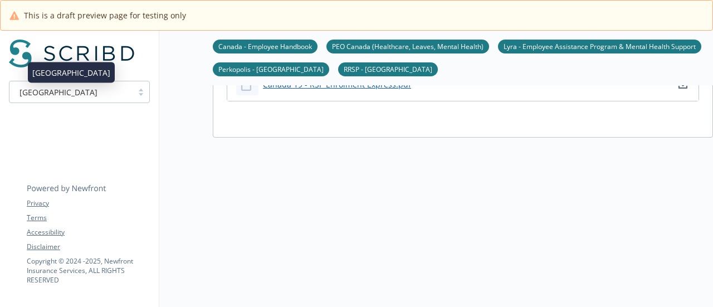
click at [85, 95] on div "[GEOGRAPHIC_DATA]" at bounding box center [71, 92] width 112 height 12
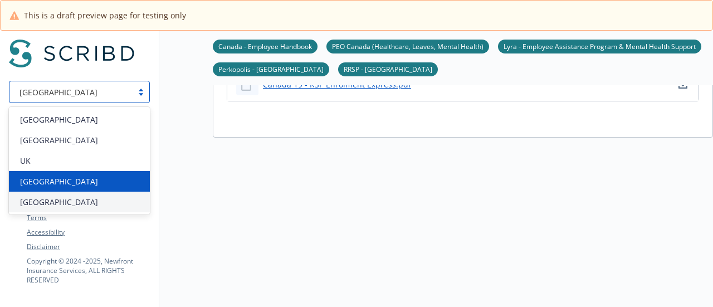
click at [70, 177] on div "[GEOGRAPHIC_DATA]" at bounding box center [80, 181] width 128 height 12
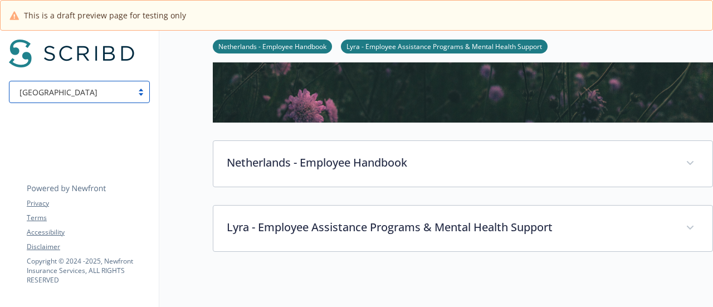
scroll to position [334, 0]
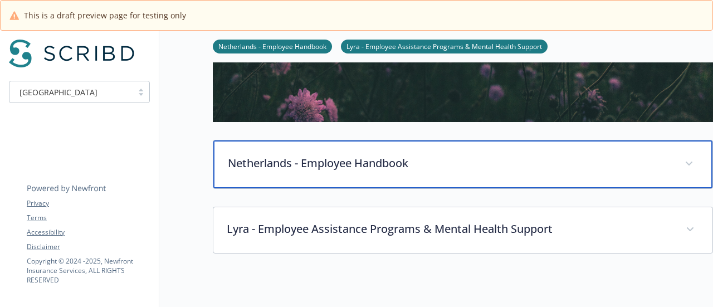
click at [418, 164] on p "Netherlands - Employee Handbook" at bounding box center [449, 163] width 443 height 17
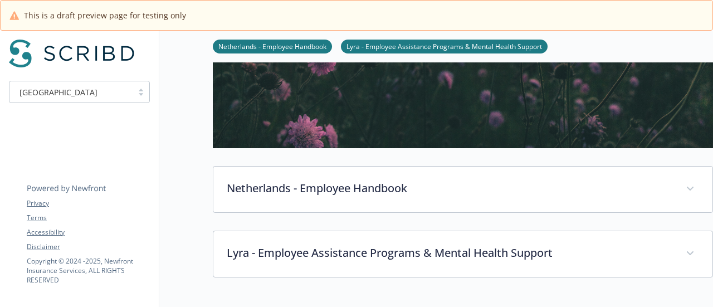
scroll to position [308, 0]
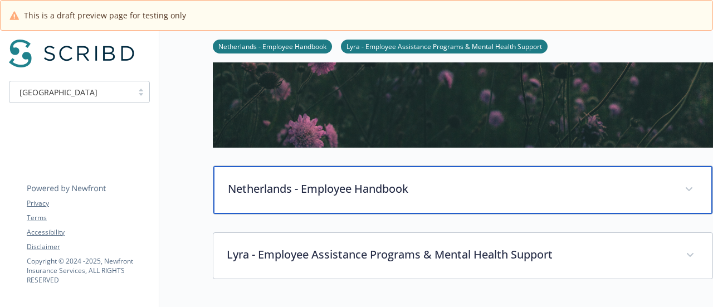
click at [324, 195] on p "Netherlands - Employee Handbook" at bounding box center [449, 188] width 443 height 17
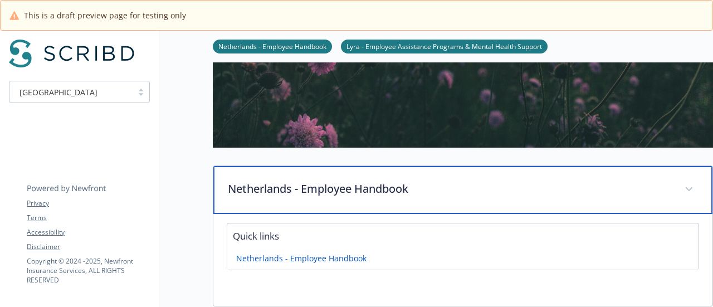
click at [312, 201] on div "Netherlands - Employee Handbook" at bounding box center [462, 190] width 499 height 48
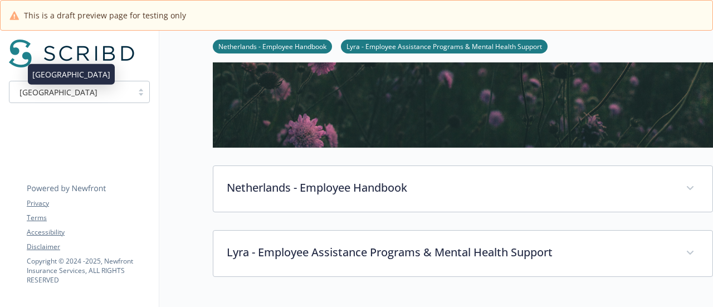
click at [121, 90] on div "[GEOGRAPHIC_DATA]" at bounding box center [71, 92] width 112 height 12
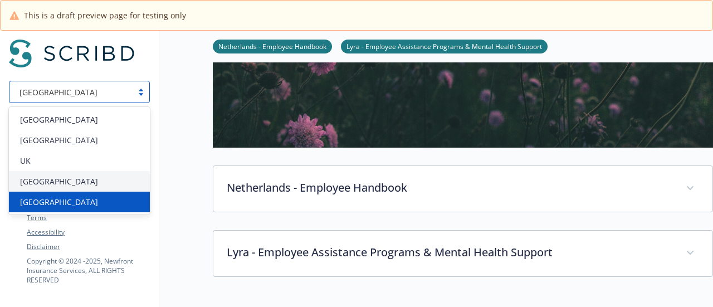
click at [94, 201] on div "[GEOGRAPHIC_DATA]" at bounding box center [80, 202] width 128 height 12
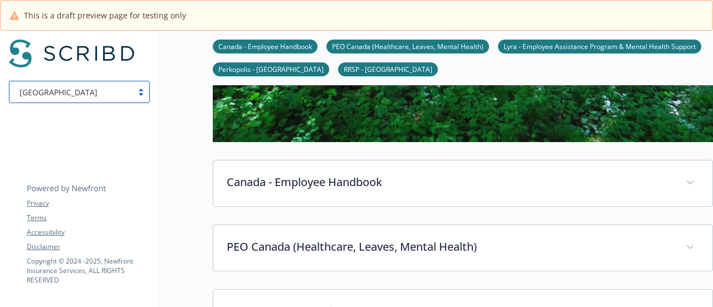
scroll to position [417, 0]
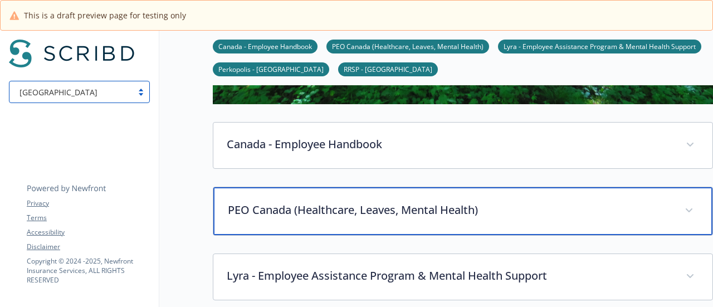
click at [389, 187] on div "PEO Canada (Healthcare, Leaves, Mental Health)" at bounding box center [462, 211] width 499 height 48
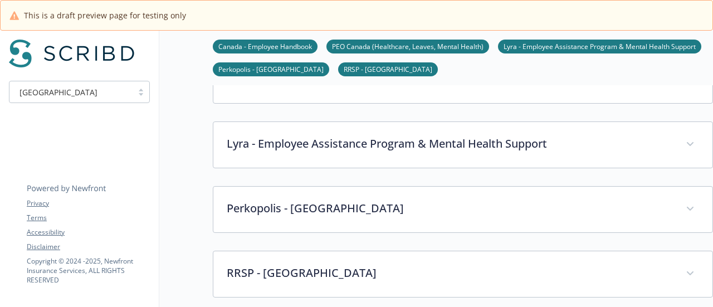
scroll to position [1034, 8]
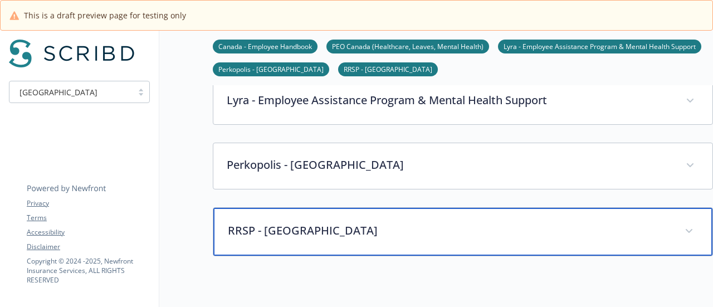
click at [412, 223] on p "RRSP - [GEOGRAPHIC_DATA]" at bounding box center [449, 230] width 443 height 17
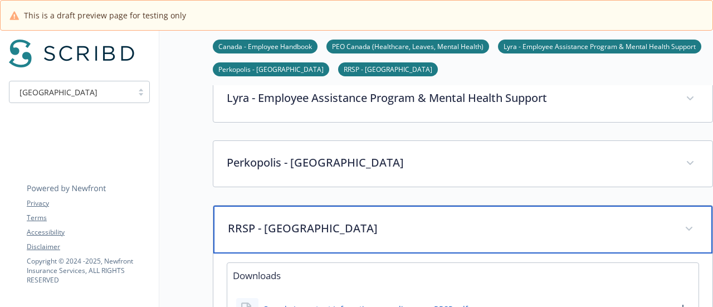
scroll to position [1056, 8]
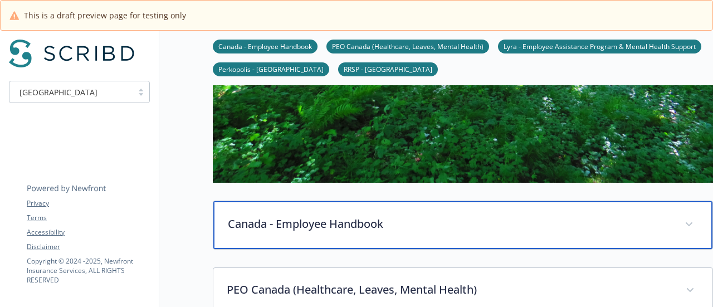
click at [418, 226] on p "Canada - Employee Handbook" at bounding box center [449, 223] width 443 height 17
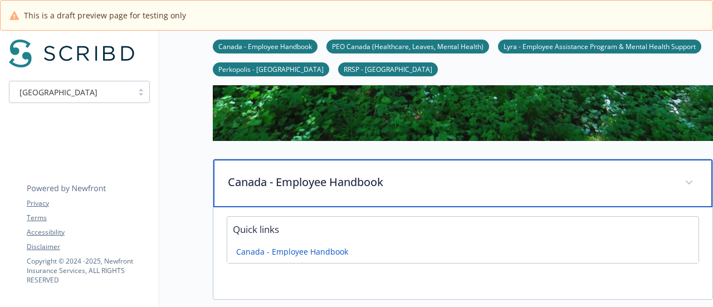
scroll to position [435, 0]
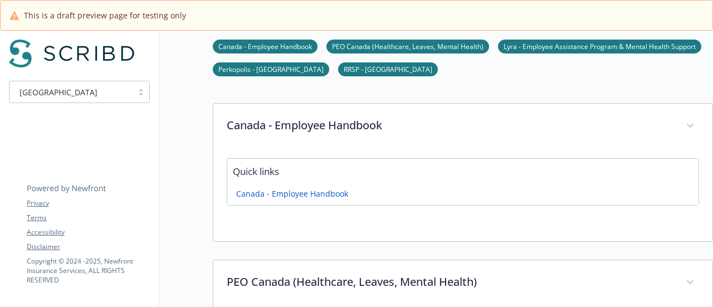
click at [82, 96] on div "[GEOGRAPHIC_DATA]" at bounding box center [71, 92] width 112 height 12
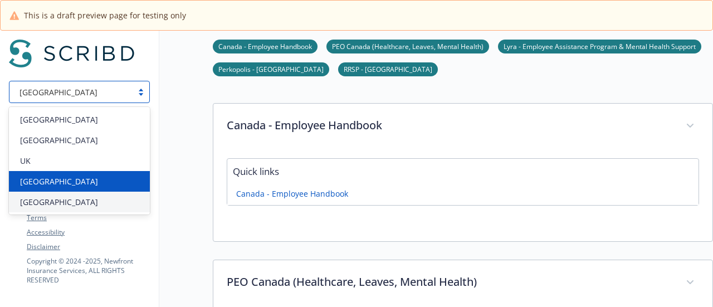
click at [93, 180] on div "[GEOGRAPHIC_DATA]" at bounding box center [80, 181] width 128 height 12
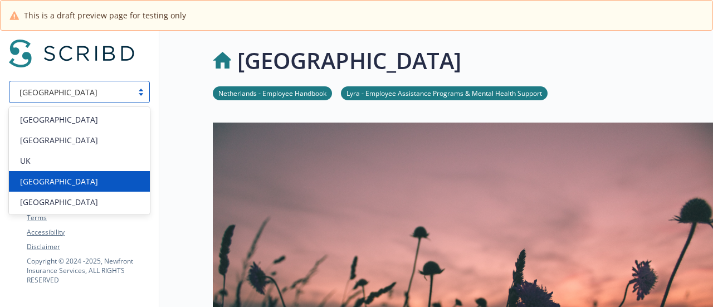
click at [98, 94] on div "[GEOGRAPHIC_DATA]" at bounding box center [71, 92] width 112 height 12
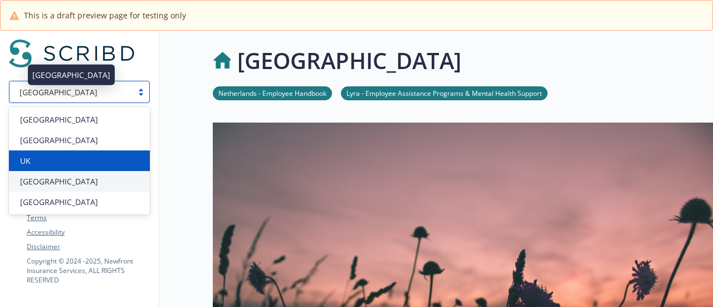
click at [77, 165] on div "UK" at bounding box center [80, 161] width 128 height 12
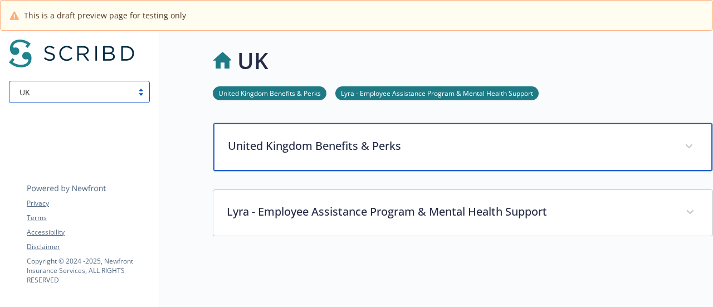
click at [381, 156] on div "United Kingdom Benefits & Perks" at bounding box center [462, 147] width 499 height 48
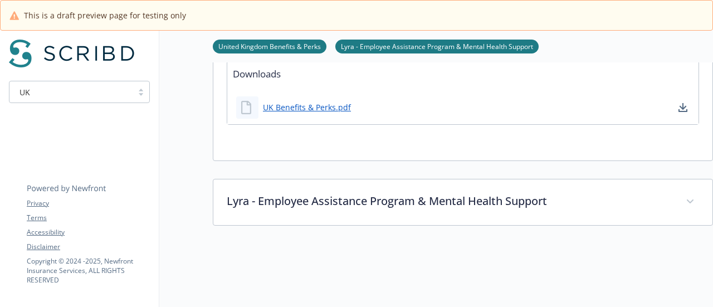
scroll to position [126, 0]
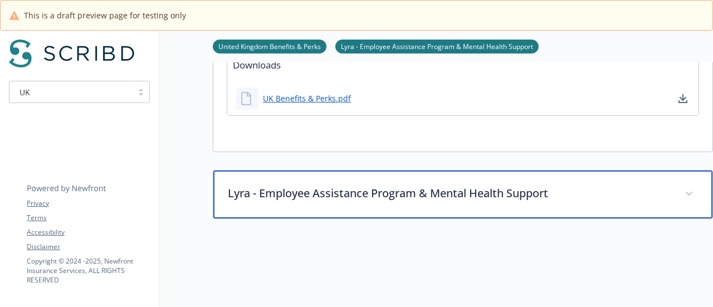
click at [391, 194] on p "Lyra - Employee Assistance Program & Mental Health Support" at bounding box center [449, 193] width 443 height 17
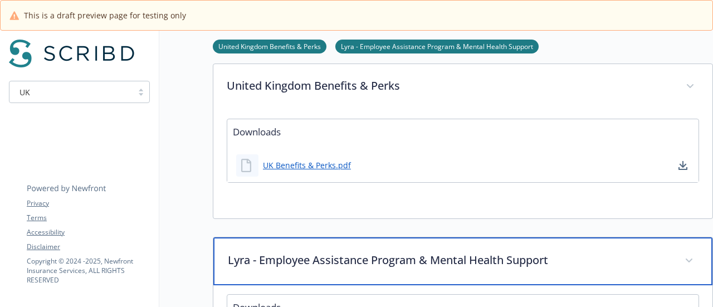
scroll to position [0, 0]
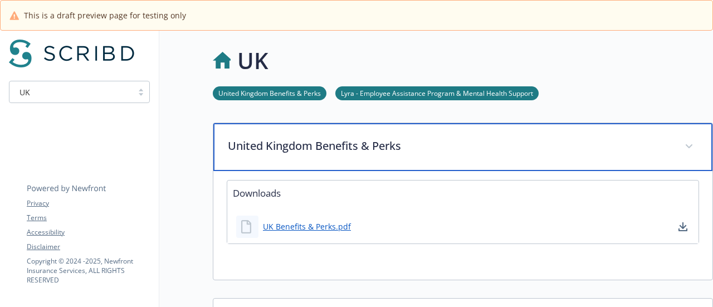
click at [402, 148] on p "United Kingdom Benefits & Perks" at bounding box center [449, 146] width 443 height 17
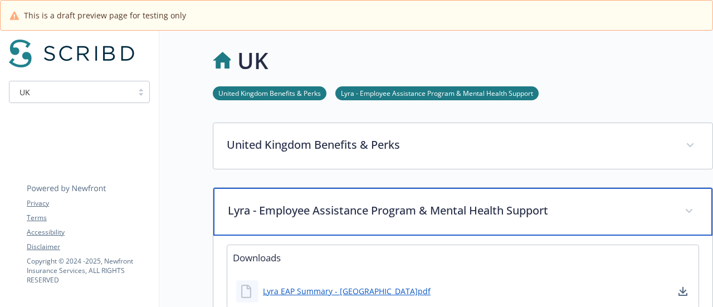
click at [387, 205] on p "Lyra - Employee Assistance Program & Mental Health Support" at bounding box center [449, 210] width 443 height 17
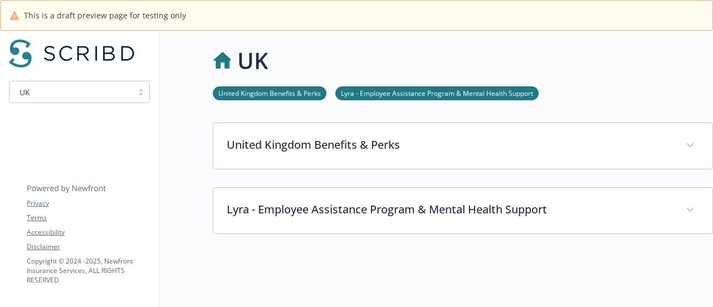
click at [97, 100] on div "UK" at bounding box center [79, 92] width 141 height 22
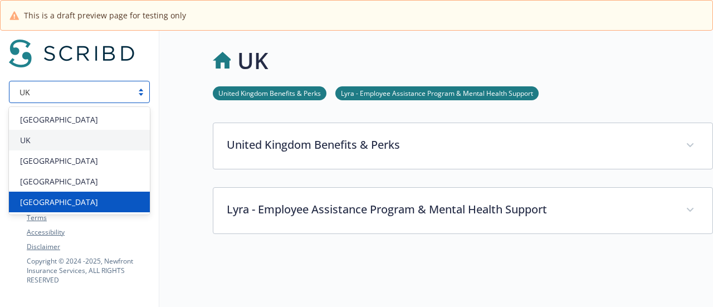
click at [78, 193] on div "[GEOGRAPHIC_DATA]" at bounding box center [79, 202] width 141 height 21
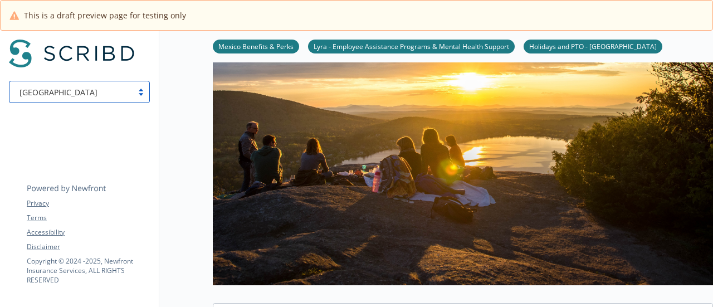
scroll to position [168, 0]
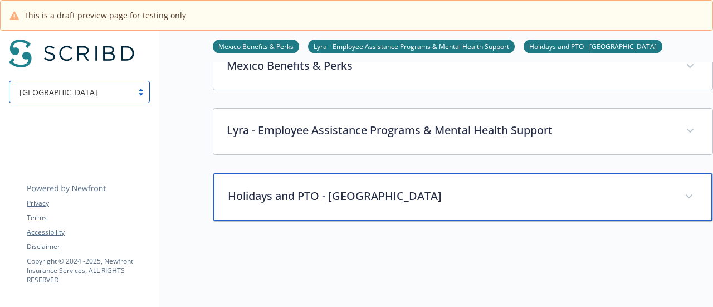
click at [325, 185] on div "Holidays and PTO - [GEOGRAPHIC_DATA]" at bounding box center [462, 197] width 499 height 48
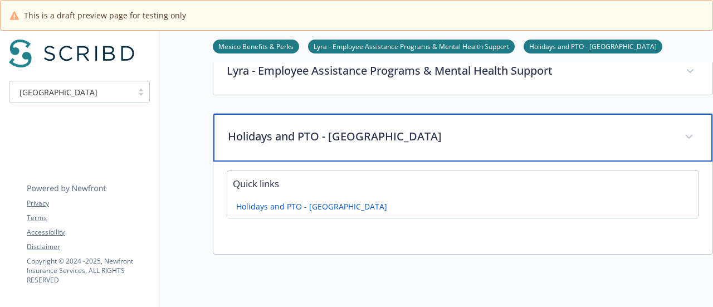
scroll to position [489, 8]
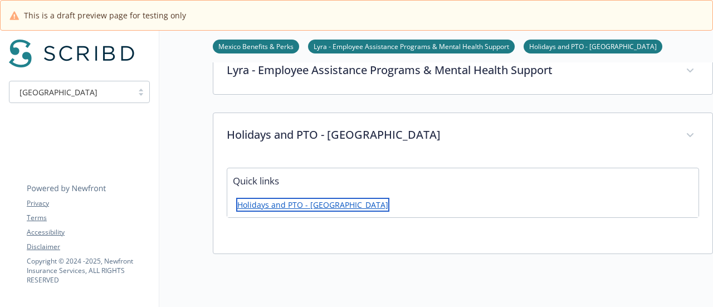
click at [307, 206] on link "Holidays and PTO - Mexico" at bounding box center [312, 205] width 153 height 14
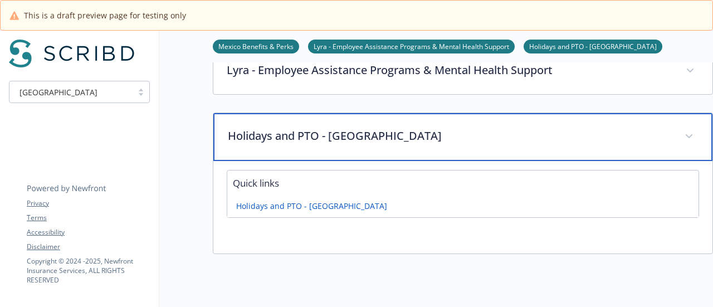
click at [337, 135] on p "Holidays and PTO - Mexico" at bounding box center [449, 136] width 443 height 17
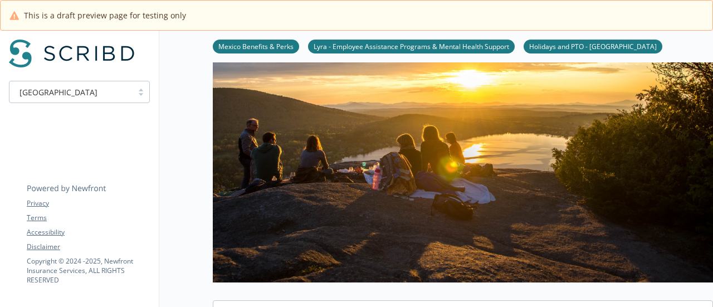
scroll to position [0, 0]
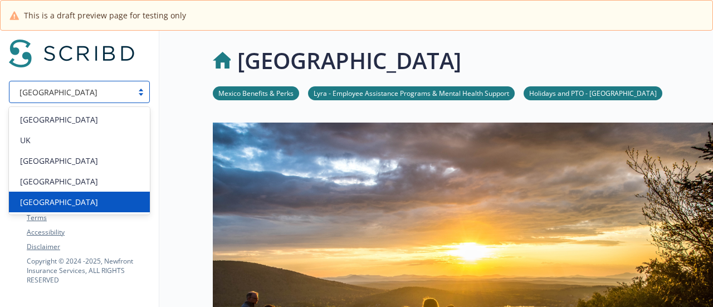
click at [118, 86] on div "[GEOGRAPHIC_DATA]" at bounding box center [71, 92] width 112 height 12
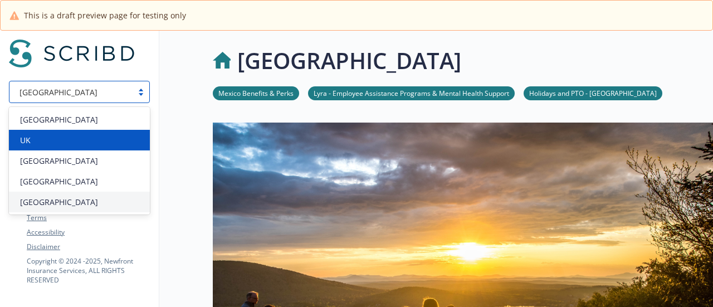
click at [98, 148] on div "UK" at bounding box center [79, 140] width 141 height 21
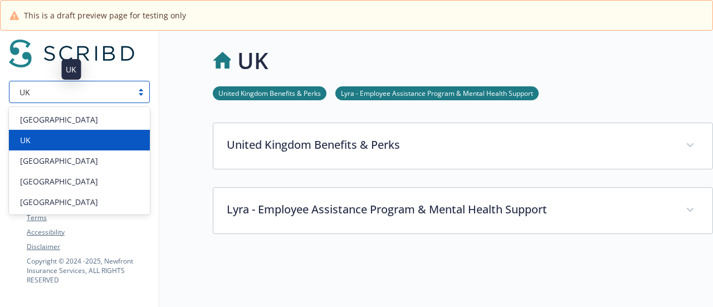
click at [110, 93] on div "UK" at bounding box center [71, 92] width 112 height 12
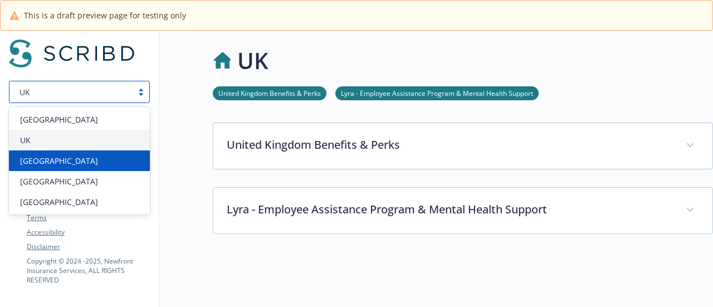
click at [110, 166] on div "[GEOGRAPHIC_DATA]" at bounding box center [80, 161] width 128 height 12
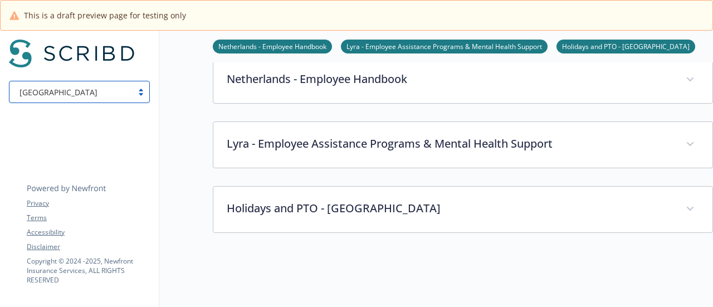
scroll to position [418, 0]
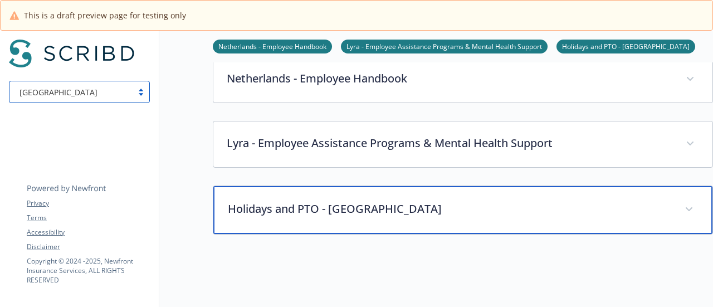
click at [369, 209] on p "Holidays and PTO - [GEOGRAPHIC_DATA]" at bounding box center [449, 208] width 443 height 17
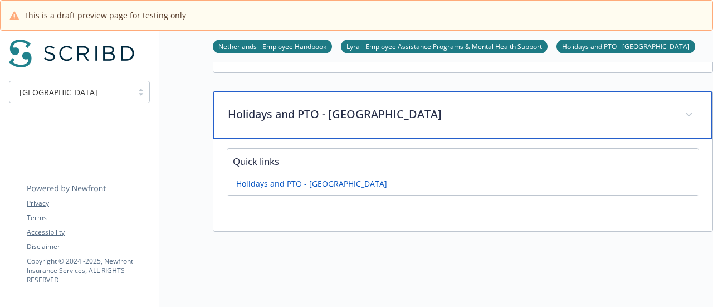
scroll to position [512, 8]
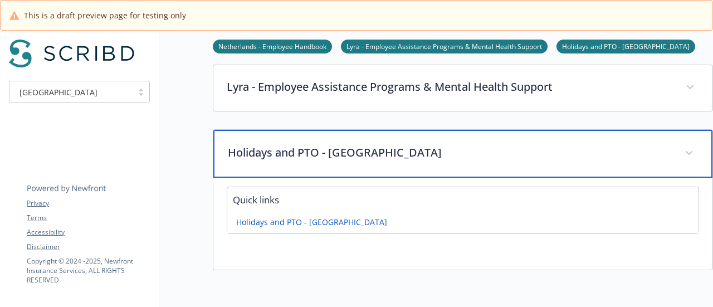
click at [400, 156] on p "Holidays and PTO - [GEOGRAPHIC_DATA]" at bounding box center [449, 152] width 443 height 17
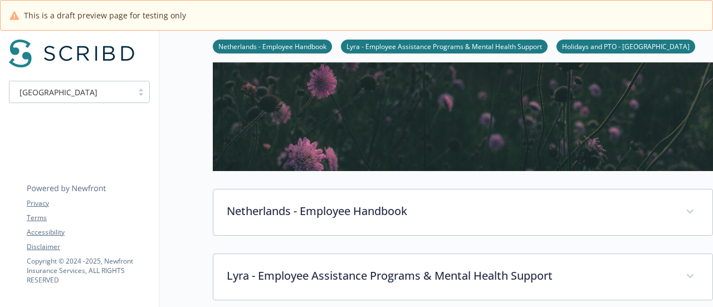
scroll to position [285, 0]
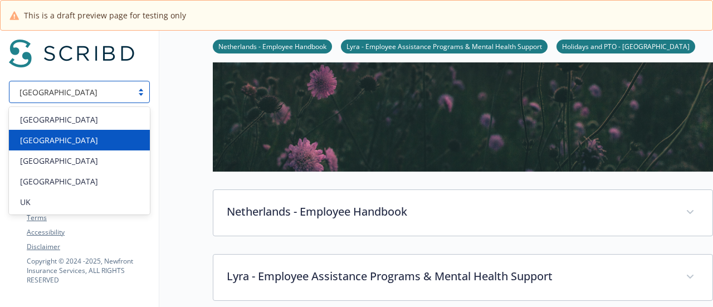
click at [131, 87] on div "[GEOGRAPHIC_DATA]" at bounding box center [70, 92] width 123 height 14
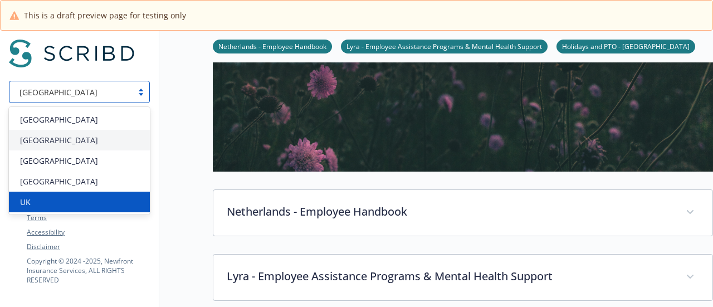
click at [74, 202] on div "UK" at bounding box center [80, 202] width 128 height 12
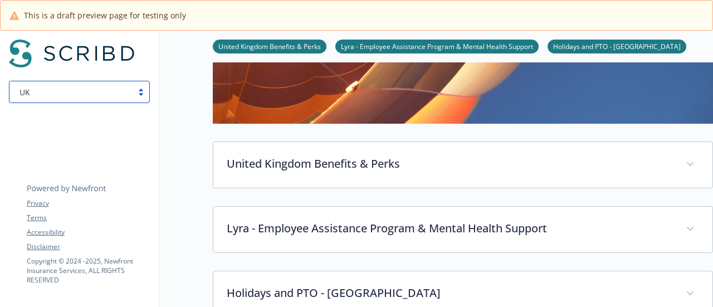
scroll to position [434, 0]
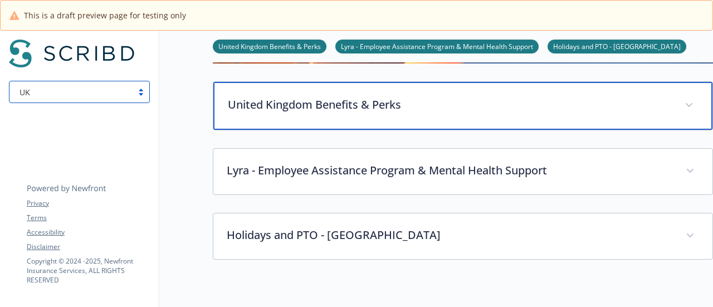
click at [380, 113] on div "United Kingdom Benefits & Perks" at bounding box center [462, 106] width 499 height 48
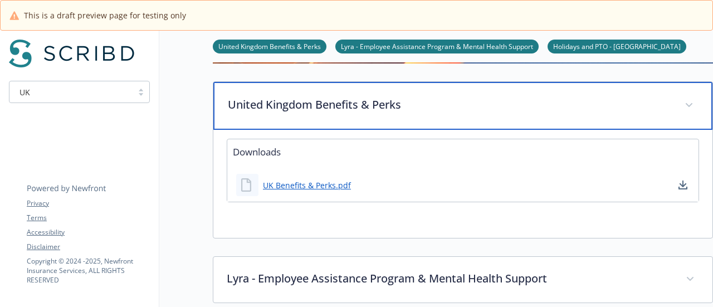
click at [392, 100] on p "United Kingdom Benefits & Perks" at bounding box center [449, 104] width 443 height 17
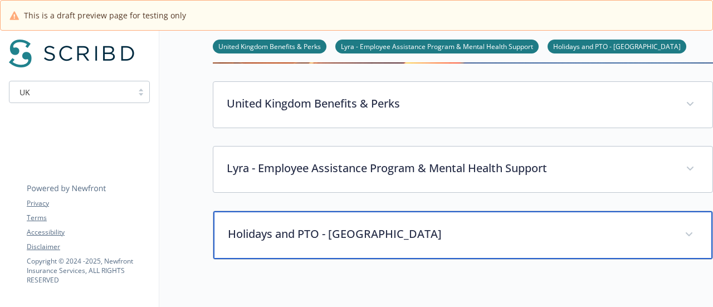
click at [341, 223] on div "Holidays and PTO - UK" at bounding box center [462, 235] width 499 height 48
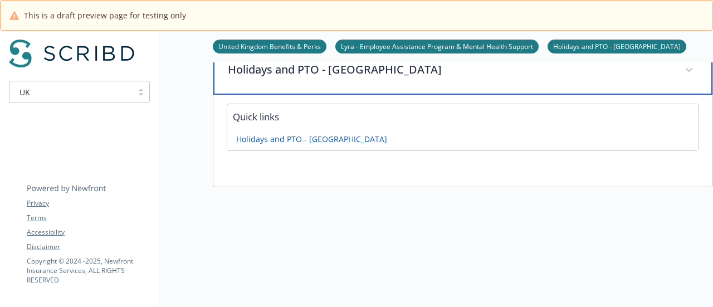
scroll to position [599, 0]
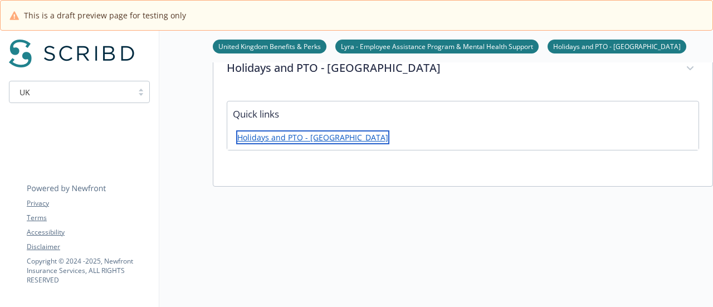
click at [316, 135] on link "Holidays and PTO - UK" at bounding box center [312, 137] width 153 height 14
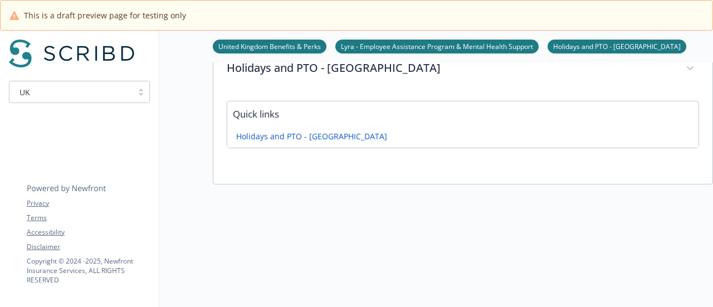
click at [319, 134] on div "Holidays and PTO - UK" at bounding box center [462, 138] width 471 height 17
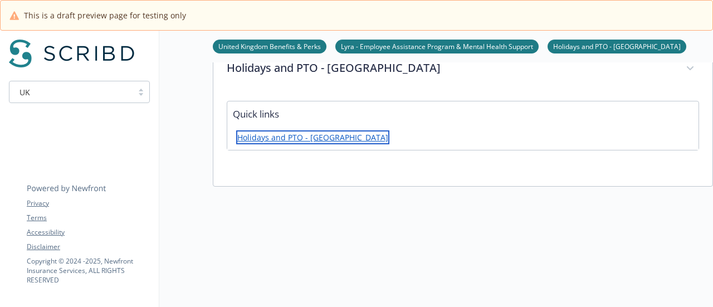
click at [309, 133] on link "Holidays and PTO - UK" at bounding box center [312, 137] width 153 height 14
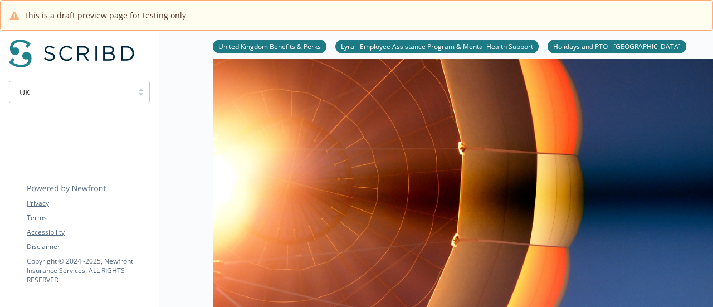
scroll to position [0, 0]
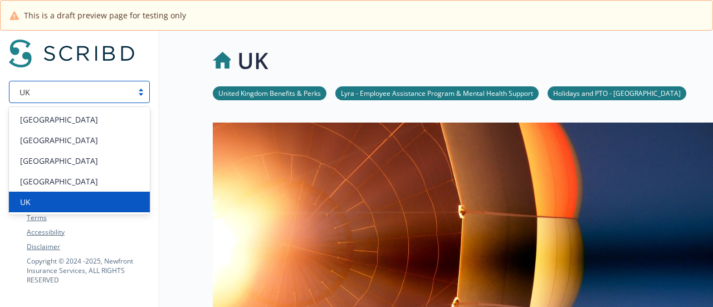
click at [142, 92] on div at bounding box center [141, 91] width 17 height 9
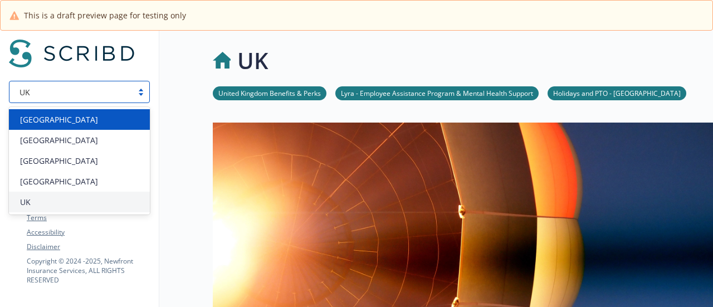
click at [86, 124] on div "[GEOGRAPHIC_DATA]" at bounding box center [80, 120] width 128 height 12
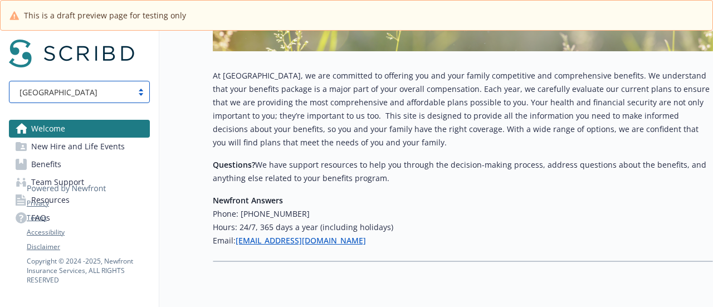
scroll to position [286, 0]
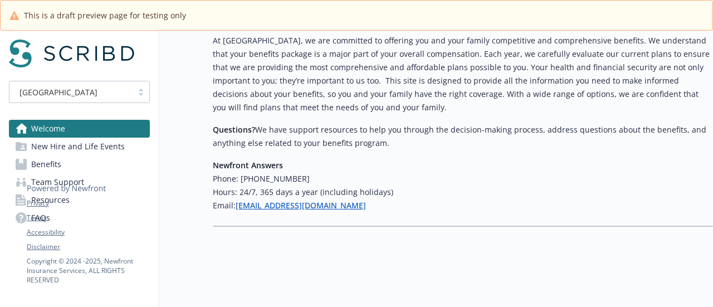
click at [100, 148] on span "New Hire and Life Events" at bounding box center [78, 147] width 94 height 18
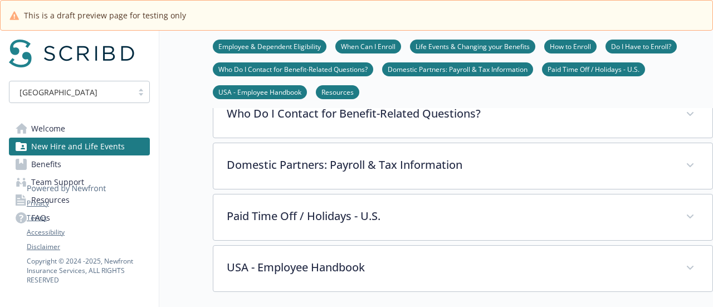
scroll to position [455, 0]
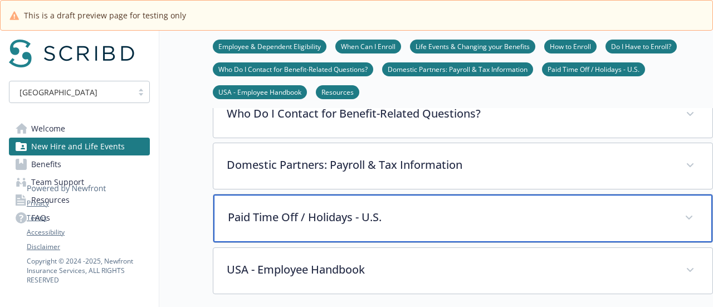
click at [330, 218] on p "Paid Time Off / Holidays - U.S." at bounding box center [449, 217] width 443 height 17
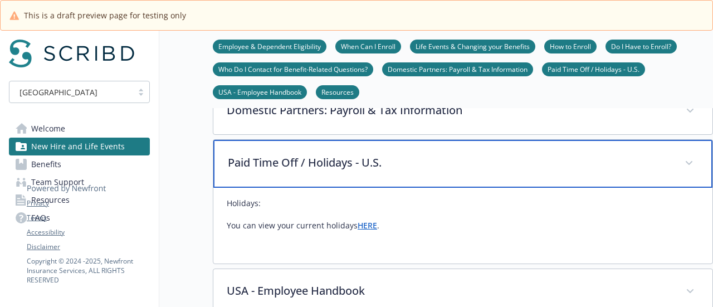
scroll to position [511, 0]
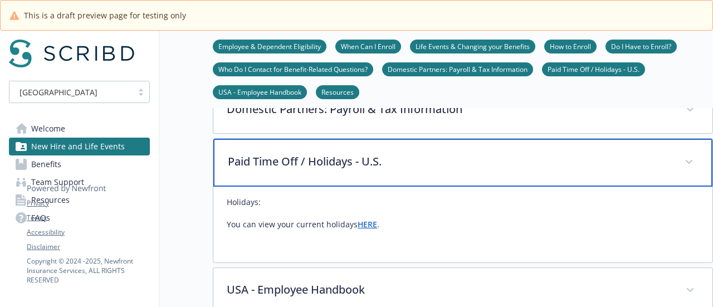
click at [368, 153] on p "Paid Time Off / Holidays - U.S." at bounding box center [449, 161] width 443 height 17
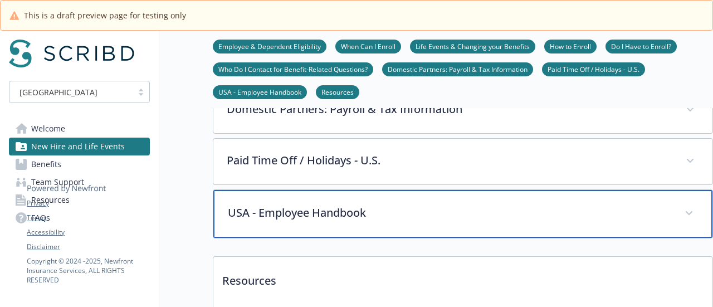
click at [371, 199] on div "USA - Employee Handbook" at bounding box center [462, 214] width 499 height 48
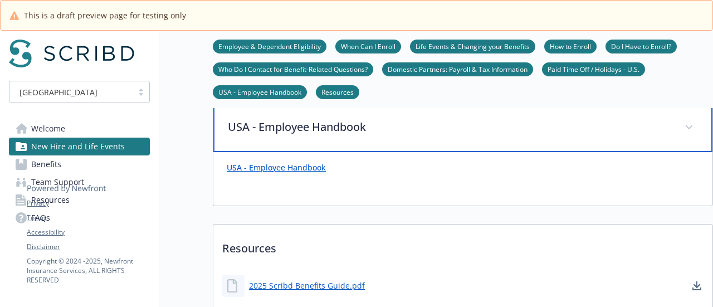
scroll to position [593, 0]
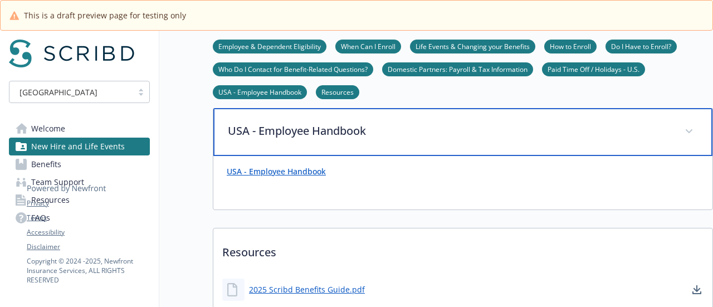
click at [337, 133] on p "USA - Employee Handbook" at bounding box center [449, 131] width 443 height 17
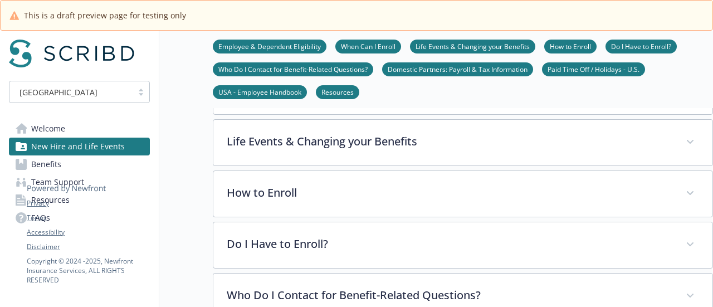
scroll to position [0, 0]
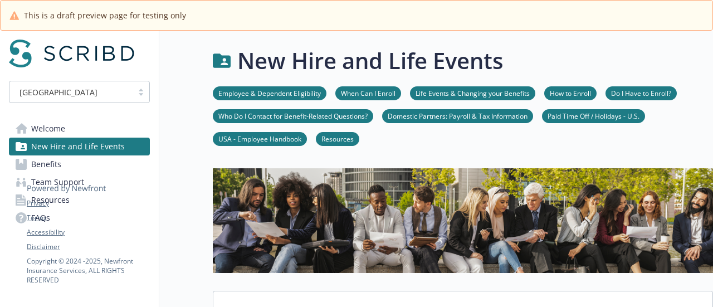
drag, startPoint x: 95, startPoint y: 146, endPoint x: 190, endPoint y: 178, distance: 100.4
click at [67, 164] on link "Benefits" at bounding box center [79, 164] width 141 height 18
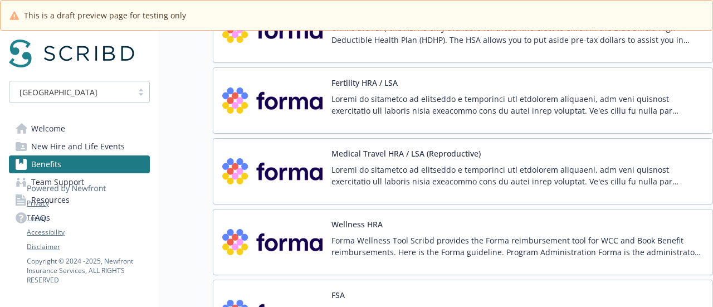
scroll to position [1429, 0]
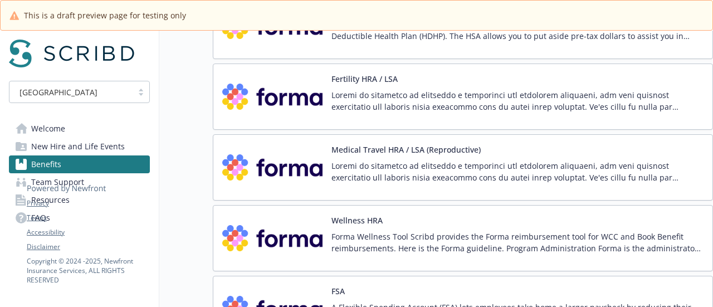
drag, startPoint x: 439, startPoint y: 242, endPoint x: 370, endPoint y: 241, distance: 68.5
click at [370, 241] on p "Forma Wellness Tool Scribd provides the Forma reimbursement tool for WCC and Bo…" at bounding box center [517, 242] width 372 height 23
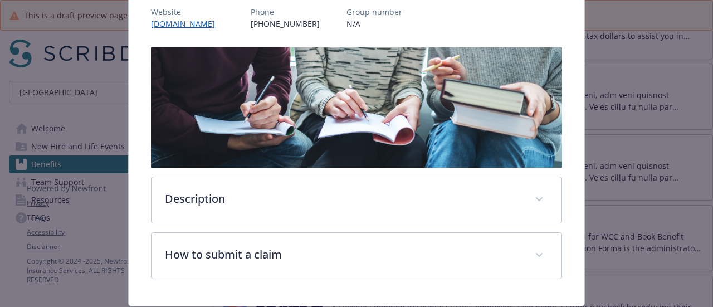
scroll to position [182, 0]
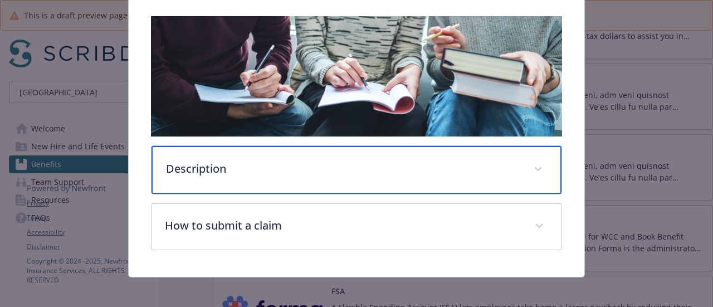
click at [454, 182] on div "Description" at bounding box center [355, 170] width 409 height 48
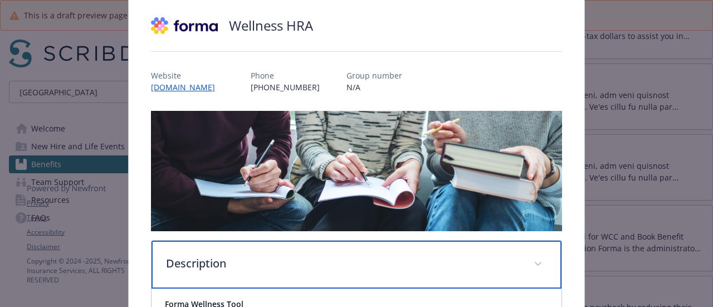
scroll to position [39, 0]
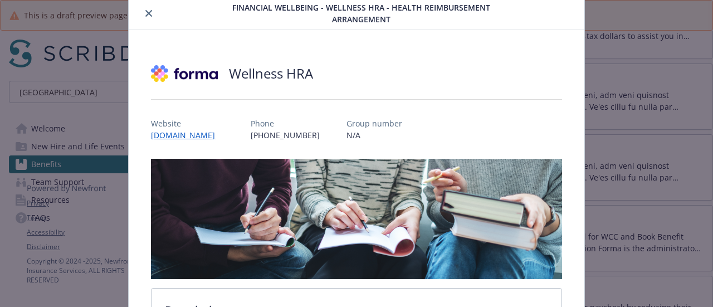
click at [147, 13] on icon "close" at bounding box center [148, 13] width 7 height 7
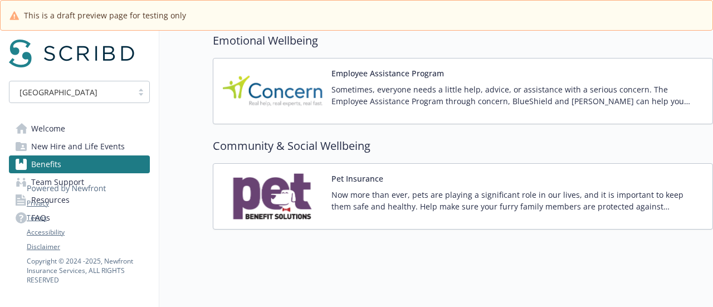
scroll to position [2034, 0]
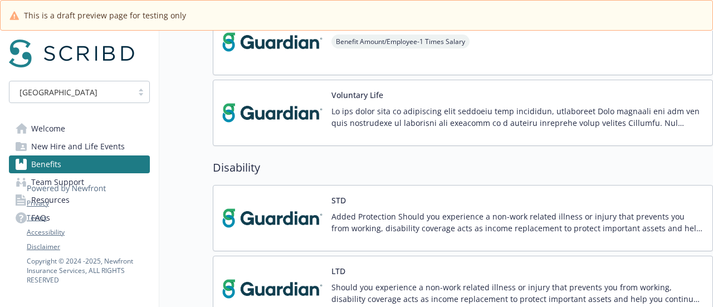
click at [61, 134] on span "Welcome" at bounding box center [48, 129] width 34 height 18
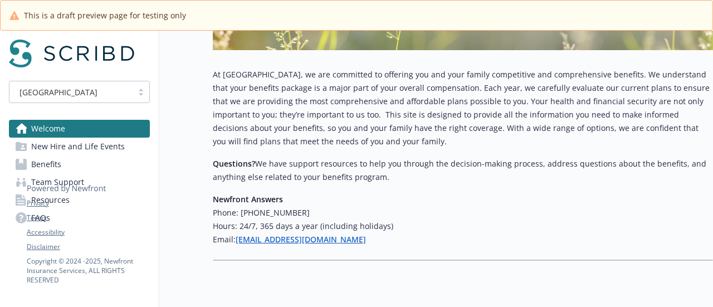
scroll to position [286, 0]
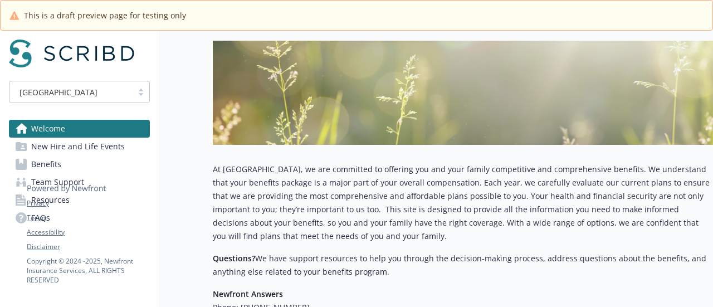
scroll to position [150, 8]
click at [93, 140] on span "New Hire and Life Events" at bounding box center [78, 147] width 94 height 18
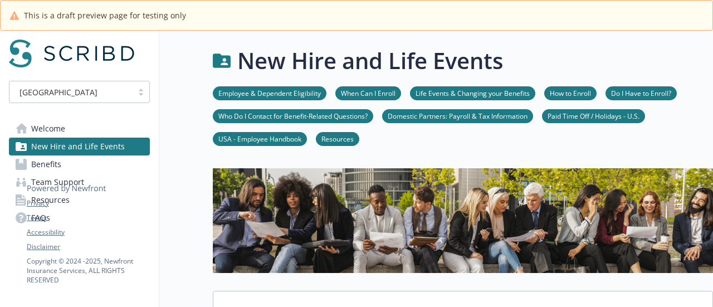
click at [60, 168] on icon at bounding box center [67, 180] width 80 height 28
click at [49, 164] on span "Benefits" at bounding box center [46, 164] width 30 height 18
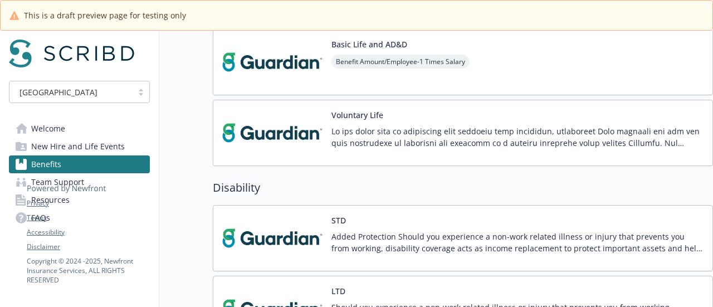
click at [435, 125] on p at bounding box center [517, 136] width 372 height 23
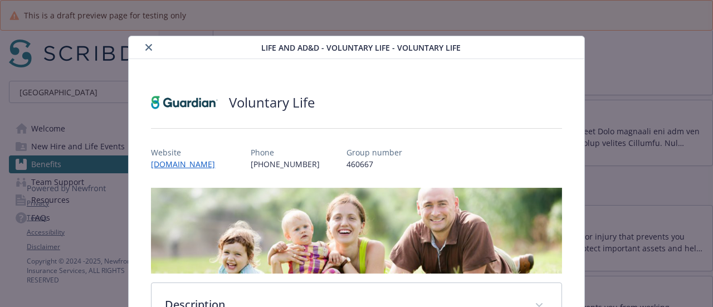
click at [148, 50] on icon "close" at bounding box center [148, 47] width 7 height 7
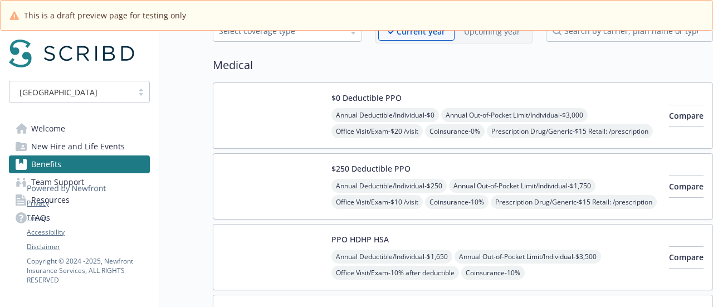
scroll to position [72, 0]
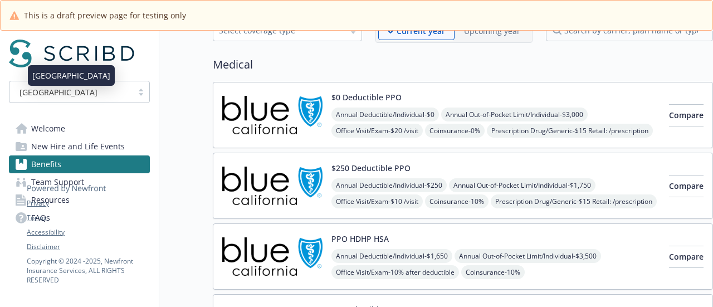
click at [76, 121] on link "Welcome" at bounding box center [79, 129] width 141 height 18
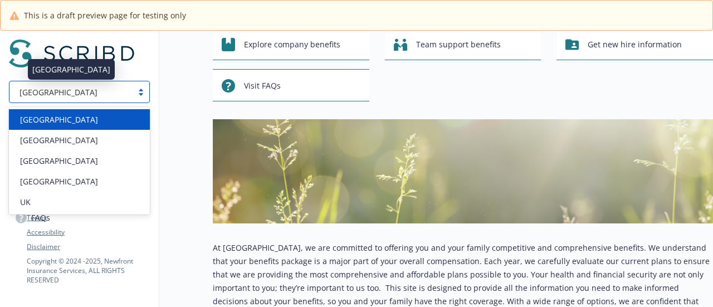
click at [115, 87] on div "[GEOGRAPHIC_DATA]" at bounding box center [71, 92] width 112 height 12
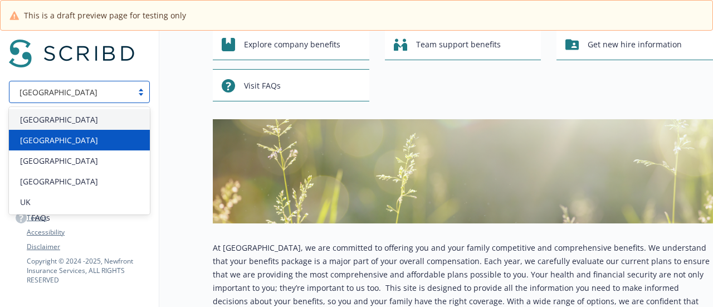
click at [84, 143] on div "[GEOGRAPHIC_DATA]" at bounding box center [80, 140] width 128 height 12
